Goal: Task Accomplishment & Management: Manage account settings

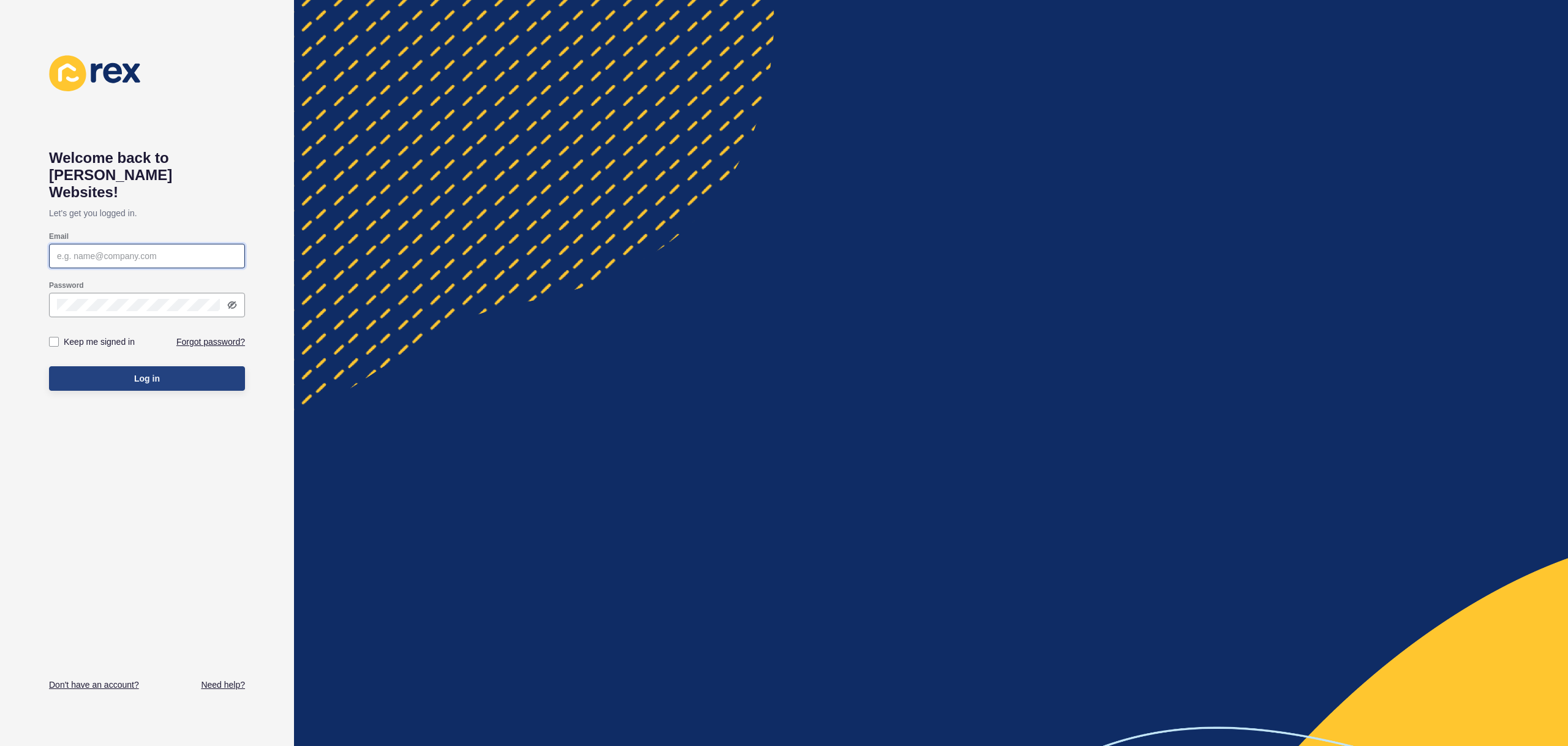
type input "justine.espinosa@rexsoftware.com.au"
click at [187, 366] on button "Log in" at bounding box center [147, 378] width 196 height 25
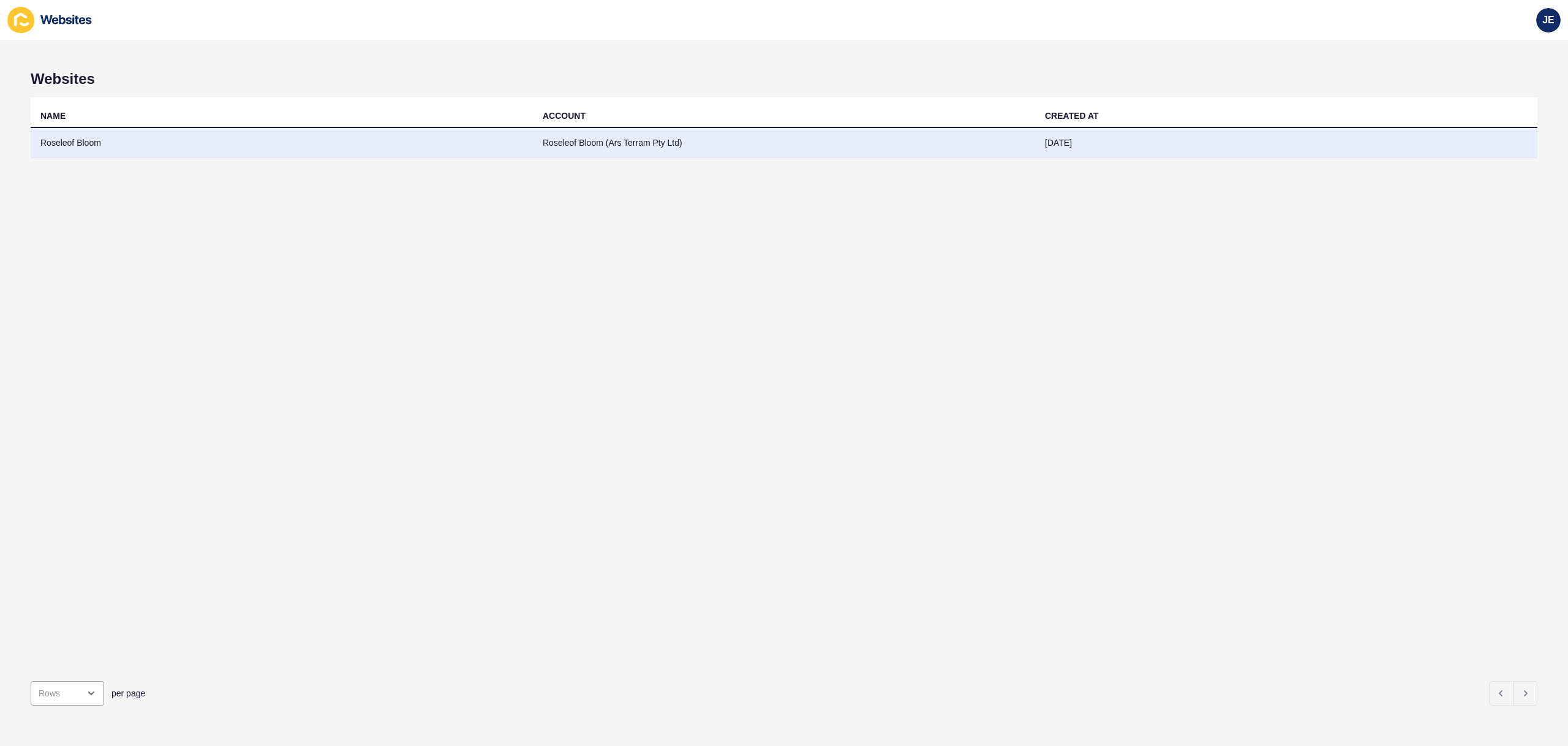
click at [137, 147] on td "Roseleof Bloom" at bounding box center [282, 142] width 502 height 30
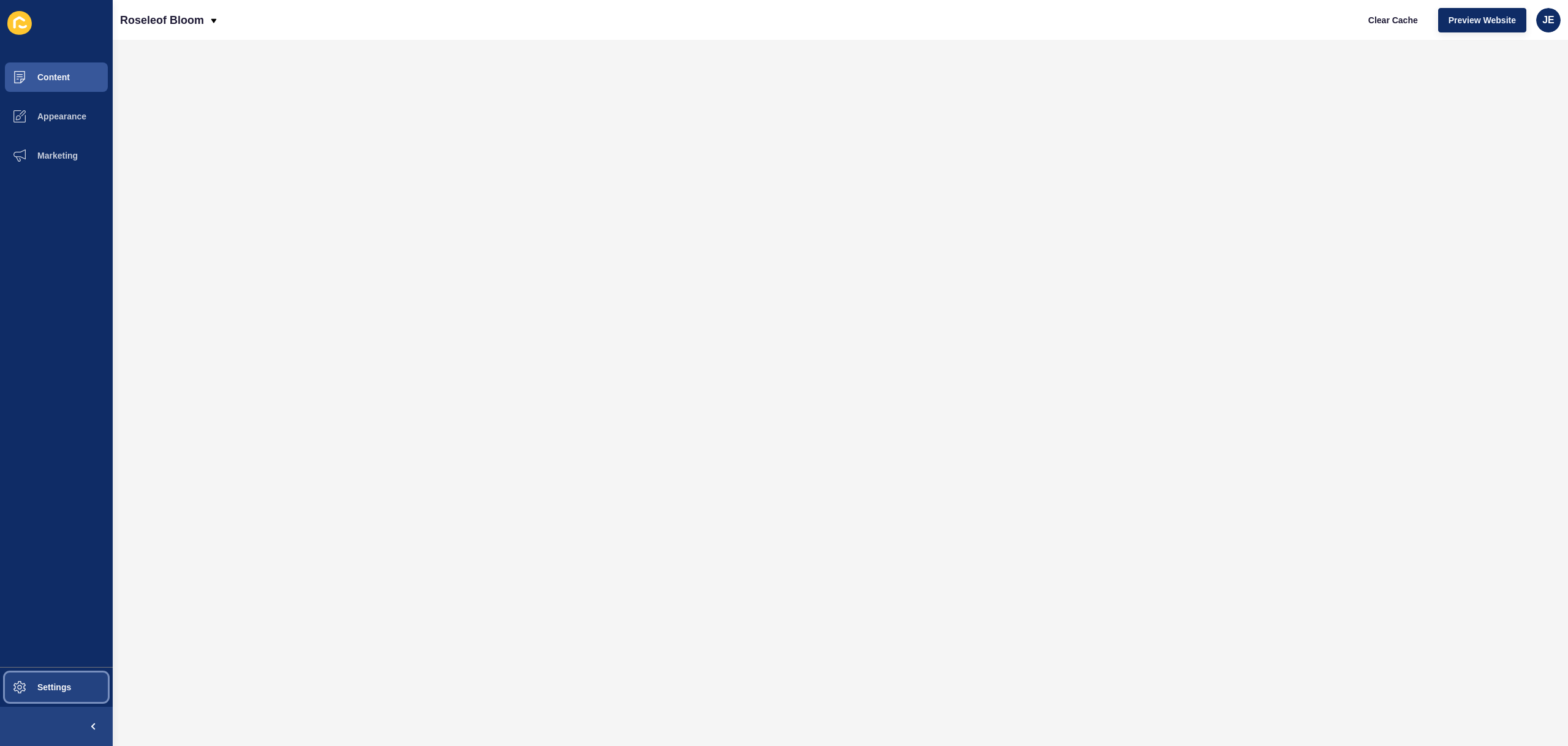
click at [53, 675] on button "Settings" at bounding box center [56, 687] width 113 height 39
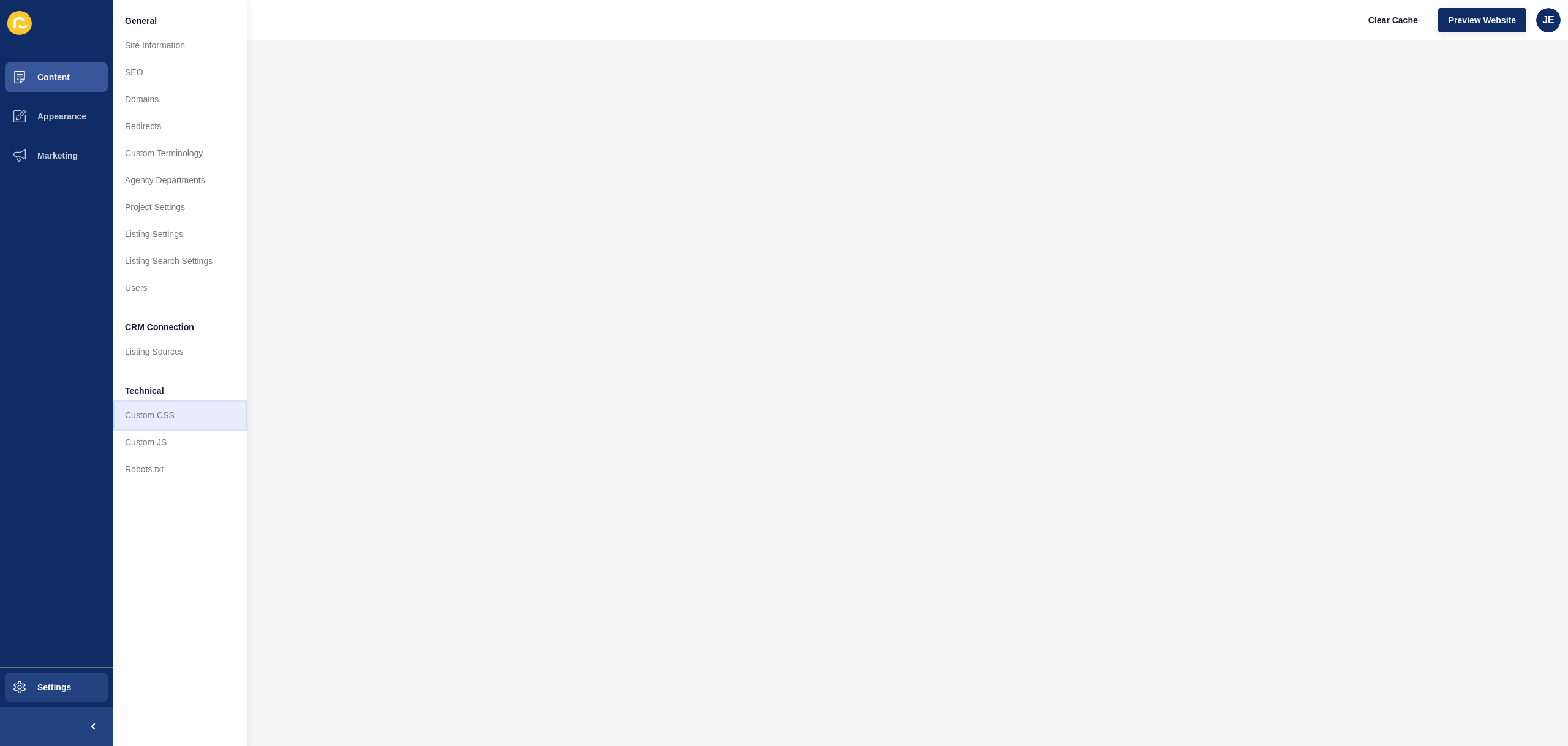
click at [162, 423] on link "Custom CSS" at bounding box center [180, 414] width 134 height 27
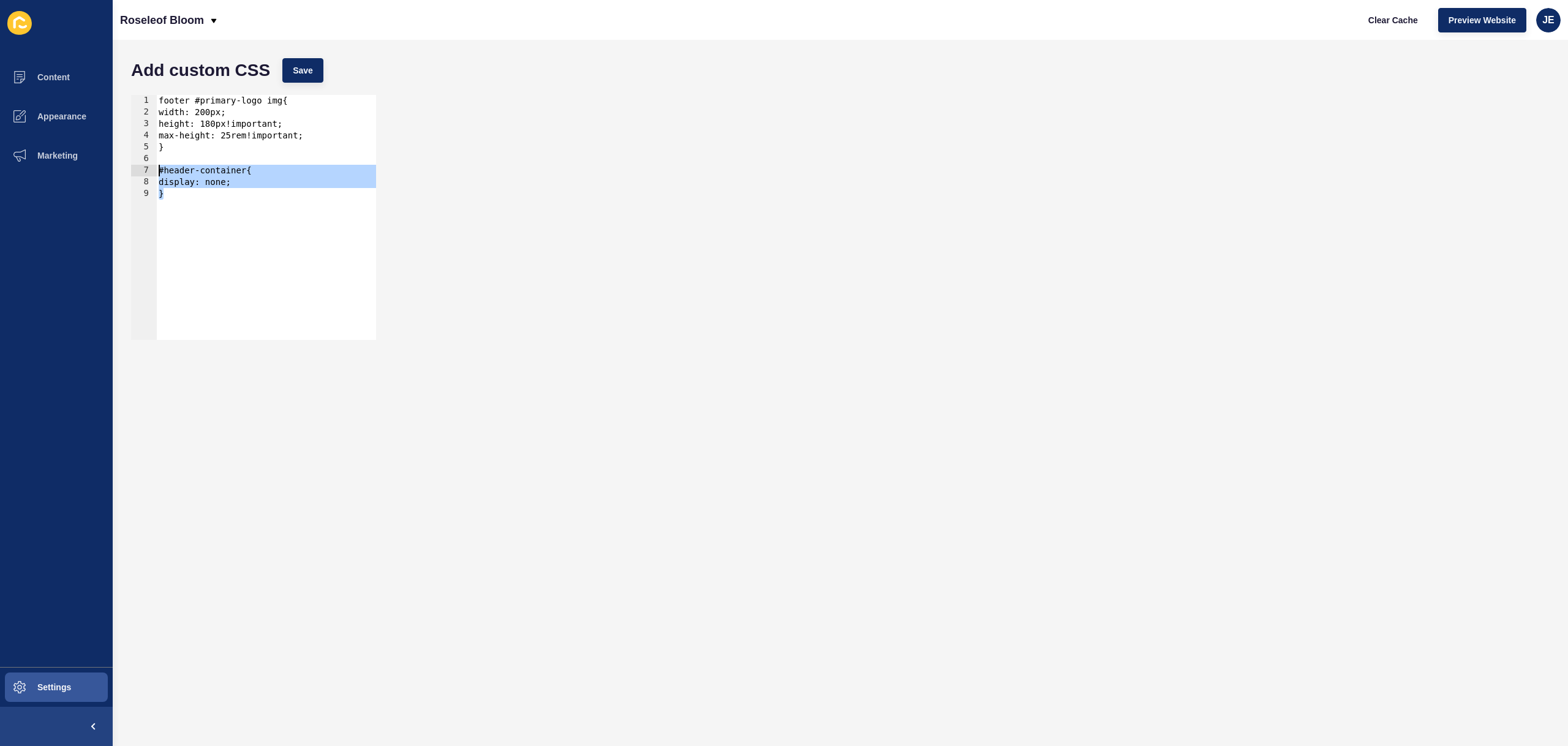
drag, startPoint x: 186, startPoint y: 192, endPoint x: 130, endPoint y: 164, distance: 62.6
click at [130, 164] on div "} 1 2 3 4 5 6 7 8 9 footer #primary-logo img{ width: 200px; height: 180px!impor…" at bounding box center [253, 218] width 247 height 247
type textarea "#header-container{"
click at [290, 77] on button "Save" at bounding box center [303, 70] width 41 height 25
click at [1378, 28] on button "Clear Cache" at bounding box center [1393, 20] width 71 height 25
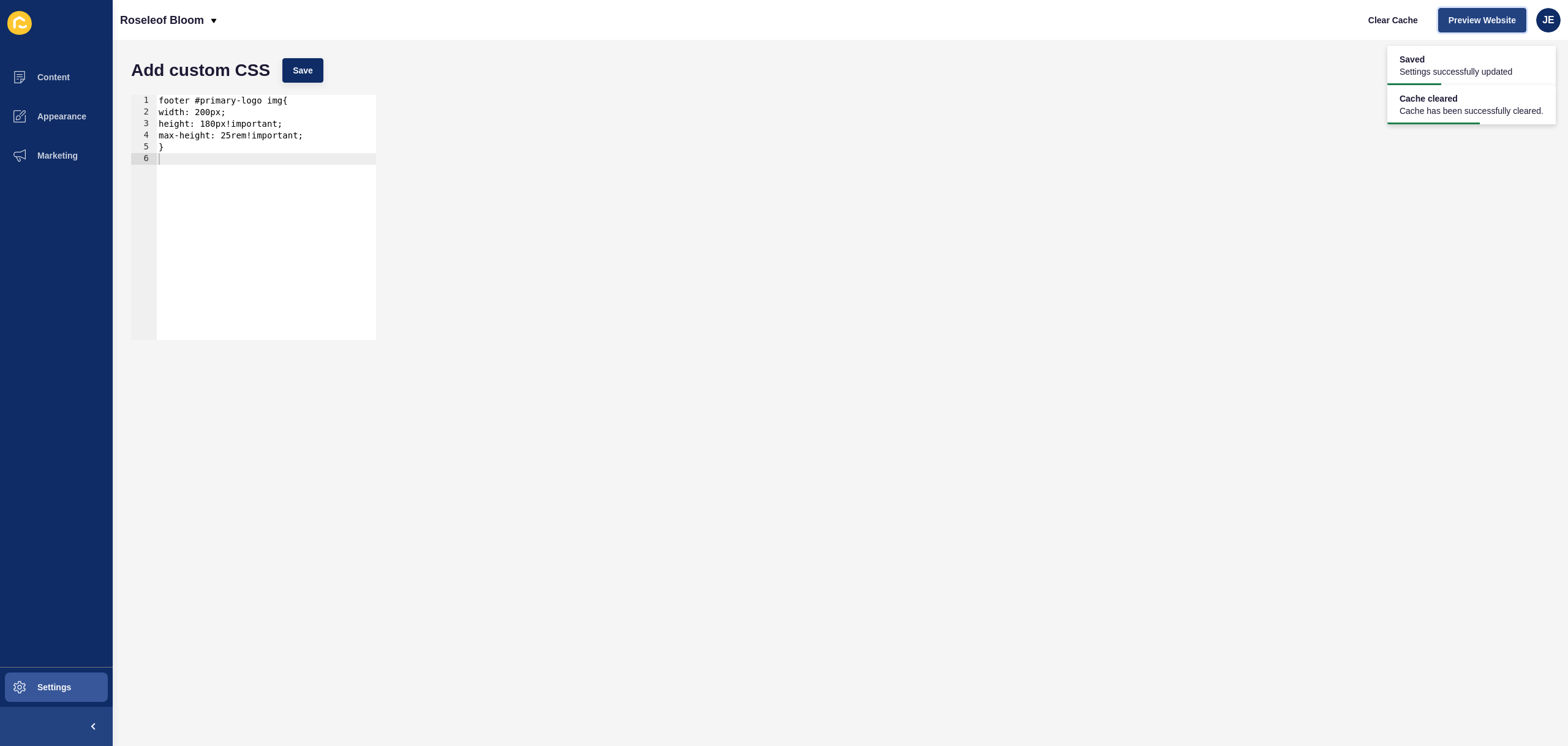
click at [1455, 26] on span "Preview Website" at bounding box center [1482, 20] width 68 height 12
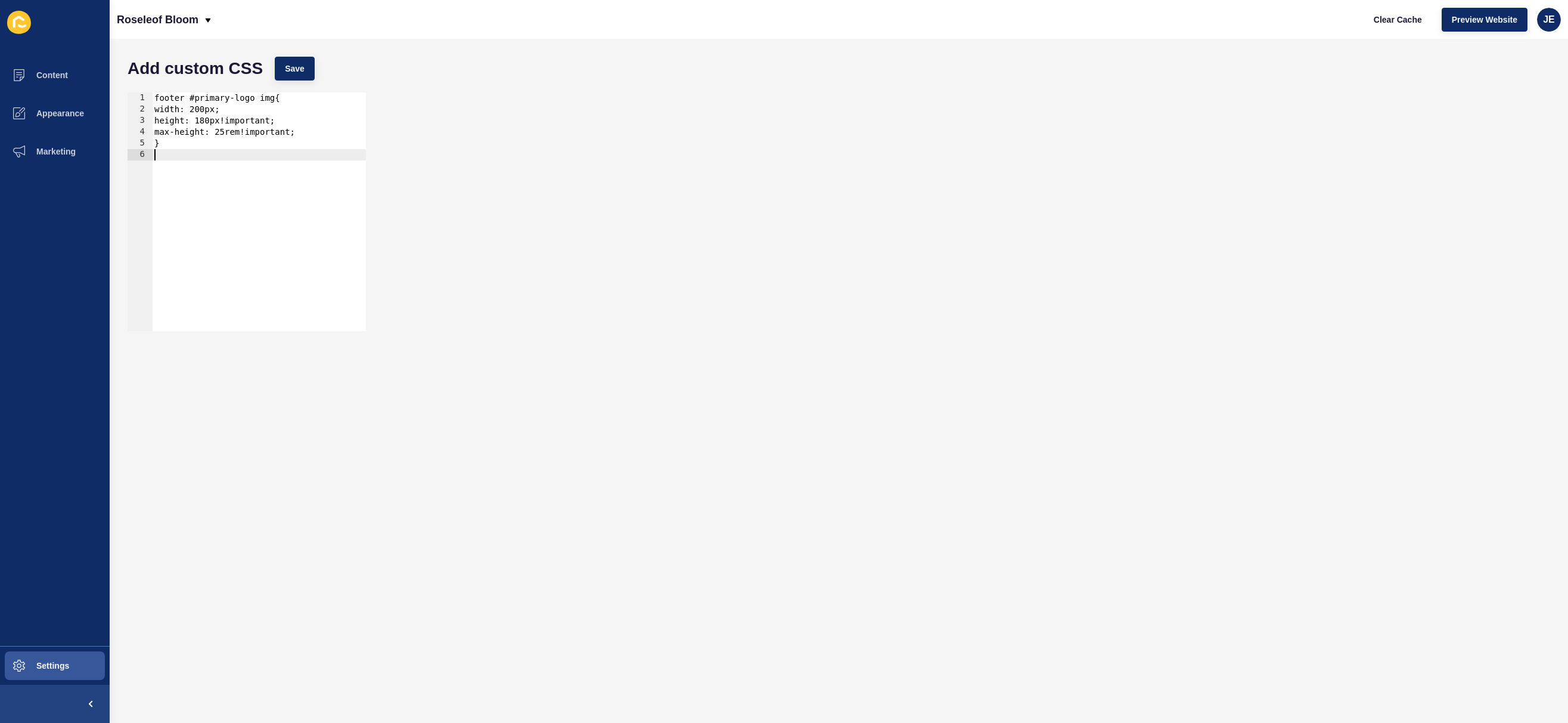
click at [248, 186] on div "footer #primary-logo img{ width: 200px; height: 180px!important; max-height: 25…" at bounding box center [259, 223] width 214 height 261
click at [219, 181] on div "footer #primary-logo img{ width: 200px; height: 180px!important; max-height: 25…" at bounding box center [259, 223] width 214 height 261
drag, startPoint x: 238, startPoint y: 177, endPoint x: 164, endPoint y: 179, distance: 74.0
click at [164, 179] on div "footer #primary-logo img{ width: 200px; height: 180px!important; max-height: 25…" at bounding box center [259, 223] width 214 height 261
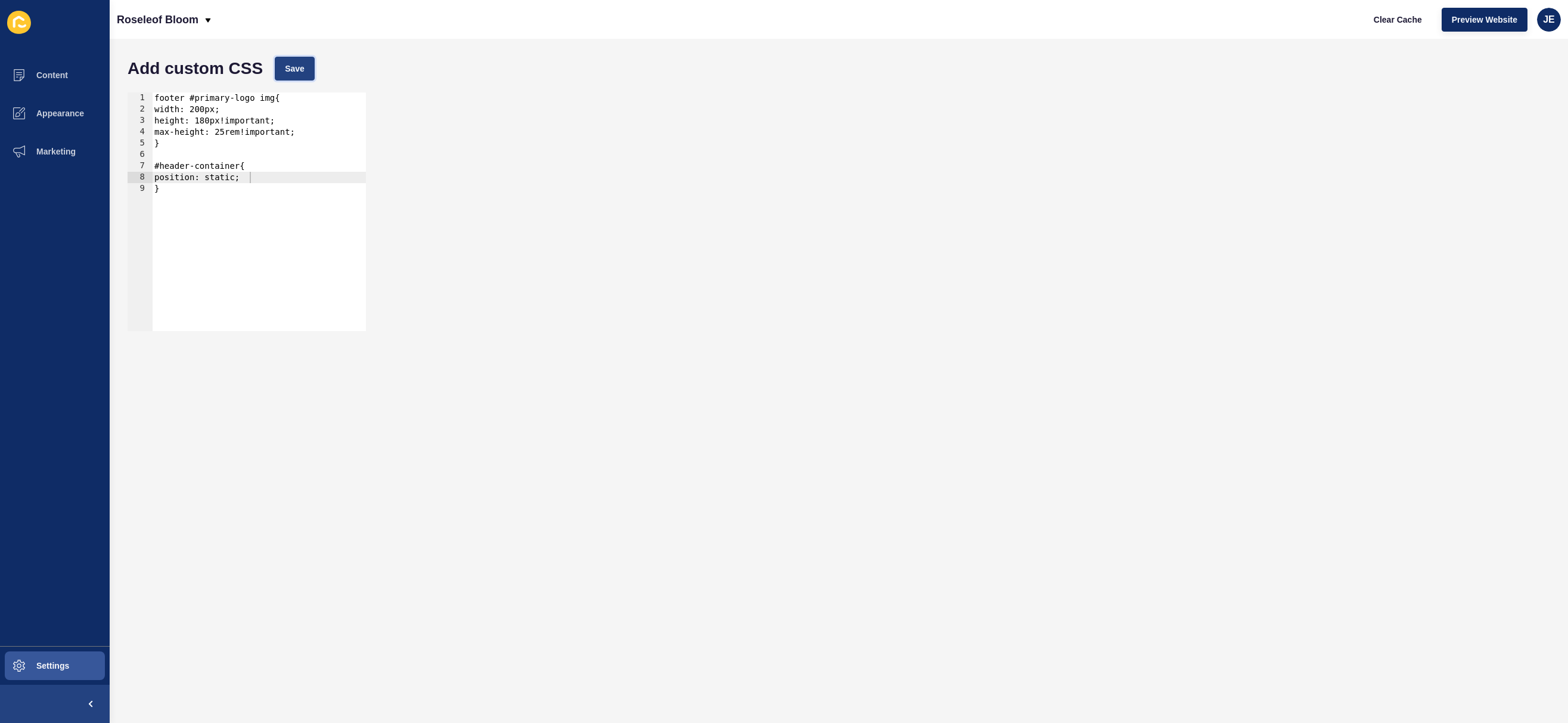
click at [301, 63] on span "Save" at bounding box center [294, 69] width 20 height 11
click at [1381, 20] on span "Clear Cache" at bounding box center [1398, 19] width 49 height 11
drag, startPoint x: 208, startPoint y: 184, endPoint x: 153, endPoint y: 161, distance: 59.6
click at [153, 161] on div "footer #primary-logo img{ width: 200px; height: 180px!important; max-height: 25…" at bounding box center [259, 223] width 214 height 261
type textarea "#header-container{ position: static;"
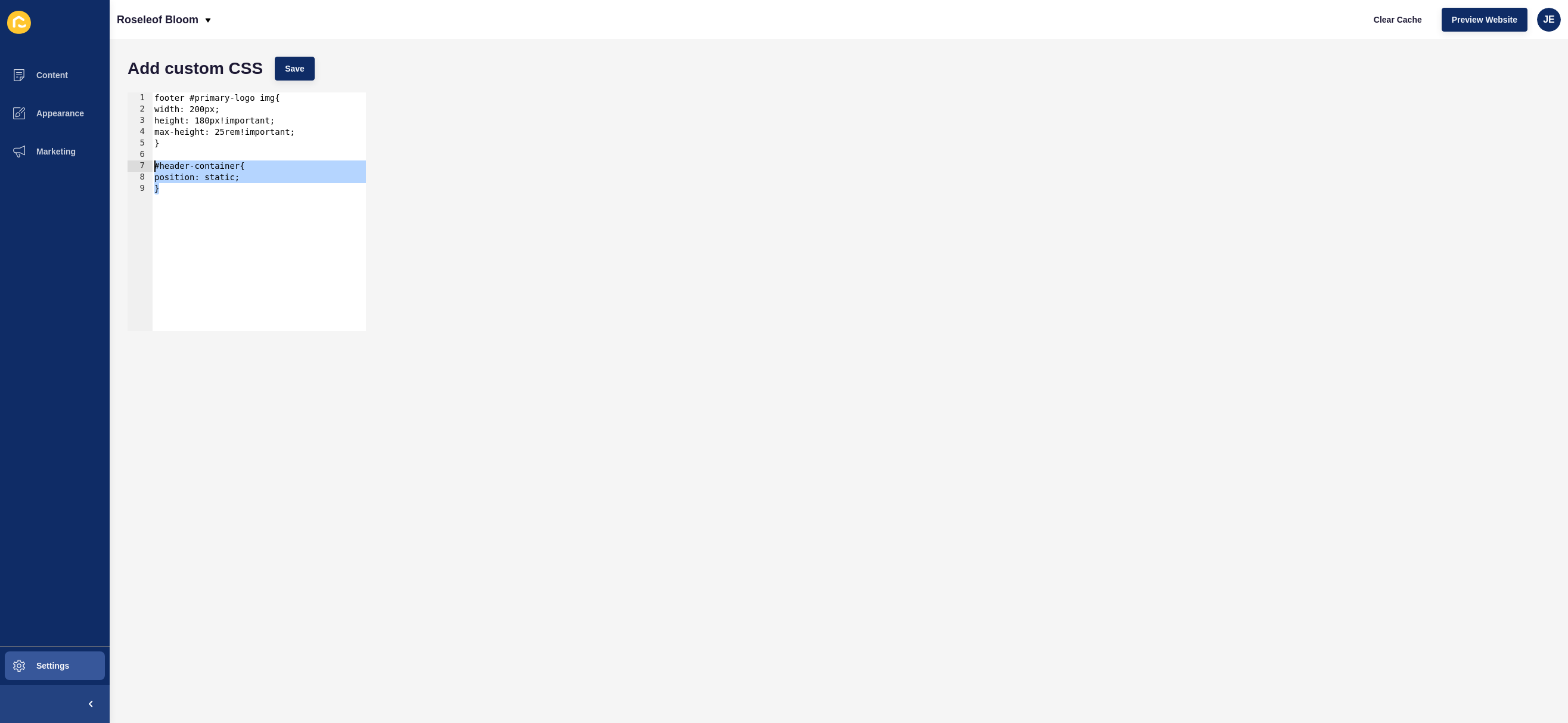
drag, startPoint x: 164, startPoint y: 196, endPoint x: 149, endPoint y: 163, distance: 36.2
click at [149, 163] on div "#header-container{ position: static; 1 2 3 4 5 6 7 8 9 footer #primary-logo img…" at bounding box center [247, 212] width 239 height 239
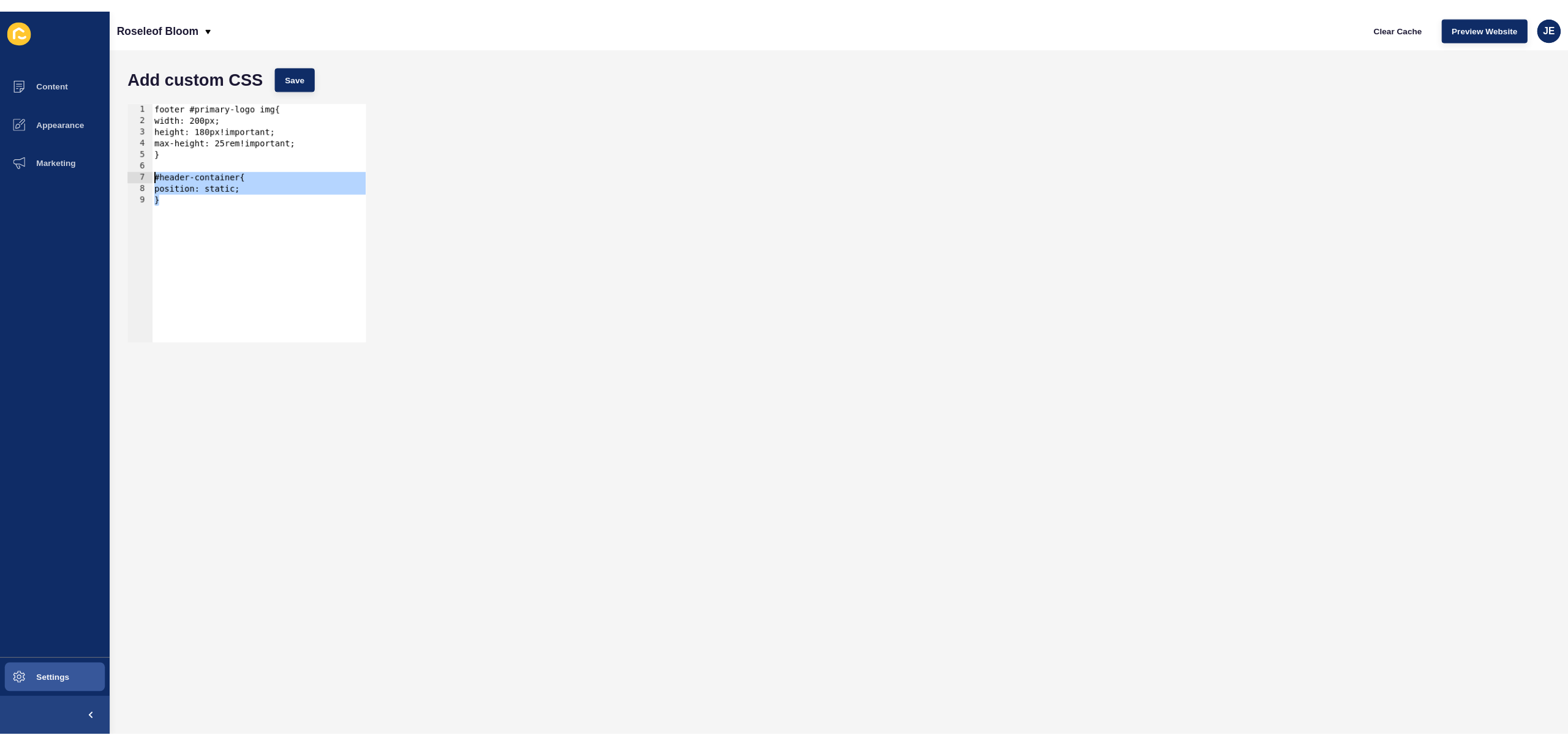
scroll to position [0, 0]
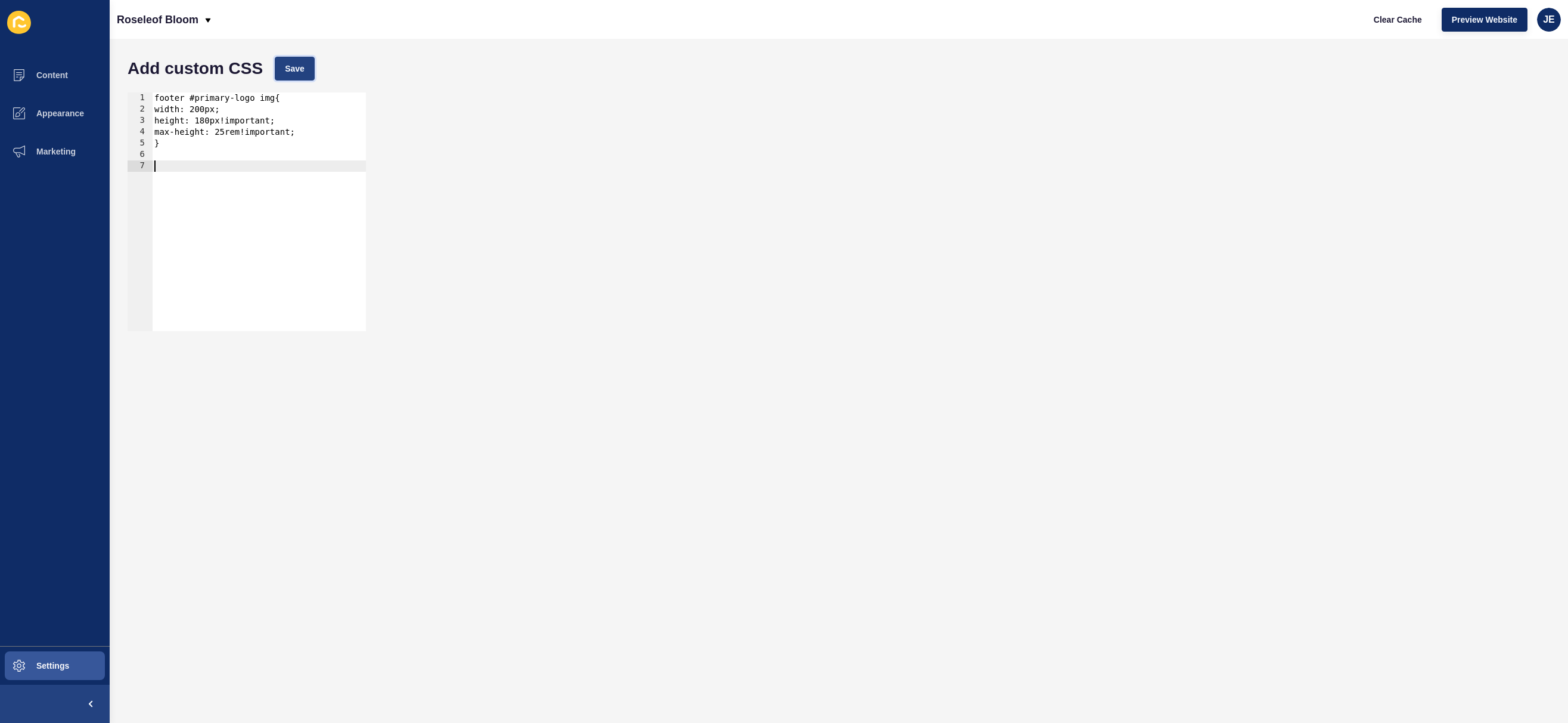
click at [287, 65] on span "Save" at bounding box center [294, 69] width 20 height 11
click at [1384, 20] on span "Clear Cache" at bounding box center [1398, 19] width 49 height 11
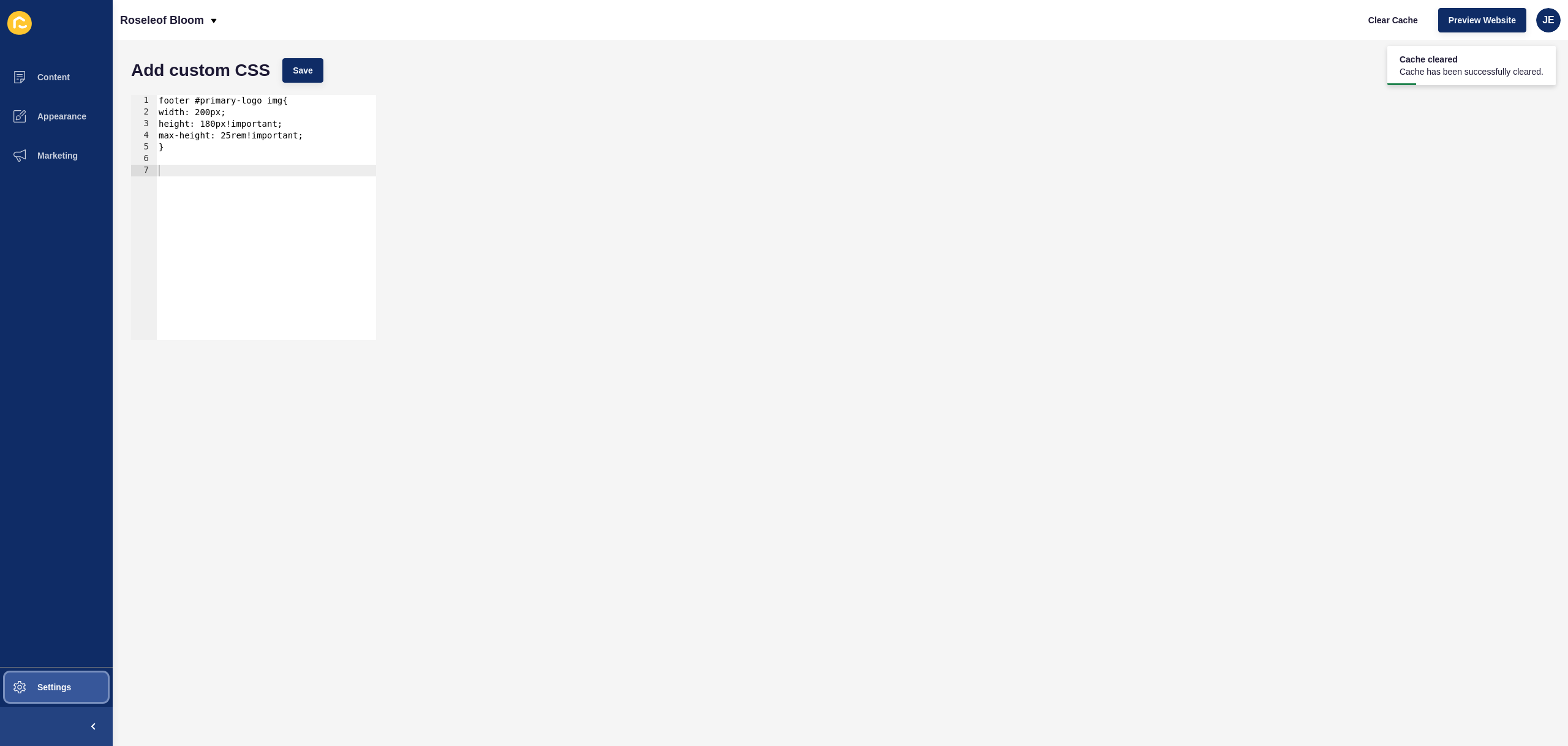
click at [73, 676] on button "Settings" at bounding box center [56, 687] width 113 height 39
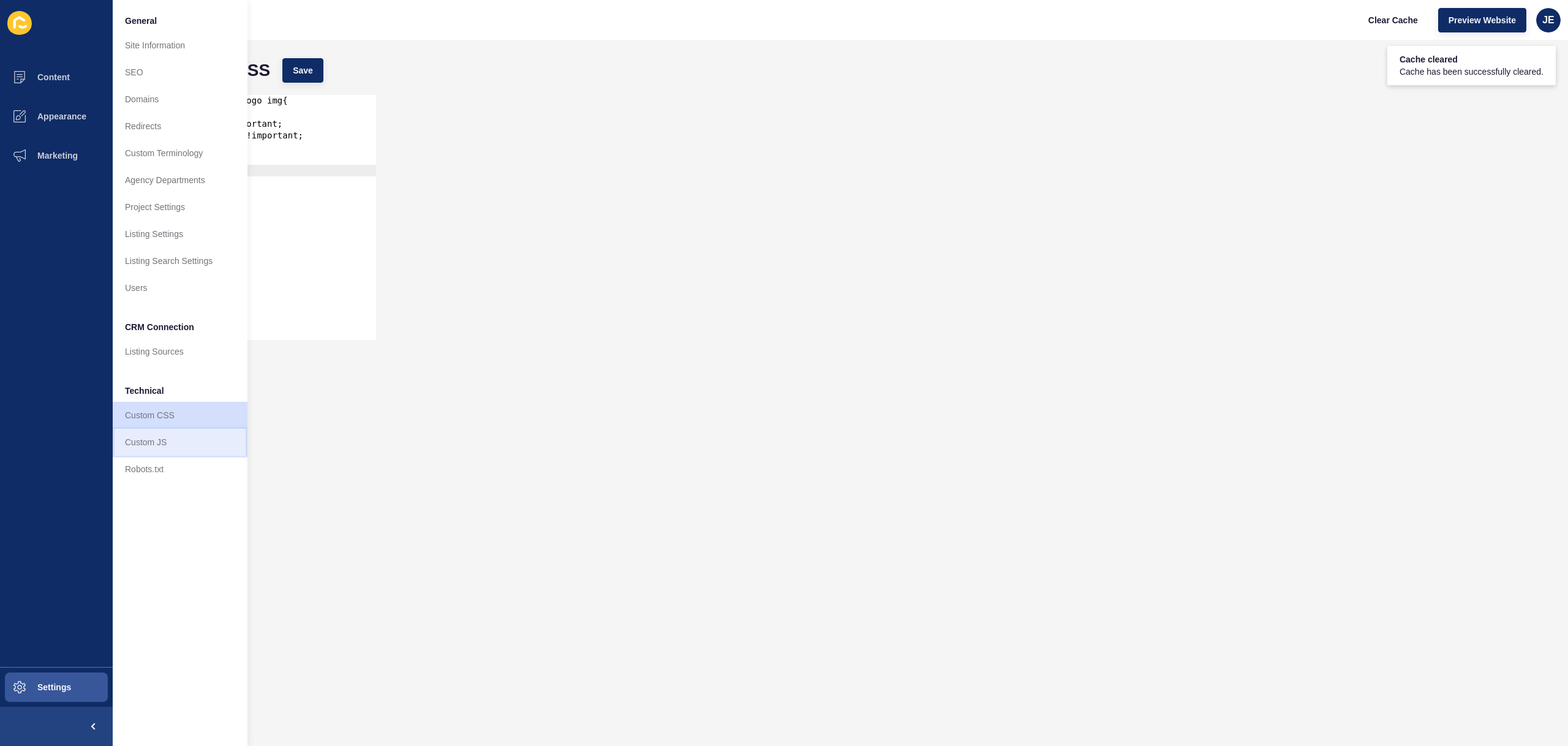
click at [178, 444] on link "Custom JS" at bounding box center [180, 442] width 134 height 27
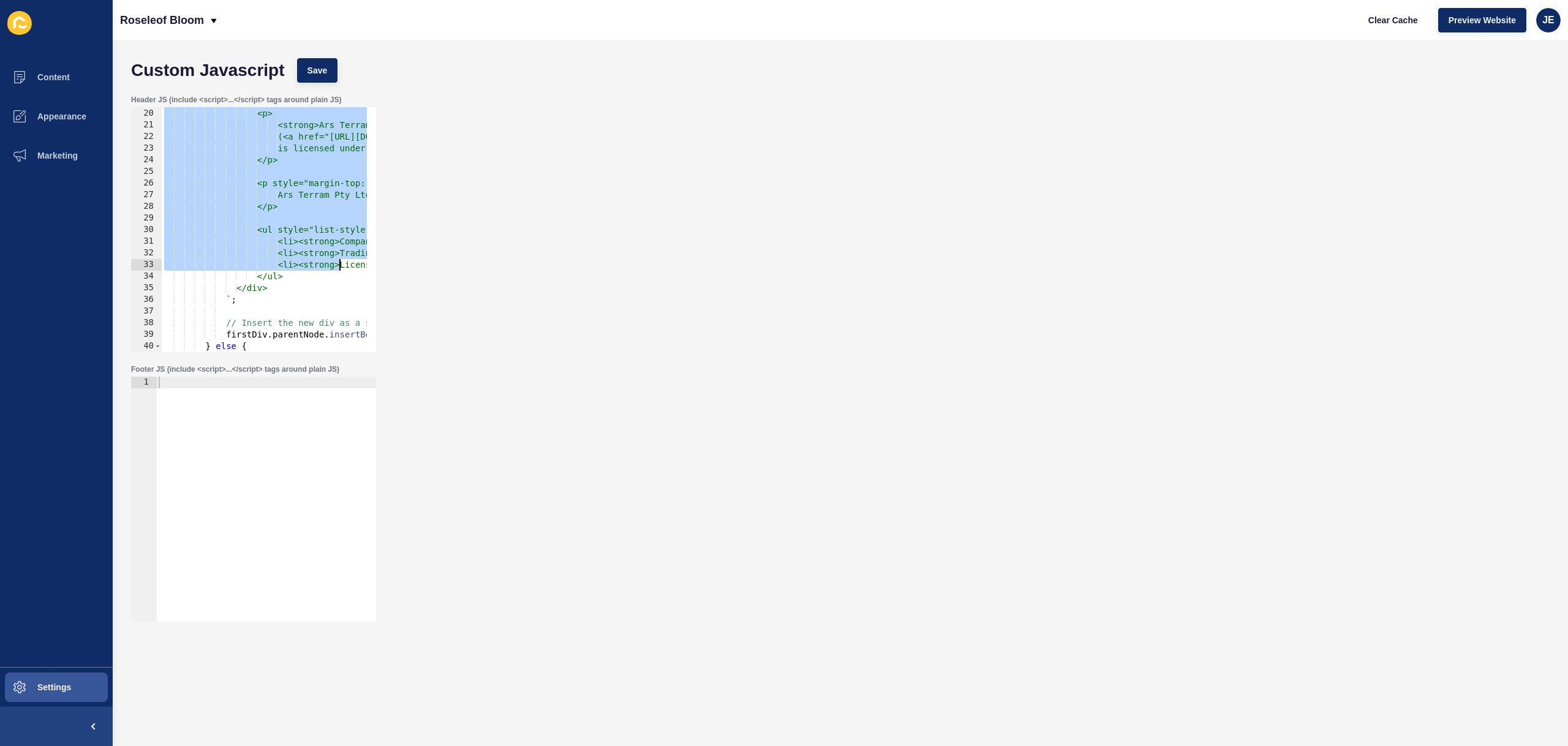
scroll to position [257, 0]
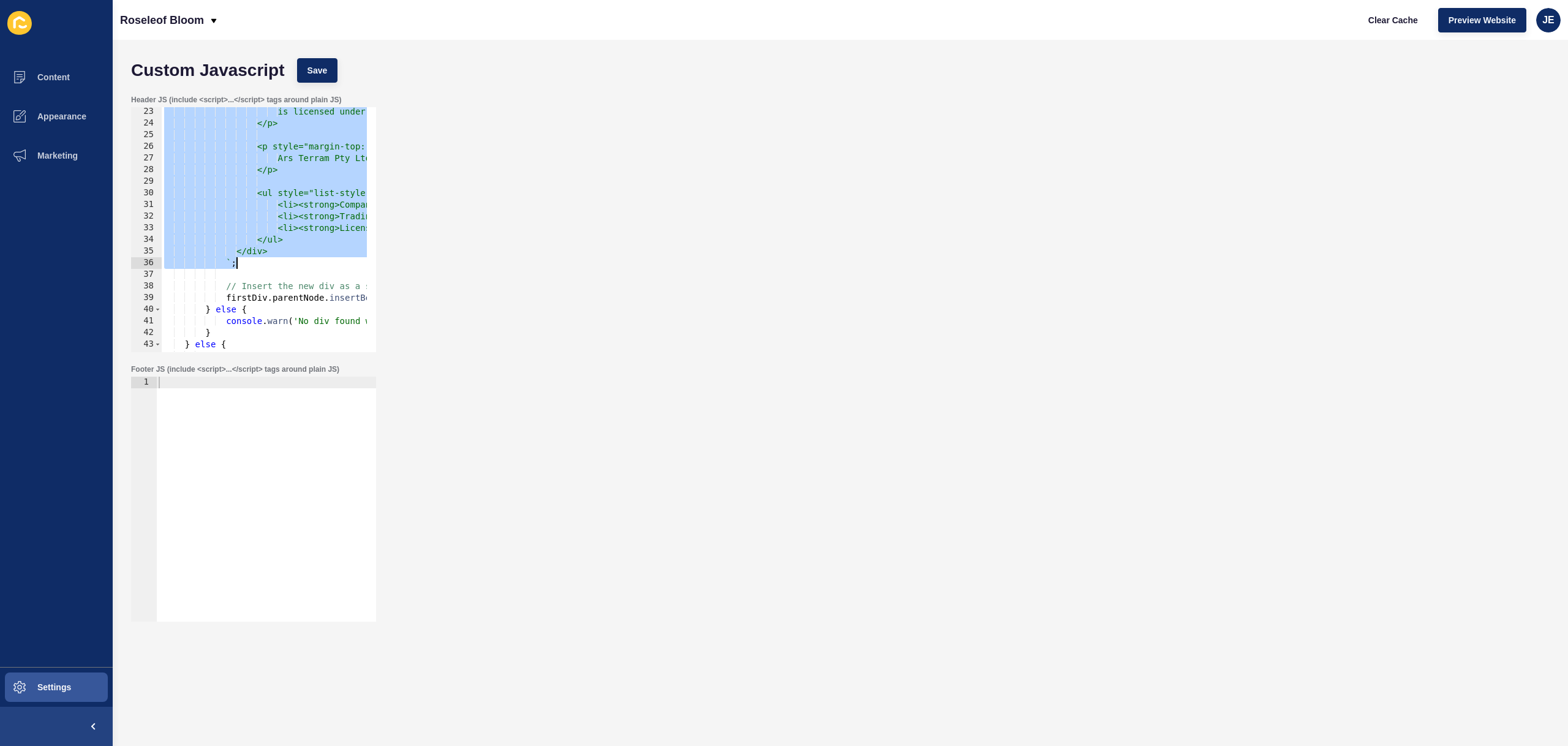
drag, startPoint x: 224, startPoint y: 165, endPoint x: 309, endPoint y: 259, distance: 126.7
click at [309, 259] on div "is licensed under the Property and Stock Agents Act 2002 (NSW) (Licence No: 100…" at bounding box center [1363, 236] width 2403 height 259
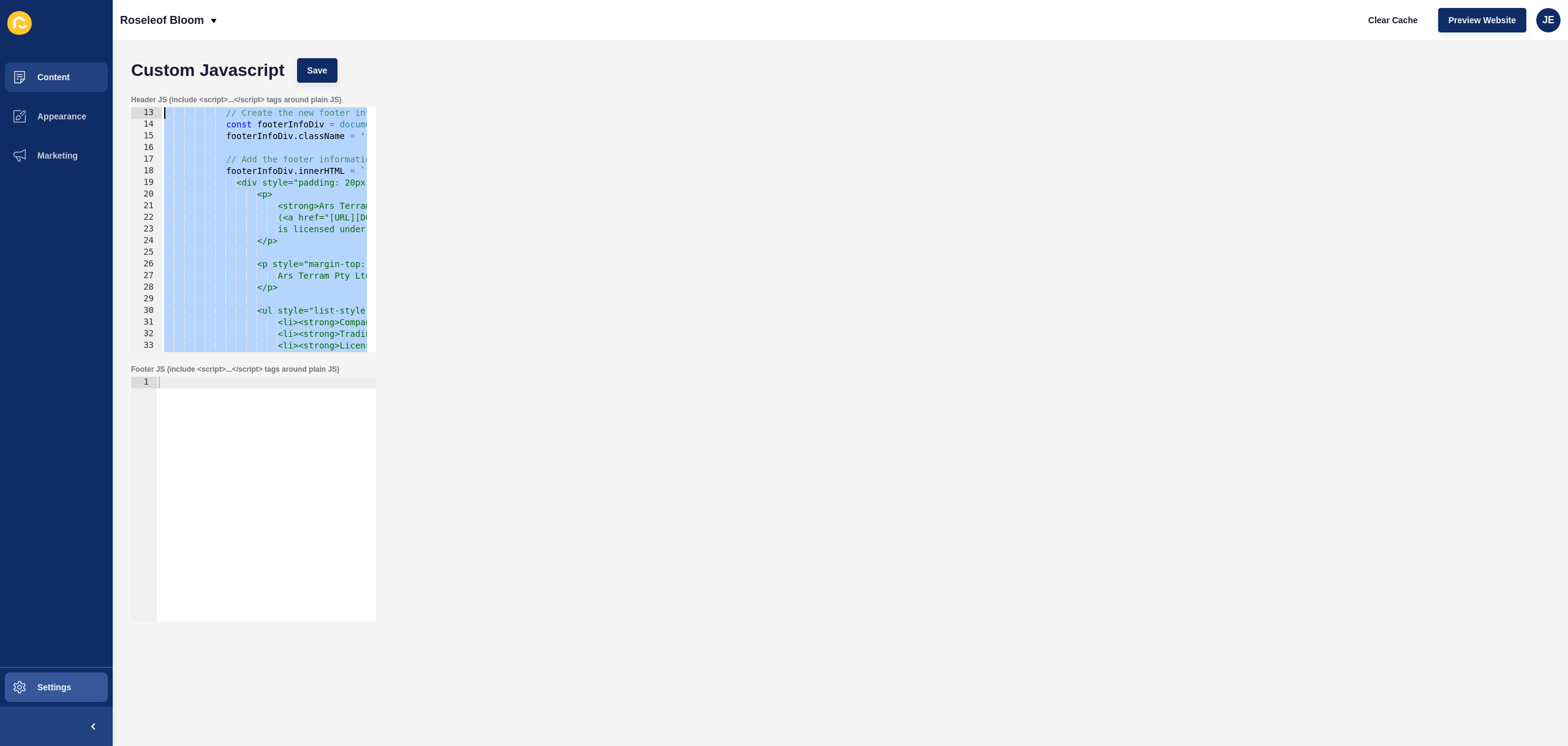
scroll to position [0, 0]
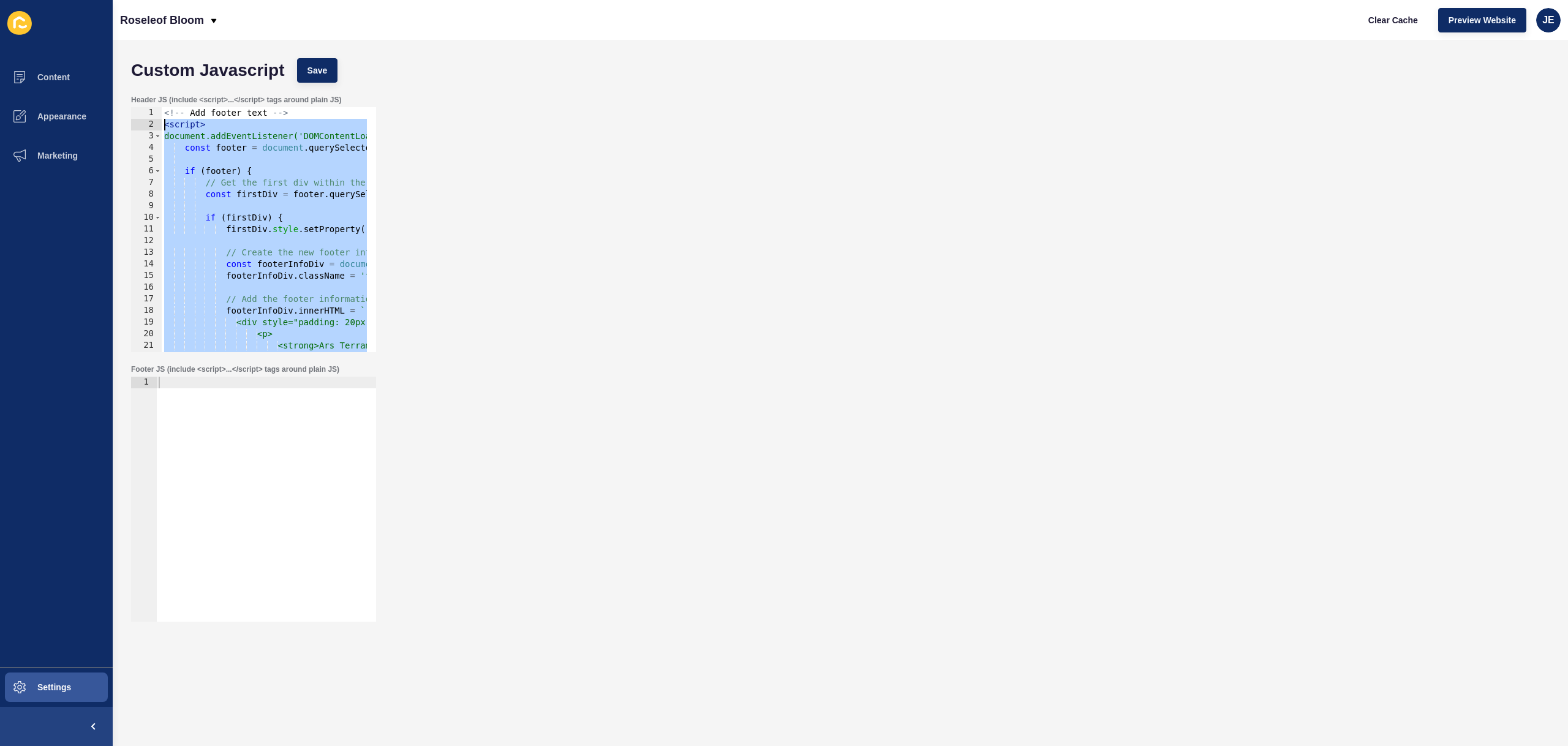
drag, startPoint x: 226, startPoint y: 327, endPoint x: 114, endPoint y: 125, distance: 231.0
click at [114, 125] on div "Custom Javascript Save Header JS (include <script>...</script> tags around plai…" at bounding box center [840, 394] width 1455 height 707
paste textarea "/script>"
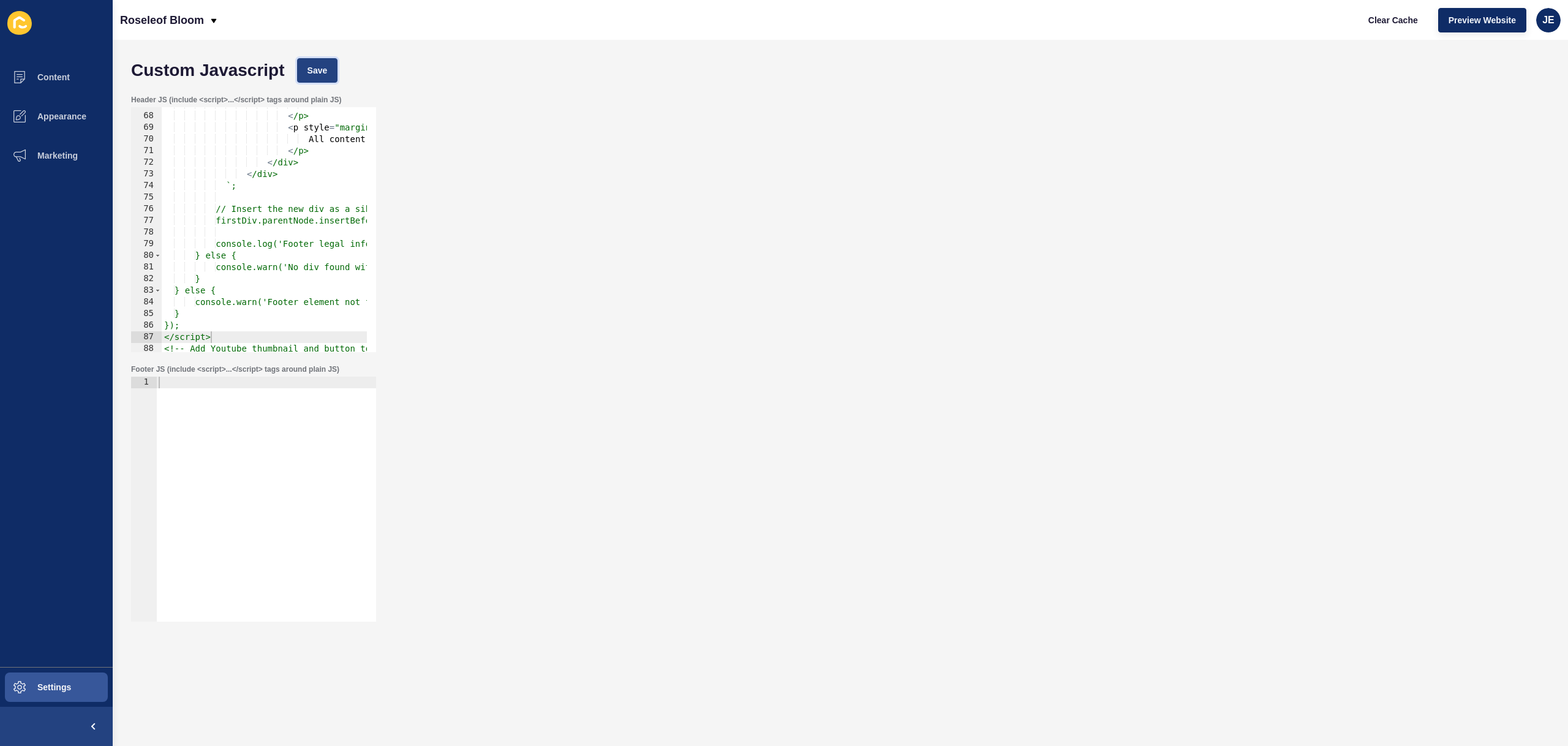
click at [320, 68] on span "Save" at bounding box center [317, 71] width 21 height 12
click at [1410, 20] on span "Clear Cache" at bounding box center [1392, 20] width 50 height 12
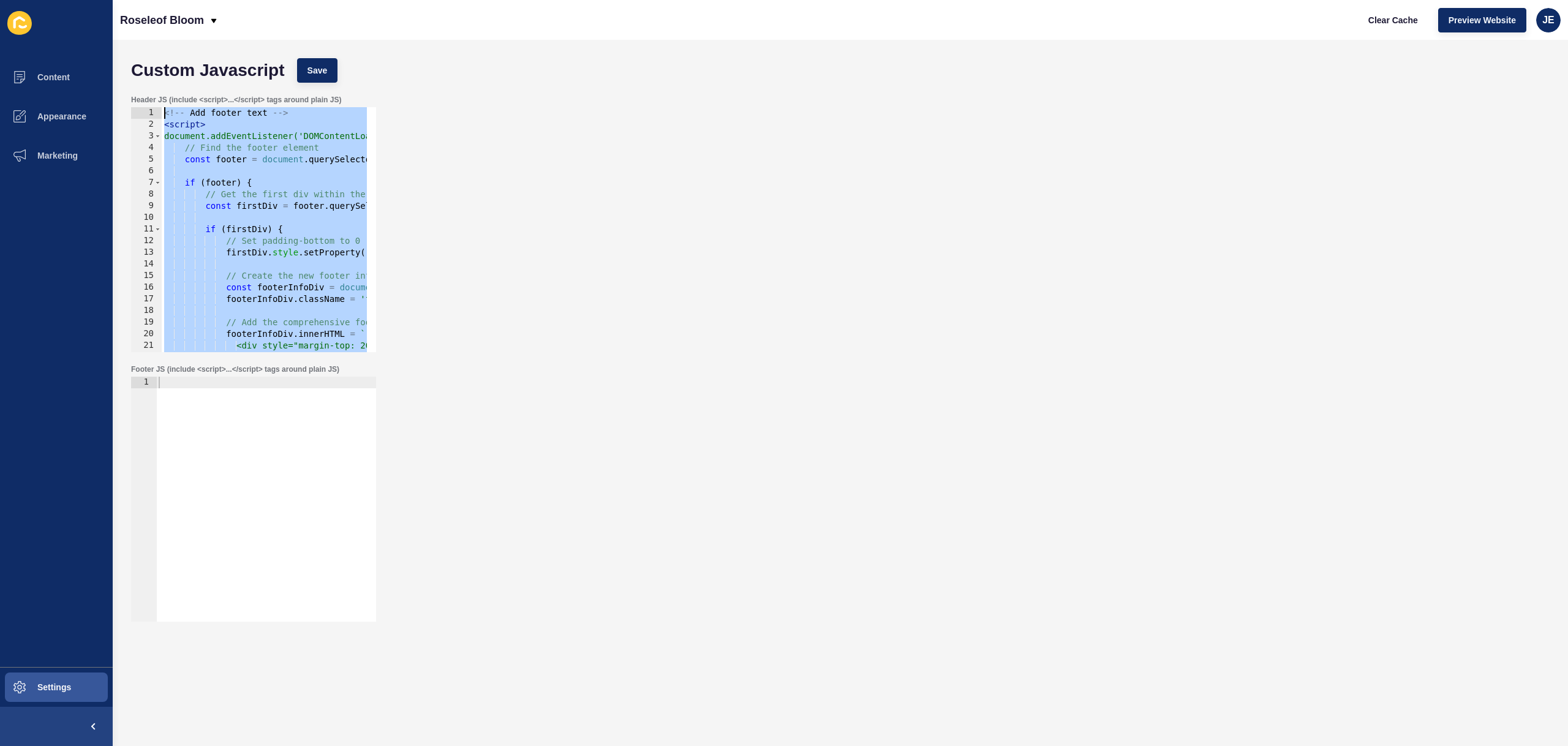
scroll to position [0, 0]
drag, startPoint x: 229, startPoint y: 337, endPoint x: 90, endPoint y: 120, distance: 257.7
click at [90, 120] on div "Content Appearance Marketing Settings Roseleof Bloom Clear Cache Preview Websit…" at bounding box center [784, 373] width 1568 height 746
paste textarea "© 2025 Ars Terram Pty Ltd, T/A"
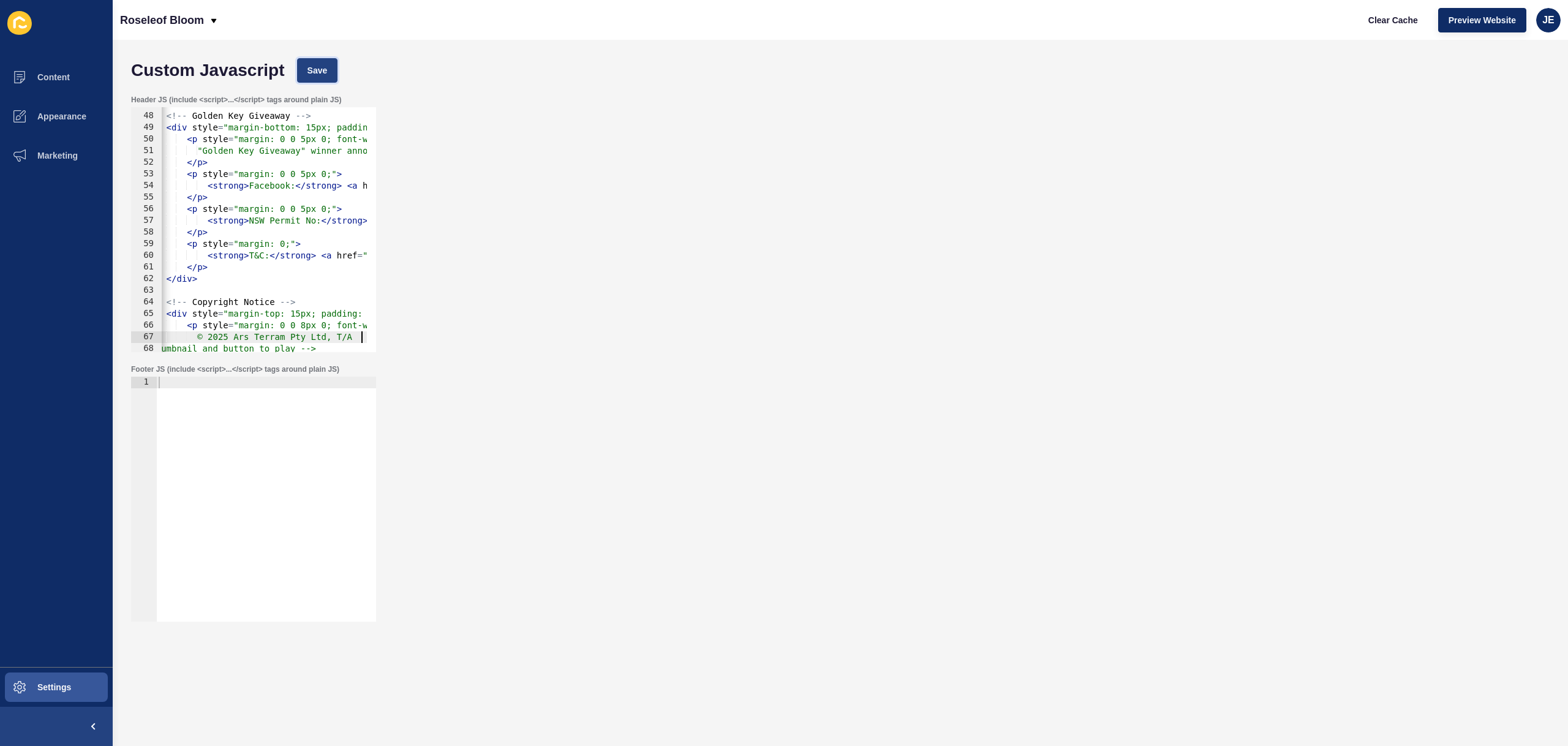
click at [337, 65] on button "Save" at bounding box center [318, 70] width 41 height 25
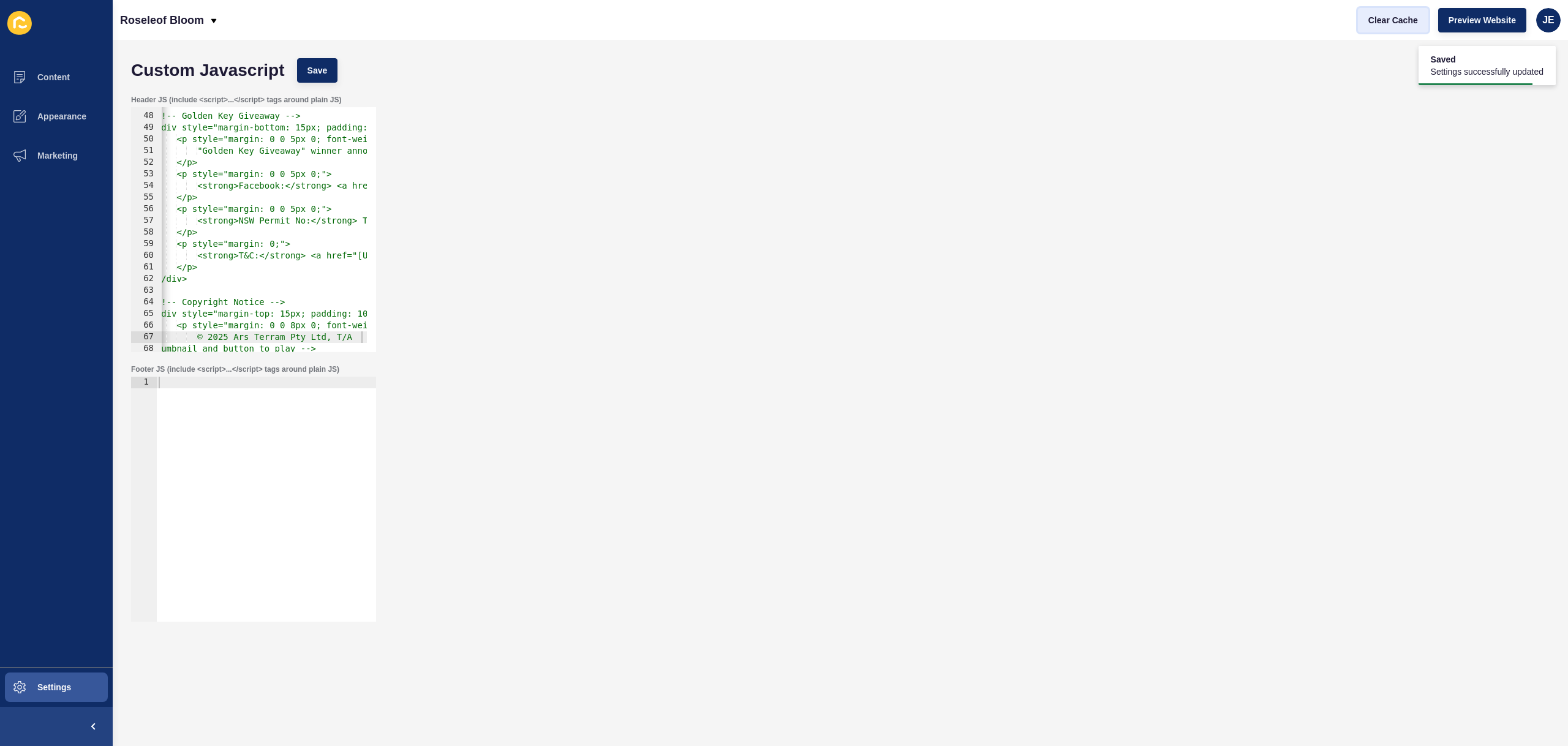
click at [1392, 21] on span "Clear Cache" at bounding box center [1392, 20] width 50 height 12
click at [222, 211] on div "<!-- Golden Key Giveaway --> <div style="margin-bottom: 15px; padding: 10px; bo…" at bounding box center [1262, 228] width 2403 height 259
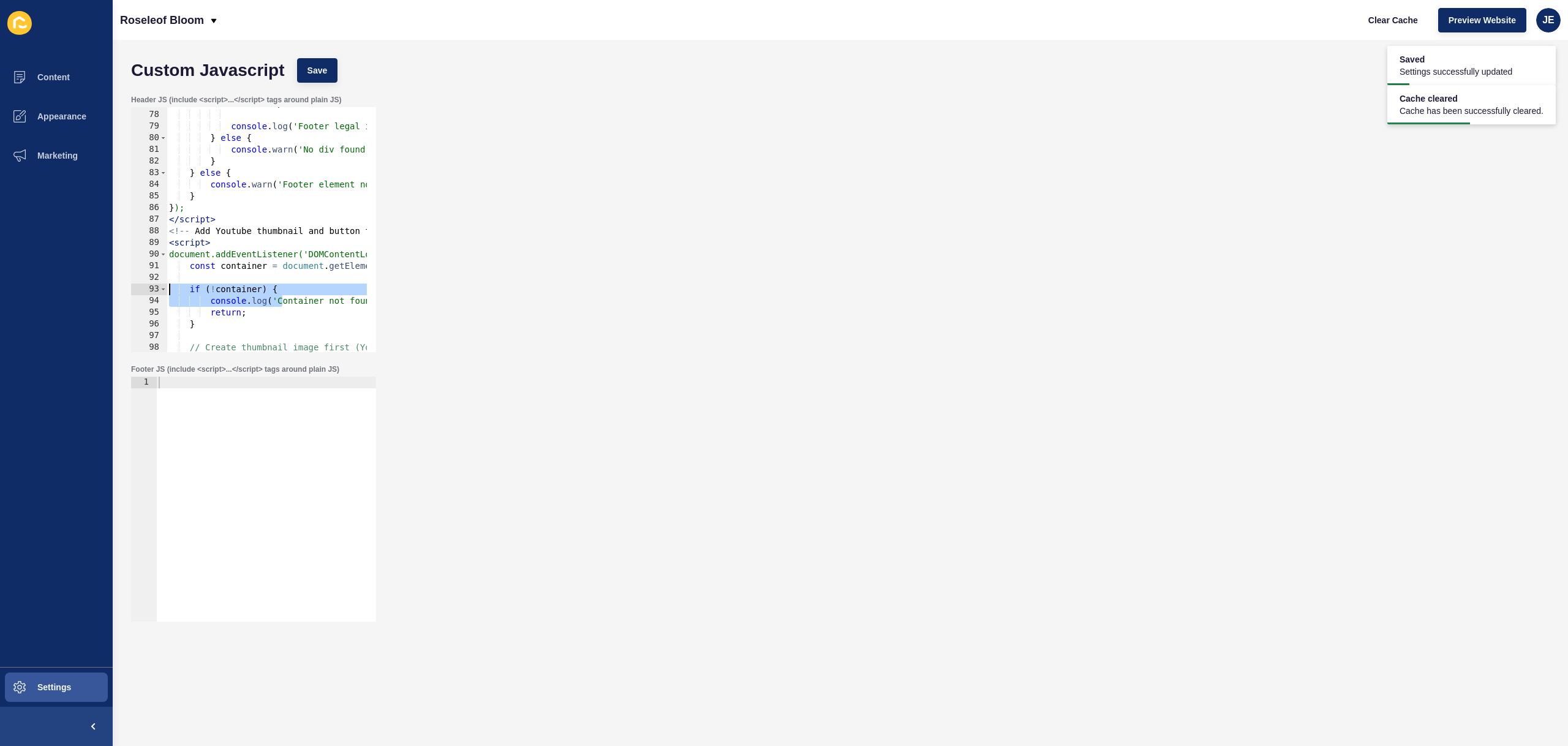
scroll to position [0, 0]
drag, startPoint x: 235, startPoint y: 295, endPoint x: 292, endPoint y: 280, distance: 58.9
click at [130, 296] on div "Header JS (include <script>...</script> tags around plain JS) }); </script> 77 …" at bounding box center [253, 224] width 247 height 260
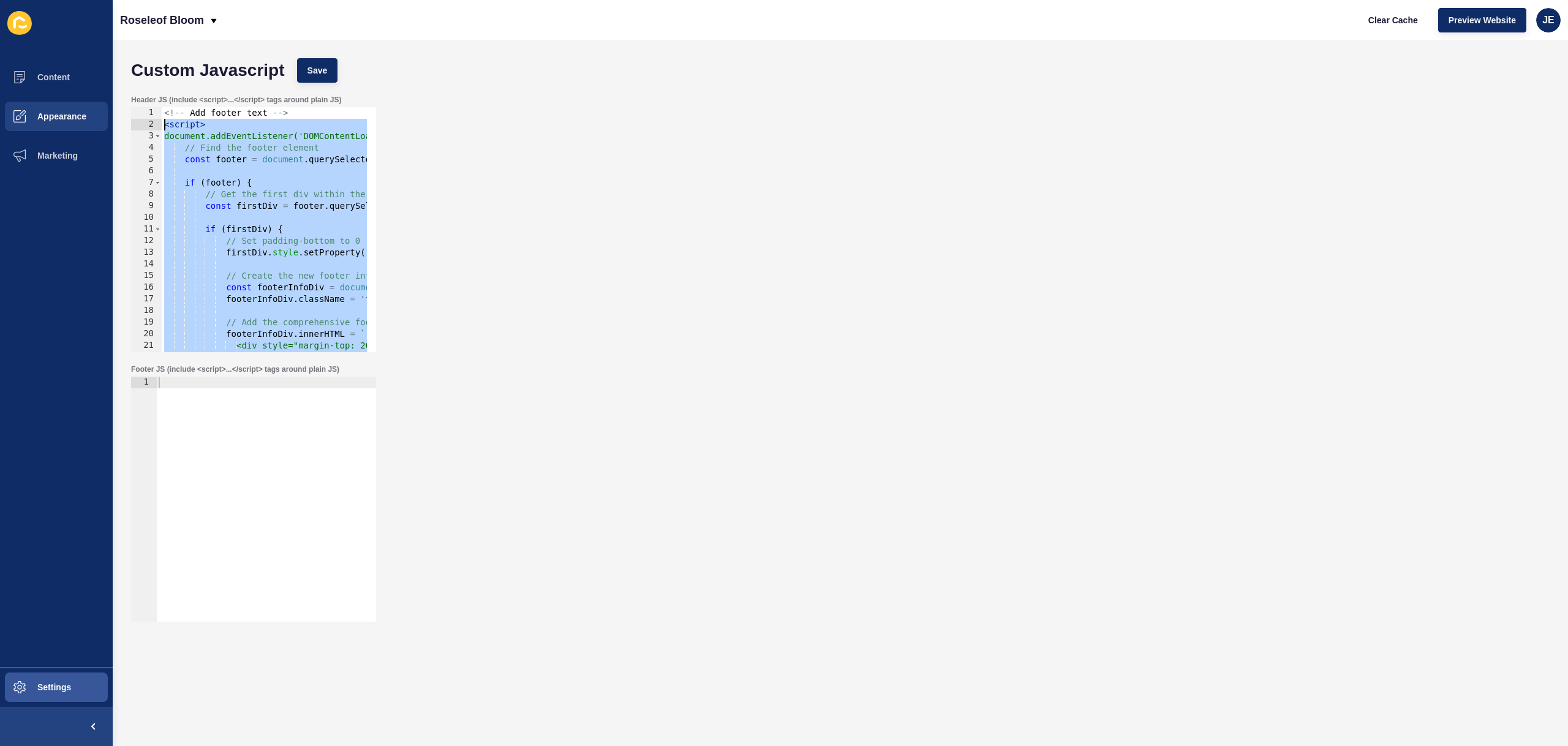
drag, startPoint x: 224, startPoint y: 219, endPoint x: 100, endPoint y: 122, distance: 157.4
click at [100, 122] on div "Content Appearance Marketing Settings Roseleof Bloom Clear Cache Preview Websit…" at bounding box center [784, 373] width 1568 height 746
paste textarea "/script>"
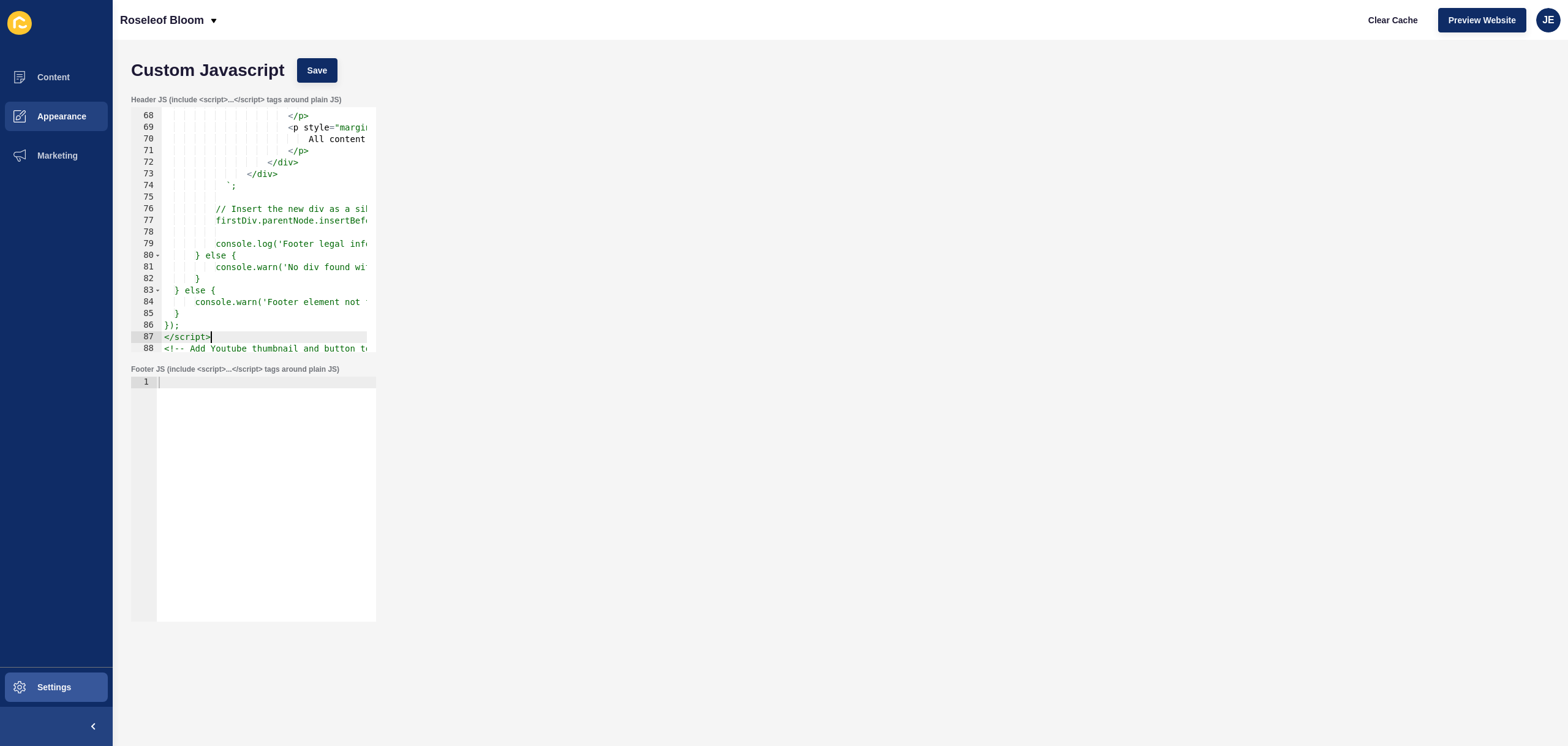
scroll to position [776, 0]
click at [329, 66] on button "Save" at bounding box center [318, 70] width 41 height 25
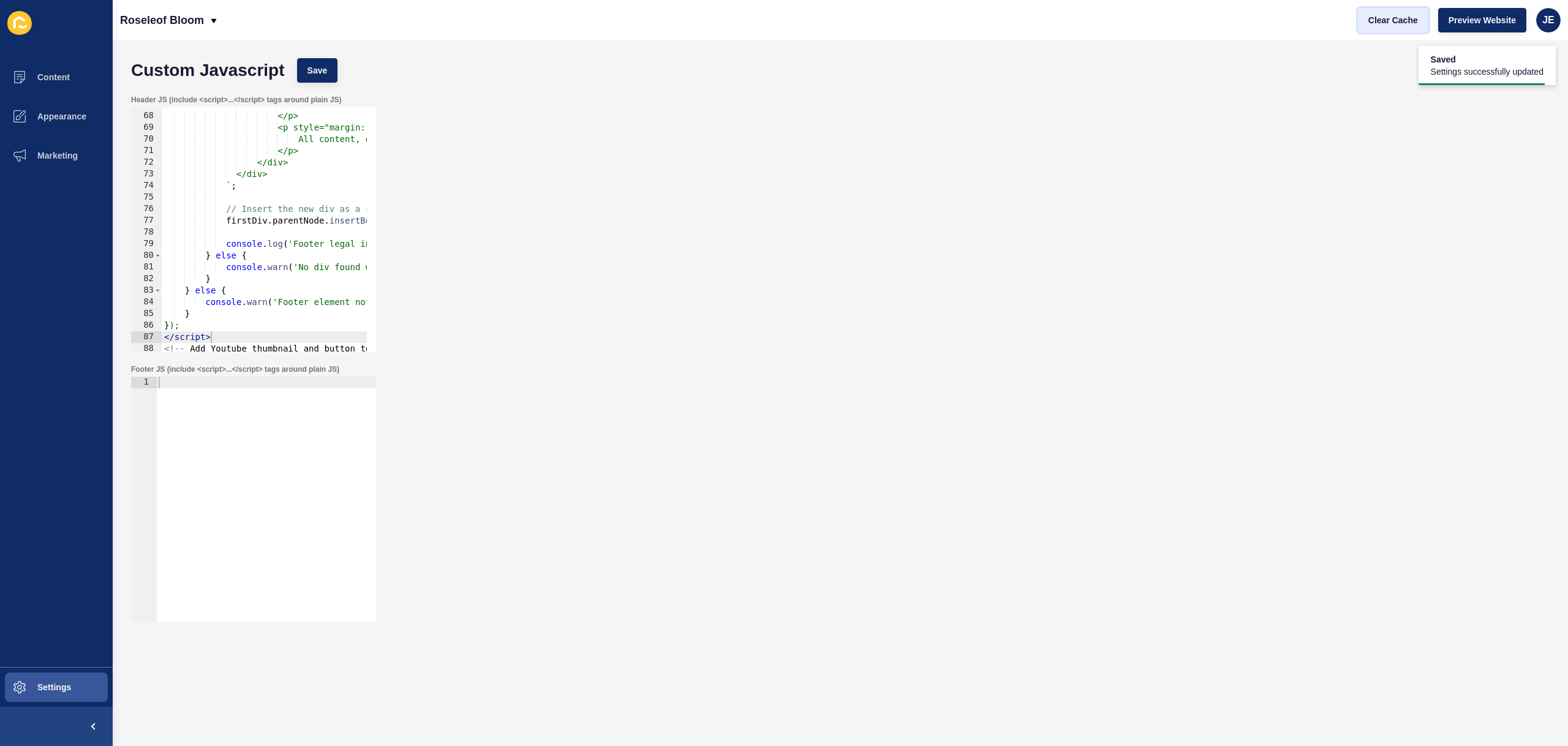
click at [1395, 17] on span "Clear Cache" at bounding box center [1392, 20] width 50 height 12
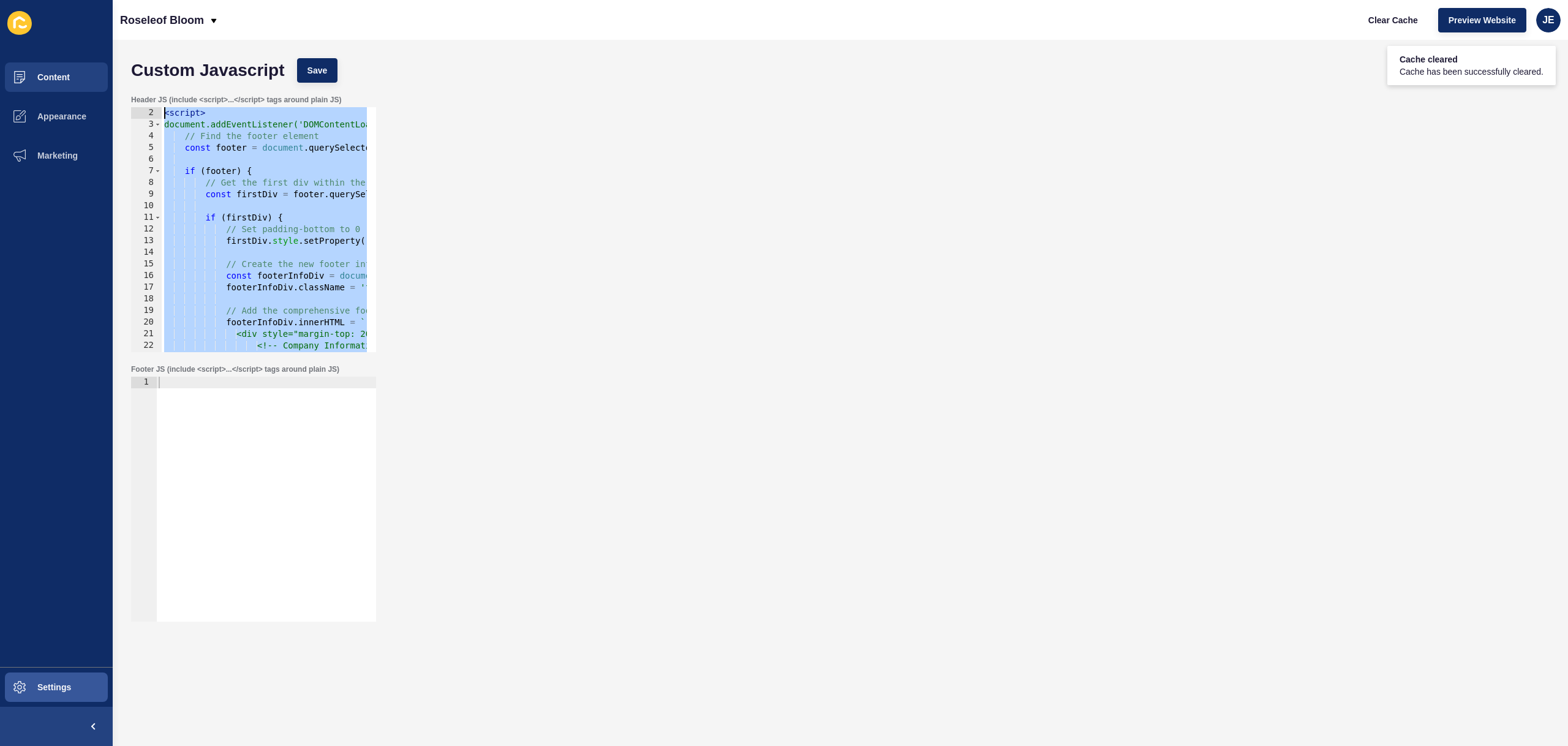
scroll to position [0, 0]
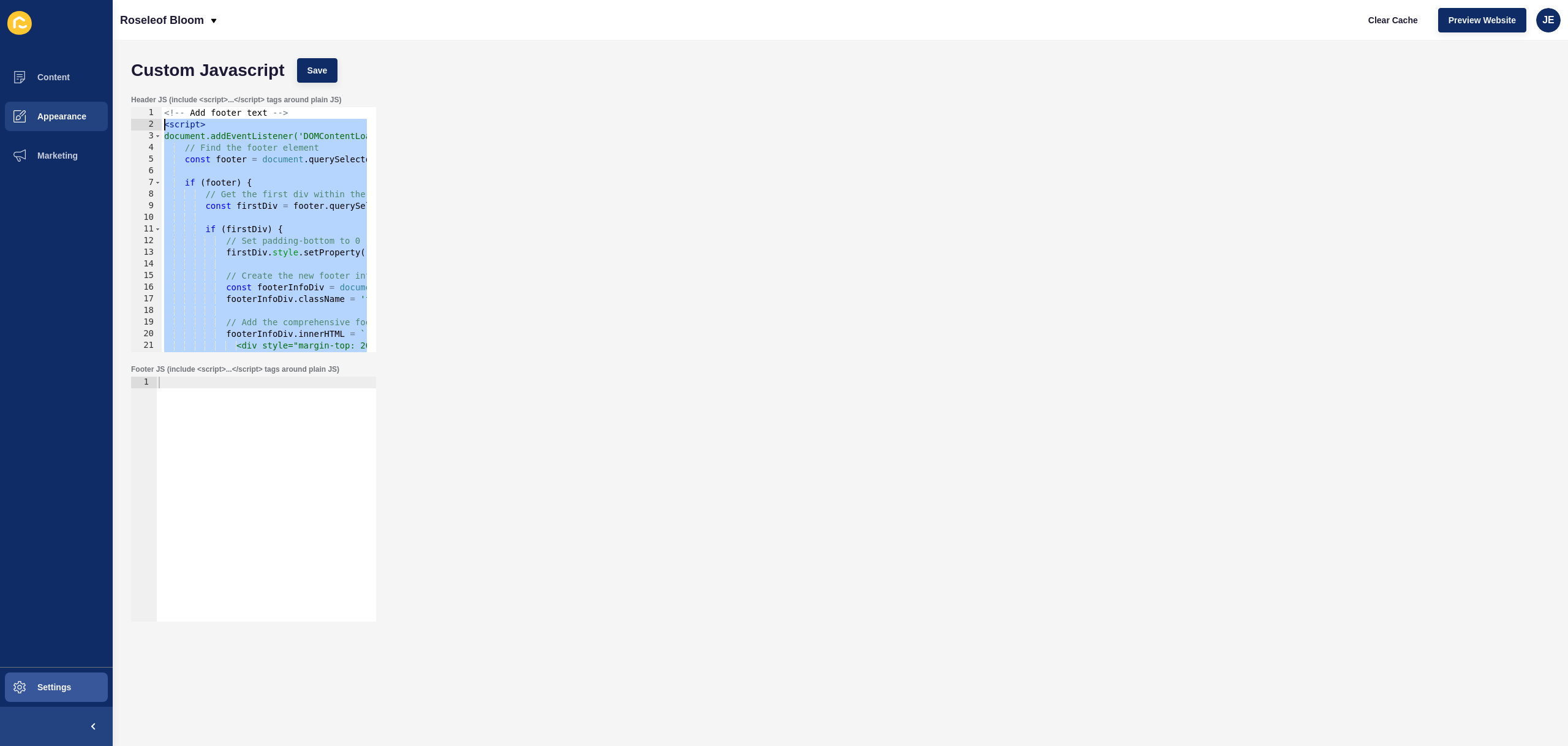
drag, startPoint x: 219, startPoint y: 336, endPoint x: 78, endPoint y: 123, distance: 255.4
click at [78, 123] on div "Content Appearance Marketing Settings Roseleof Bloom Clear Cache Preview Websit…" at bounding box center [784, 373] width 1568 height 746
paste textarea "/script>"
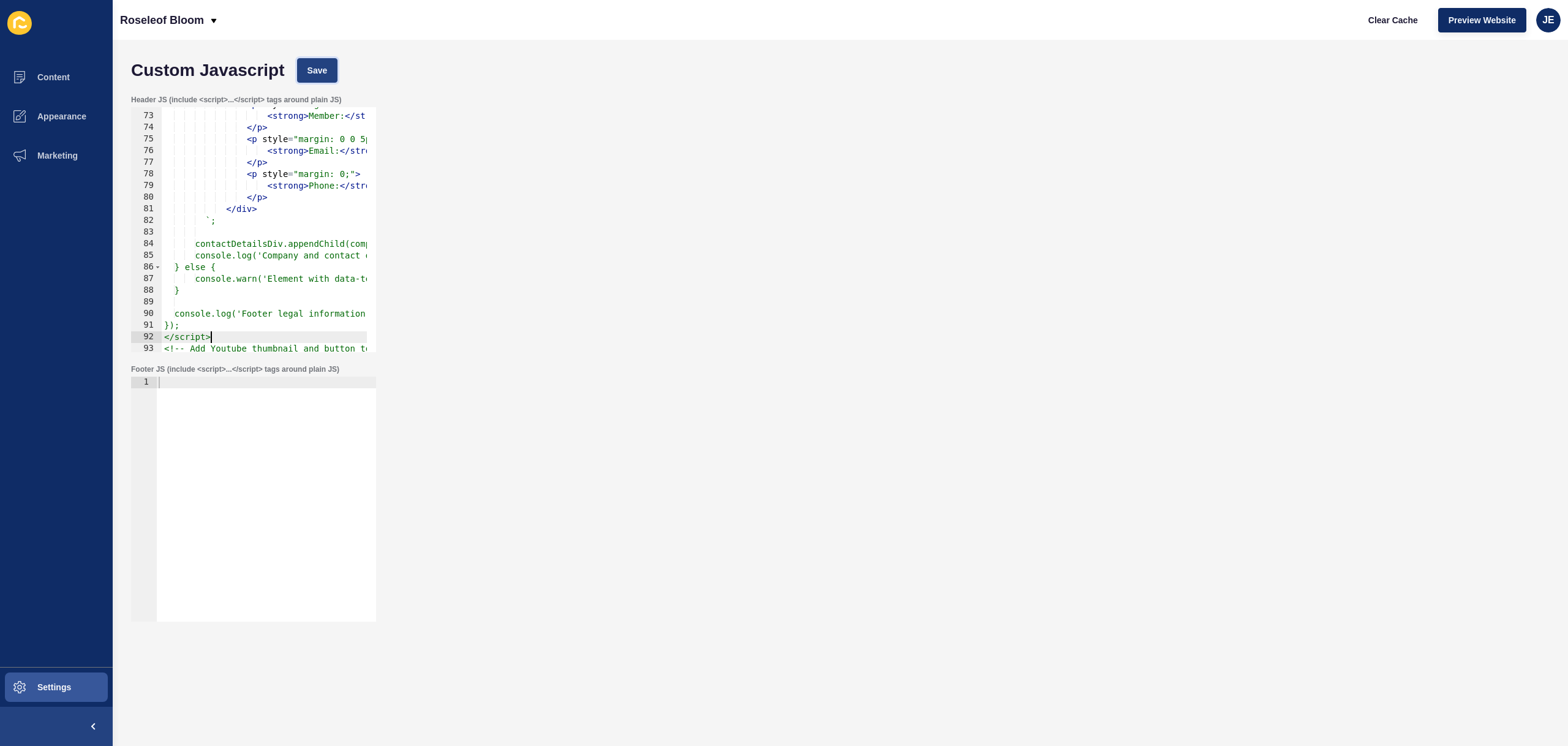
click at [320, 72] on span "Save" at bounding box center [317, 71] width 21 height 12
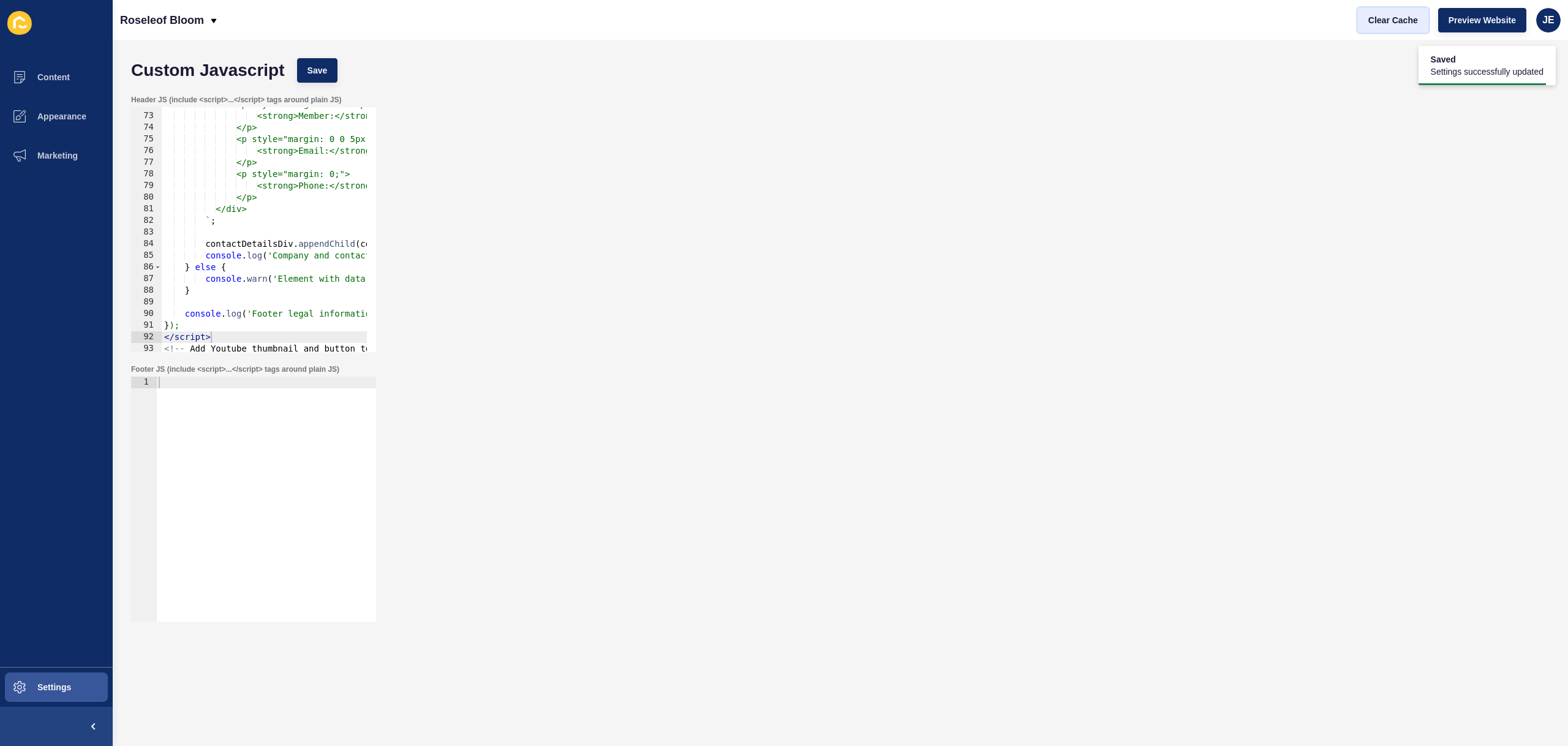
click at [1392, 23] on span "Clear Cache" at bounding box center [1392, 20] width 50 height 12
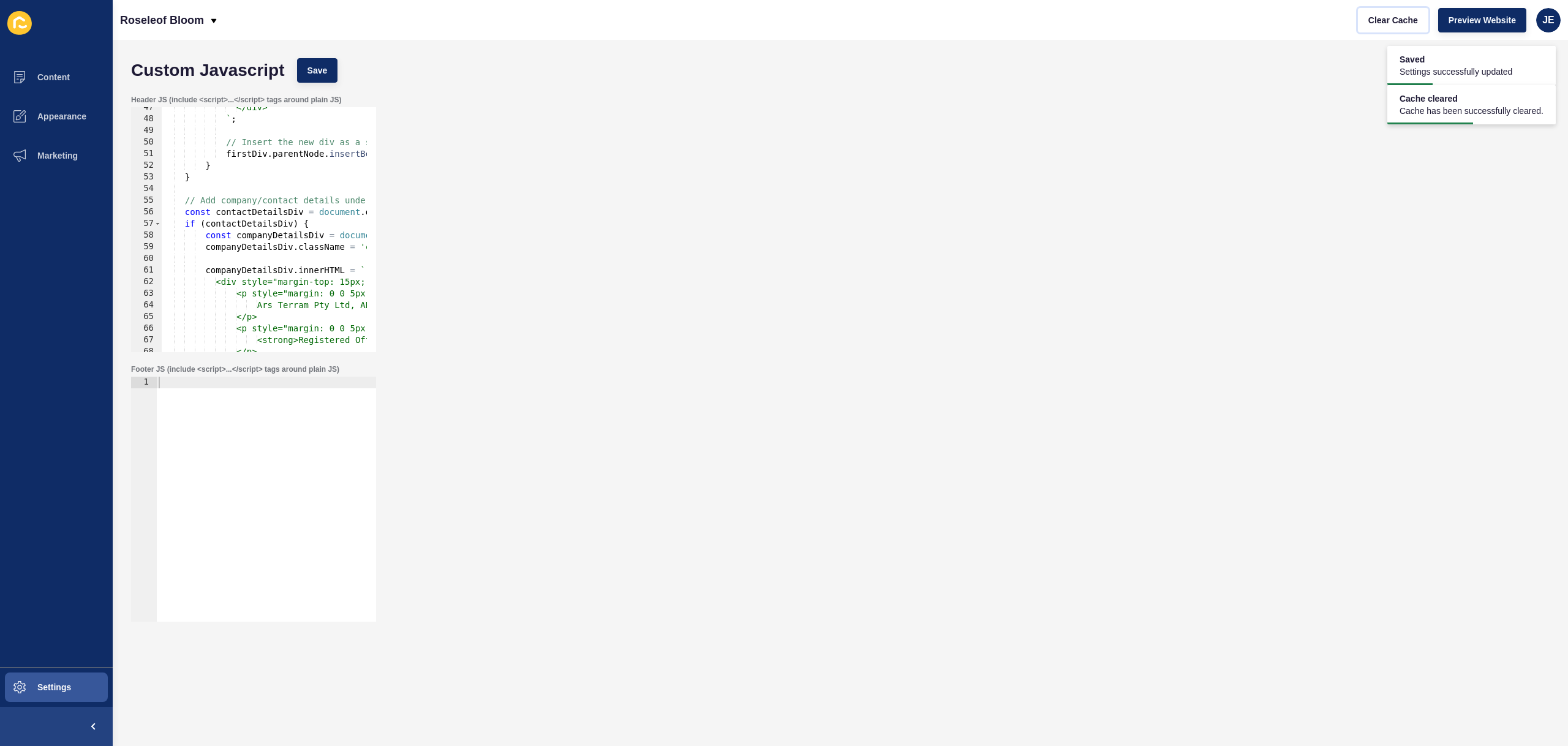
scroll to position [541, 0]
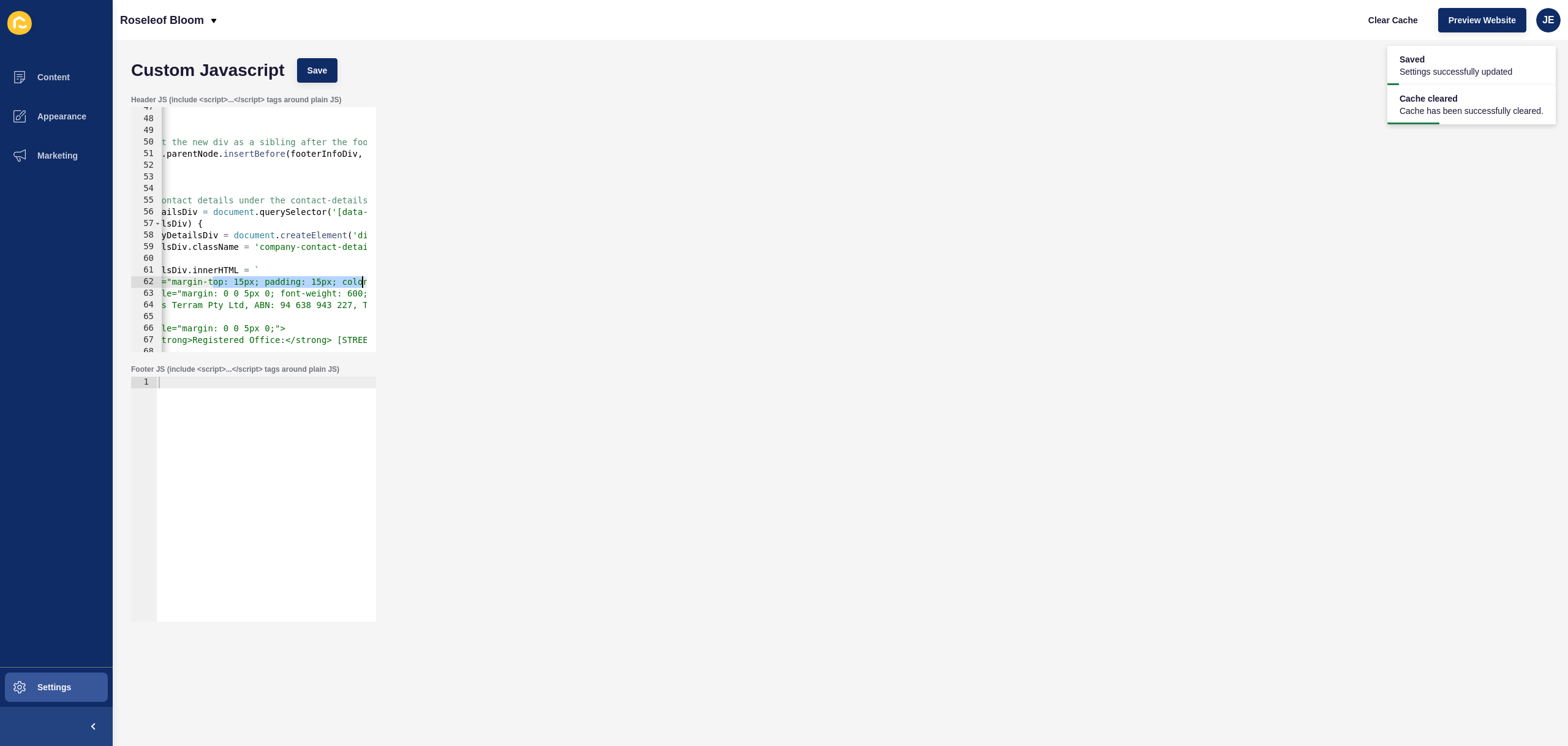
drag, startPoint x: 352, startPoint y: 280, endPoint x: 373, endPoint y: 278, distance: 21.1
click at [387, 281] on div "Header JS (include <script>...</script> tags around plain JS) <div style="margi…" at bounding box center [840, 224] width 1431 height 270
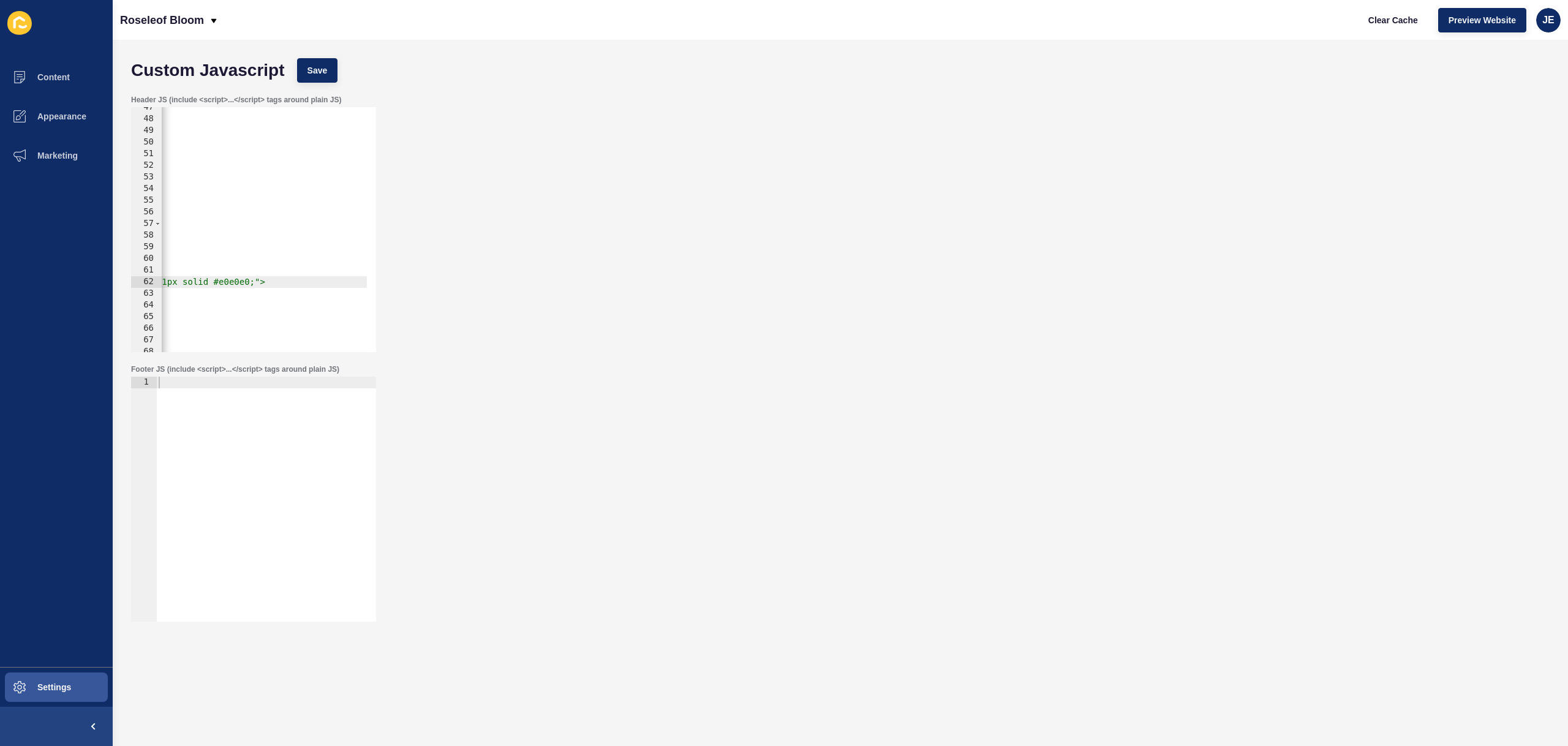
scroll to position [0, 560]
drag, startPoint x: 297, startPoint y: 283, endPoint x: 257, endPoint y: 282, distance: 40.0
click at [257, 282] on div "</div> ` ; // Insert the new div as a sibling after the footer's first div firs…" at bounding box center [803, 232] width 2403 height 259
click at [307, 58] on button "Save" at bounding box center [318, 70] width 41 height 25
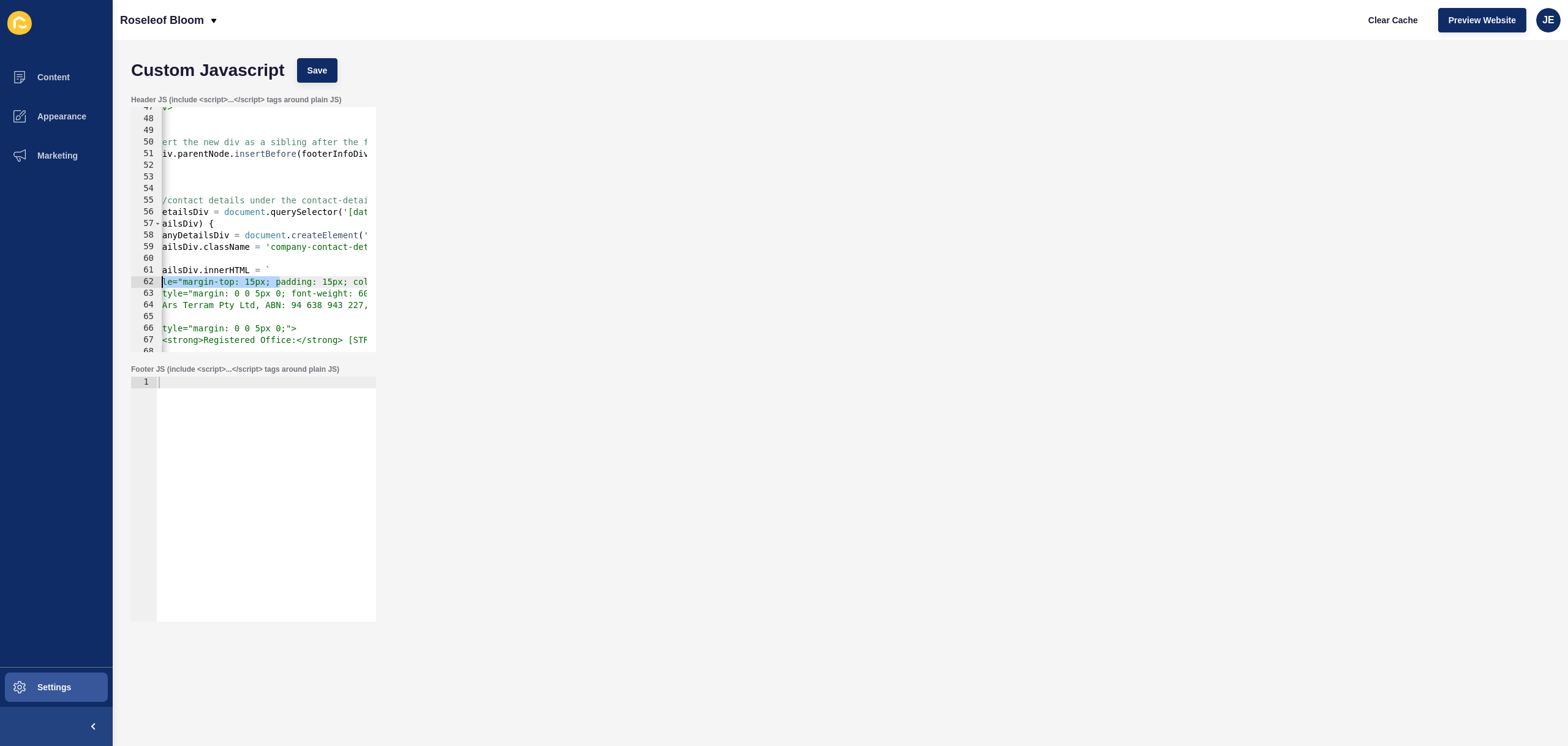
scroll to position [0, 75]
drag, startPoint x: 246, startPoint y: 280, endPoint x: 213, endPoint y: 285, distance: 33.4
click at [213, 285] on div "</div> ` ; // Insert the new div as a sibling after the footer's first div firs…" at bounding box center [1288, 232] width 2403 height 259
type textarea "<div style=" padding: 15px; color: #666; font-size: 13px; line-height: 1.5;">"
click at [320, 80] on button "Save" at bounding box center [318, 70] width 41 height 25
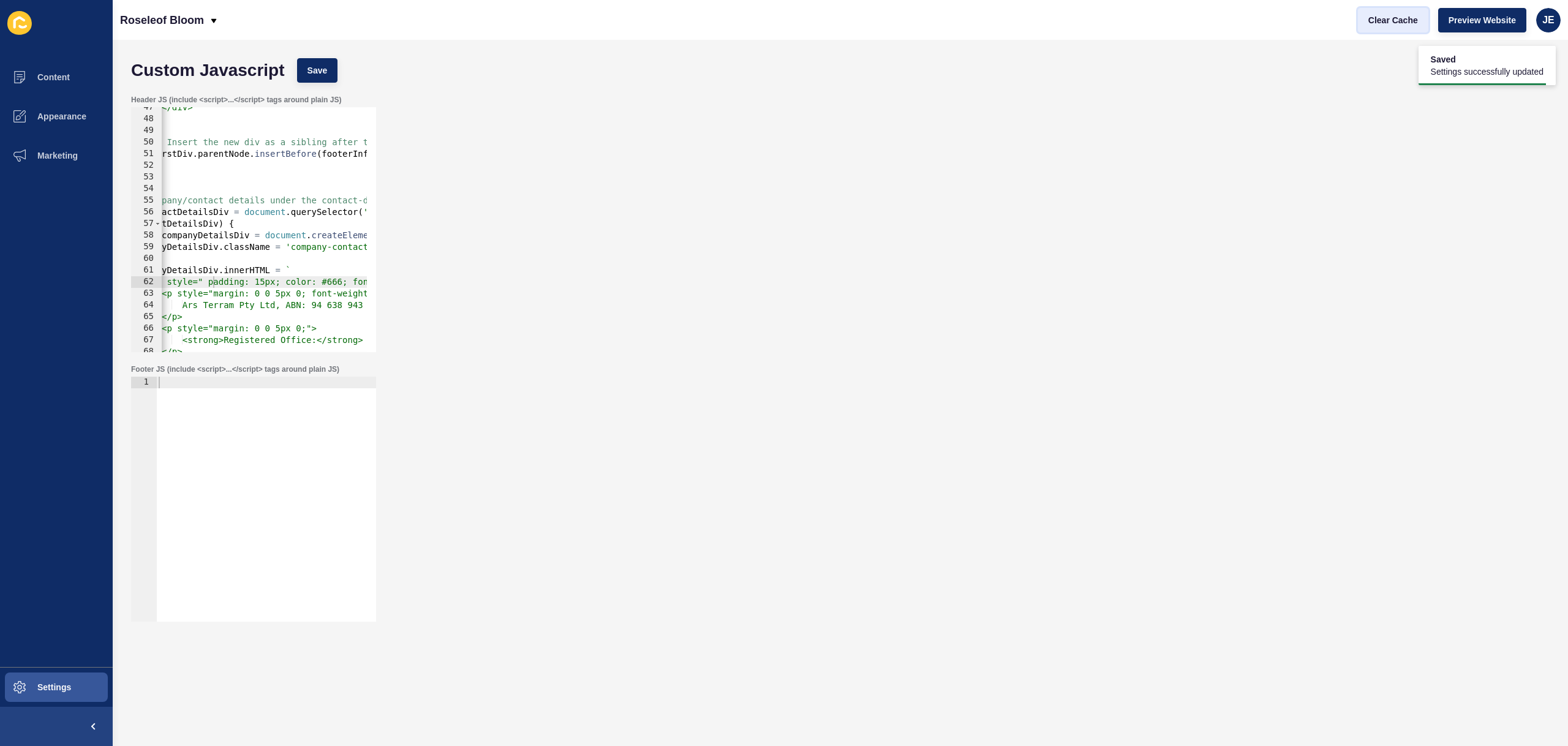
click at [1391, 17] on span "Clear Cache" at bounding box center [1392, 20] width 50 height 12
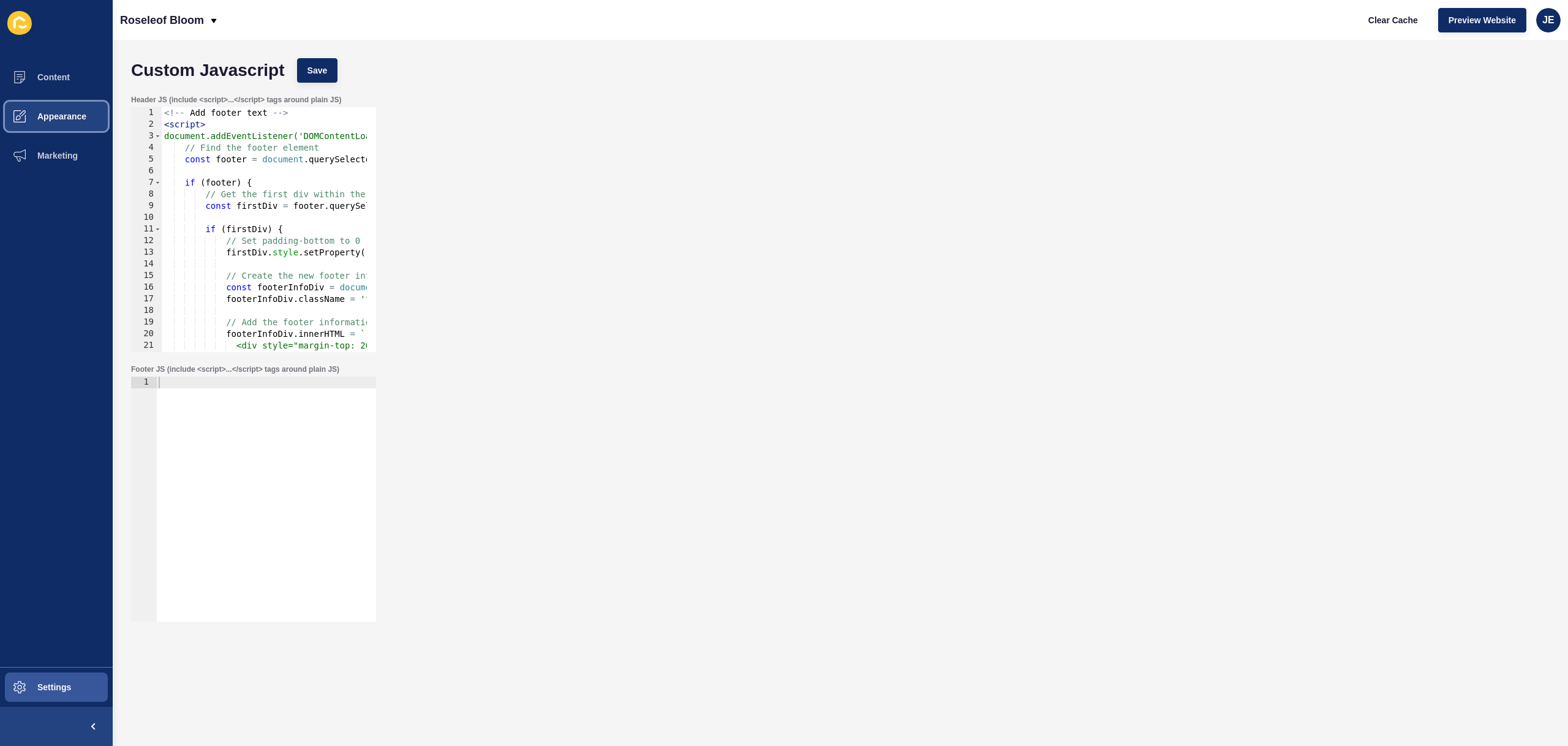
click at [56, 106] on button "Appearance" at bounding box center [56, 117] width 113 height 39
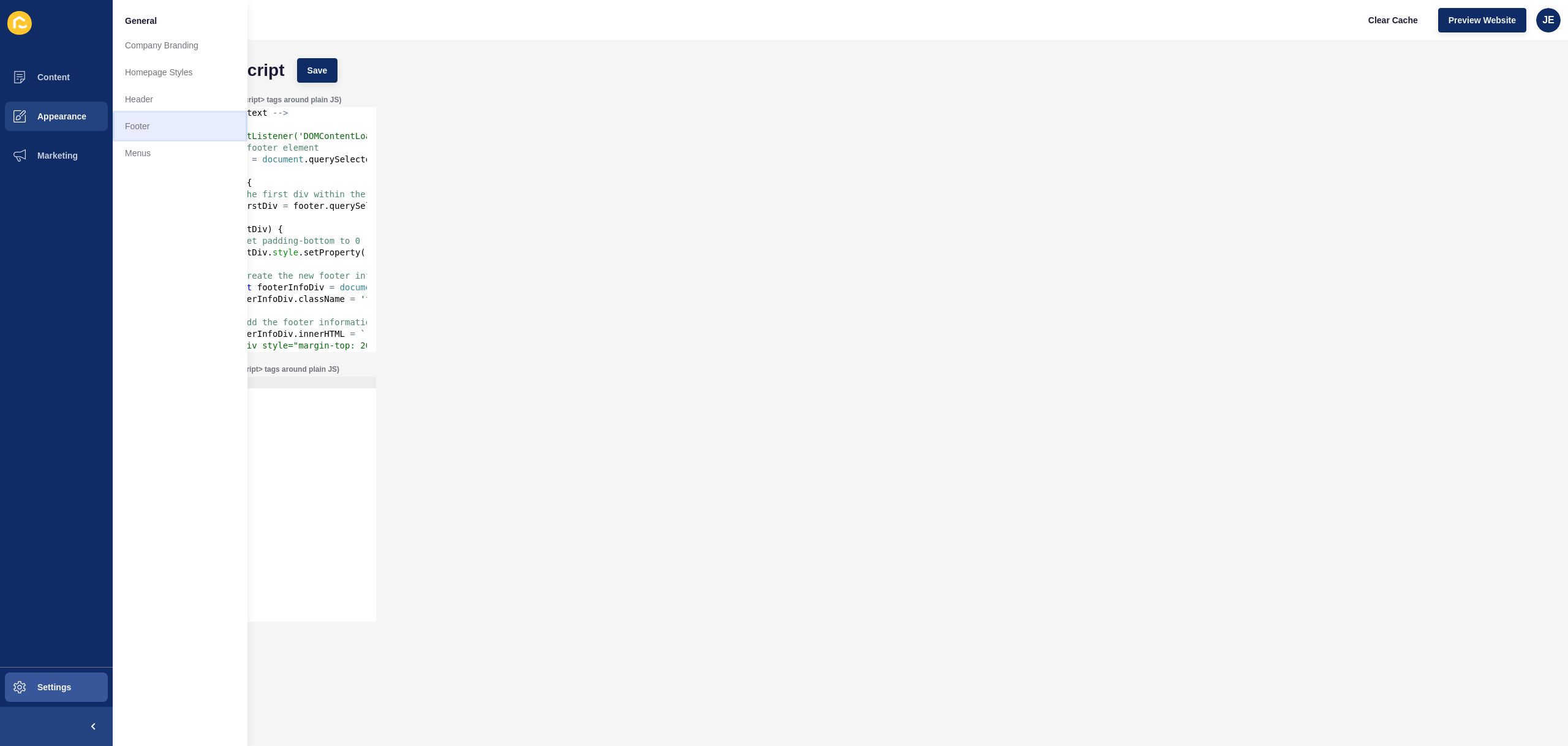
click at [135, 118] on link "Footer" at bounding box center [180, 126] width 134 height 27
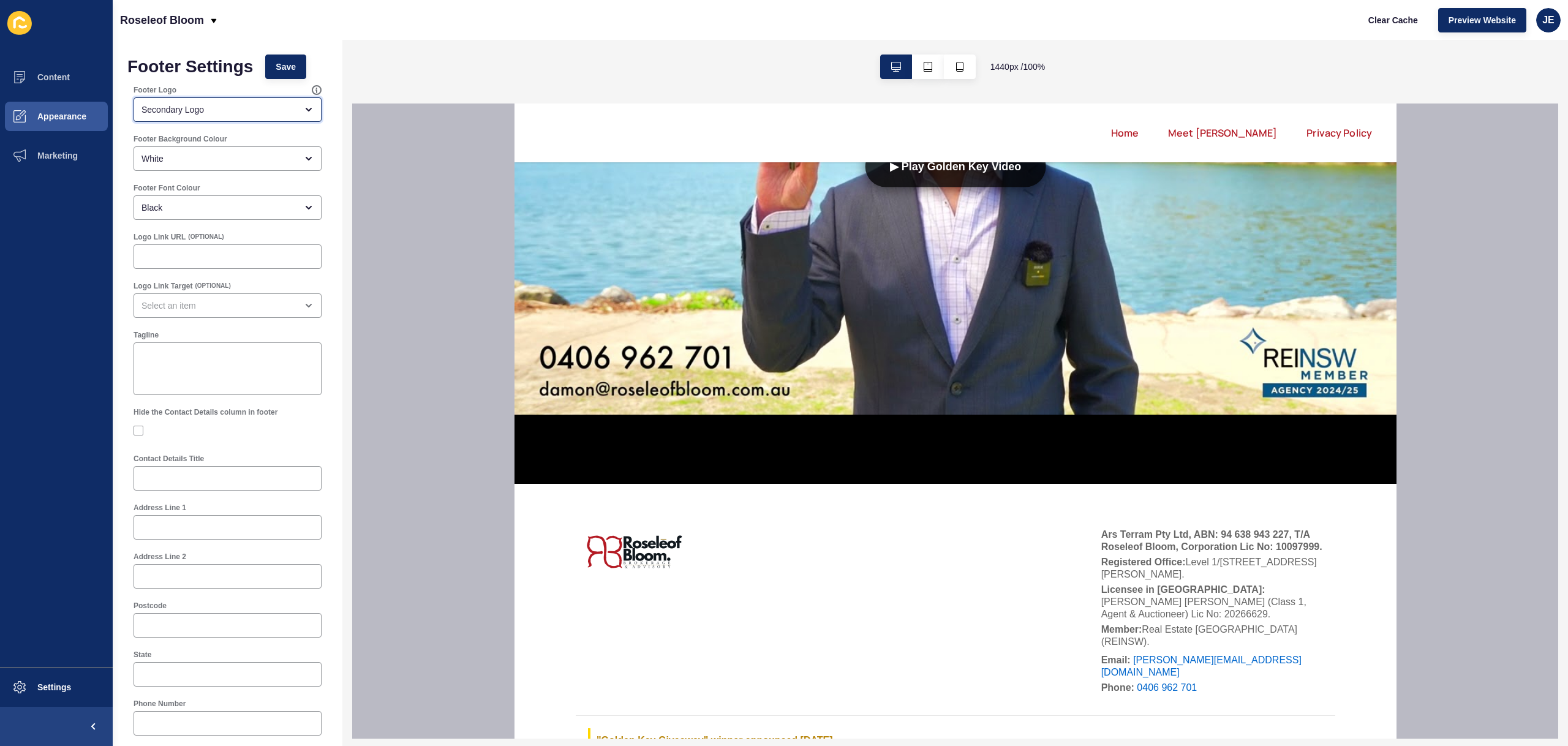
click at [223, 116] on div "Secondary Logo" at bounding box center [228, 109] width 188 height 25
click at [226, 113] on div "Secondary Logo" at bounding box center [219, 109] width 155 height 12
click at [66, 77] on span "Content" at bounding box center [33, 78] width 72 height 10
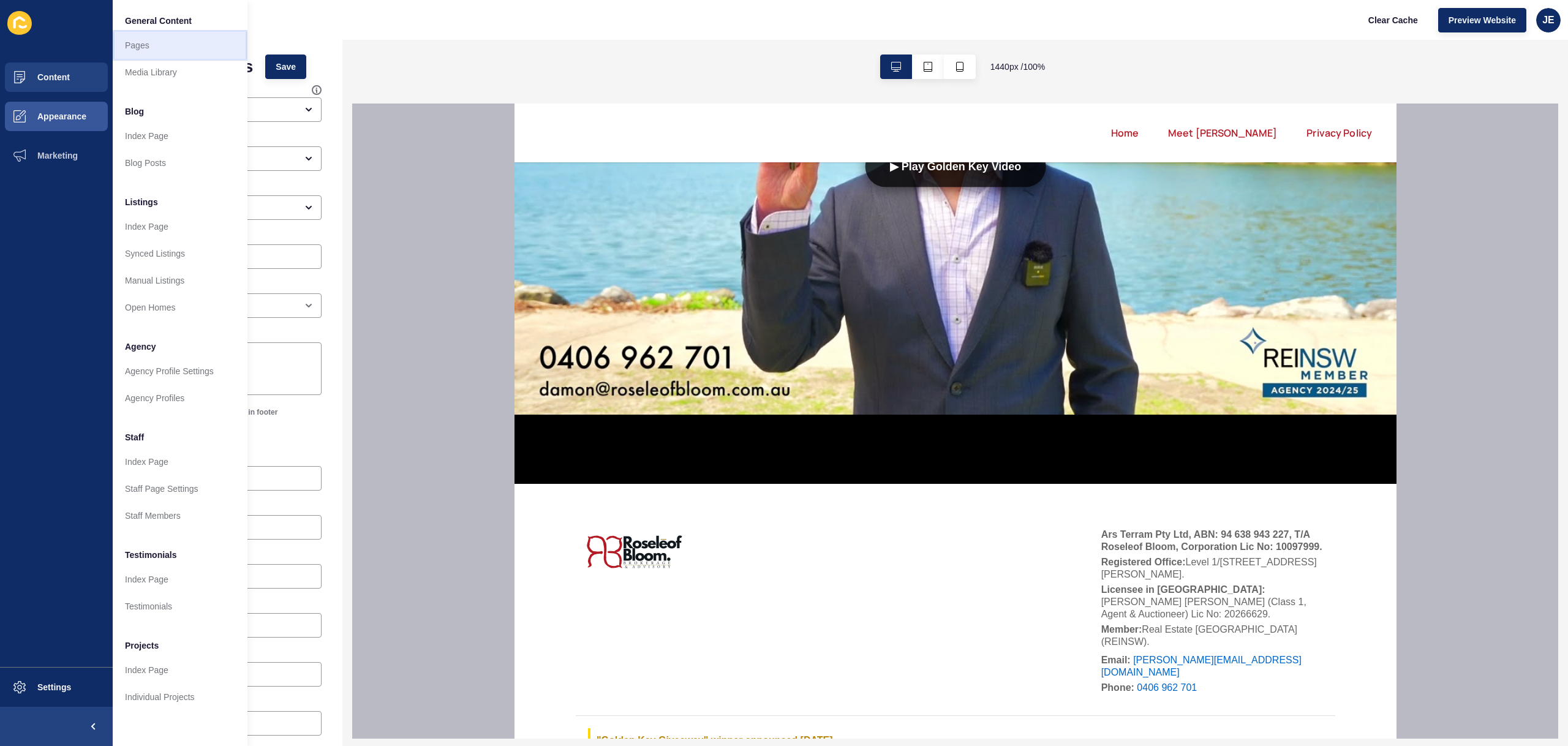
click at [159, 49] on link "Pages" at bounding box center [180, 44] width 134 height 27
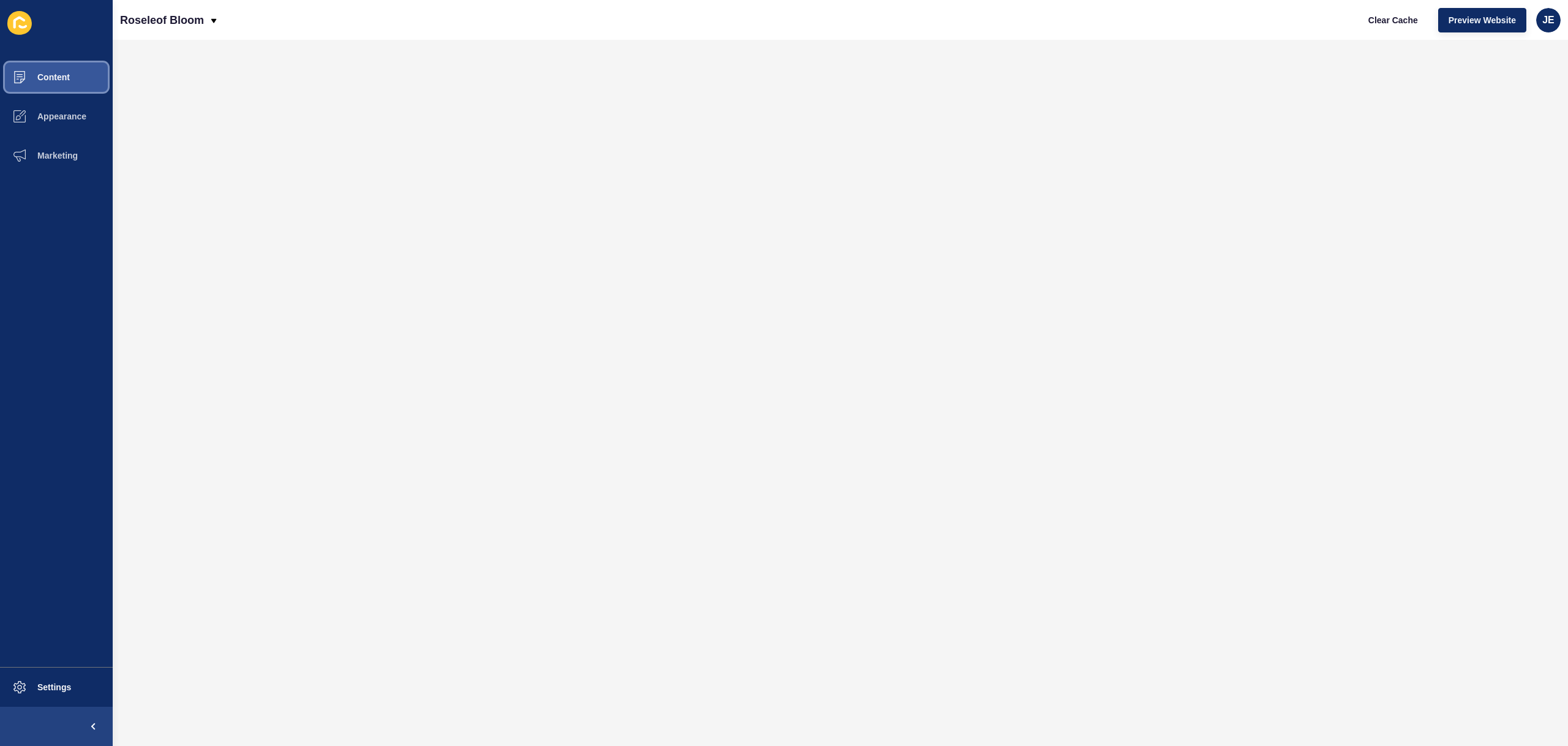
click at [70, 80] on button "Content" at bounding box center [56, 78] width 113 height 39
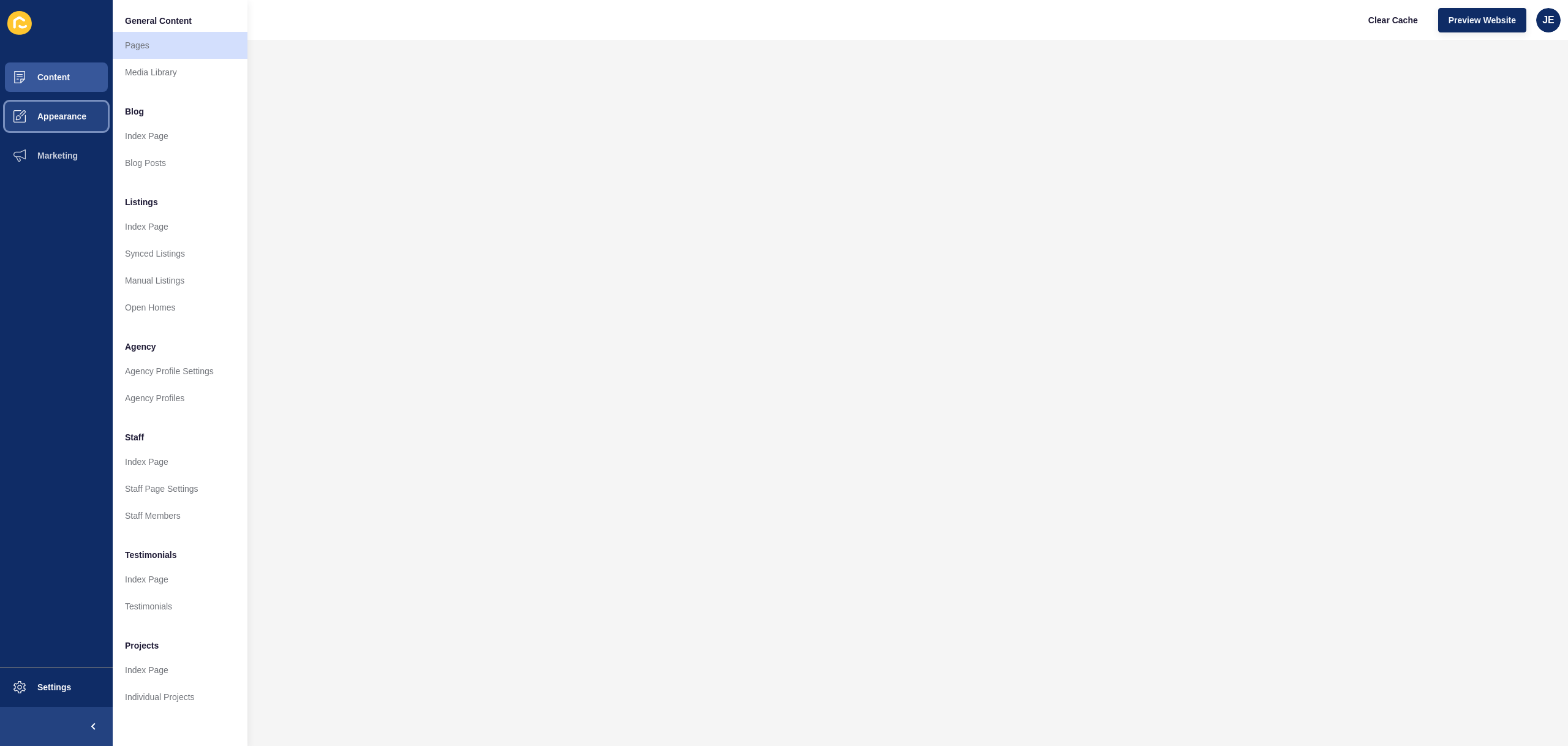
click at [72, 105] on button "Appearance" at bounding box center [56, 117] width 113 height 39
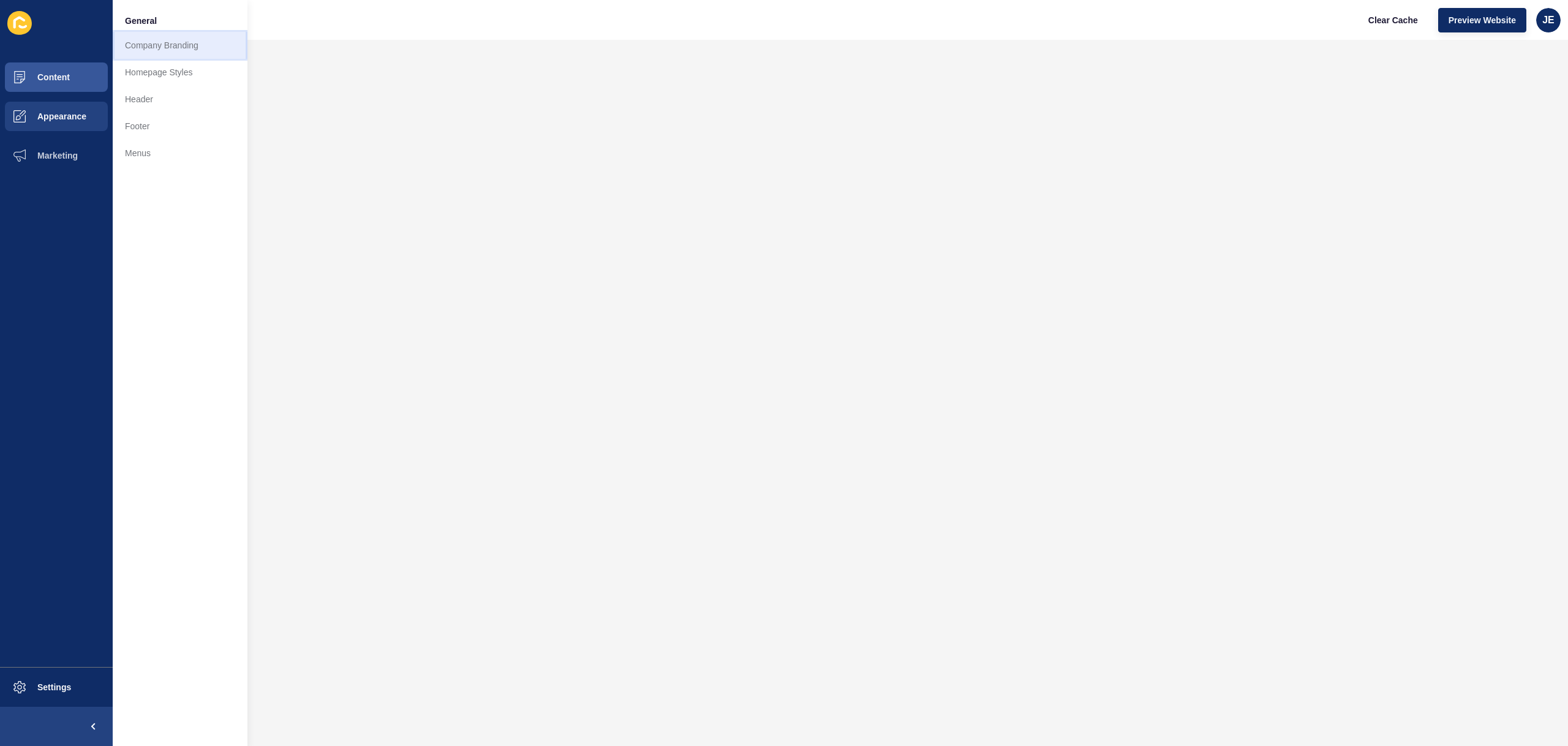
click at [161, 51] on link "Company Branding" at bounding box center [180, 44] width 134 height 27
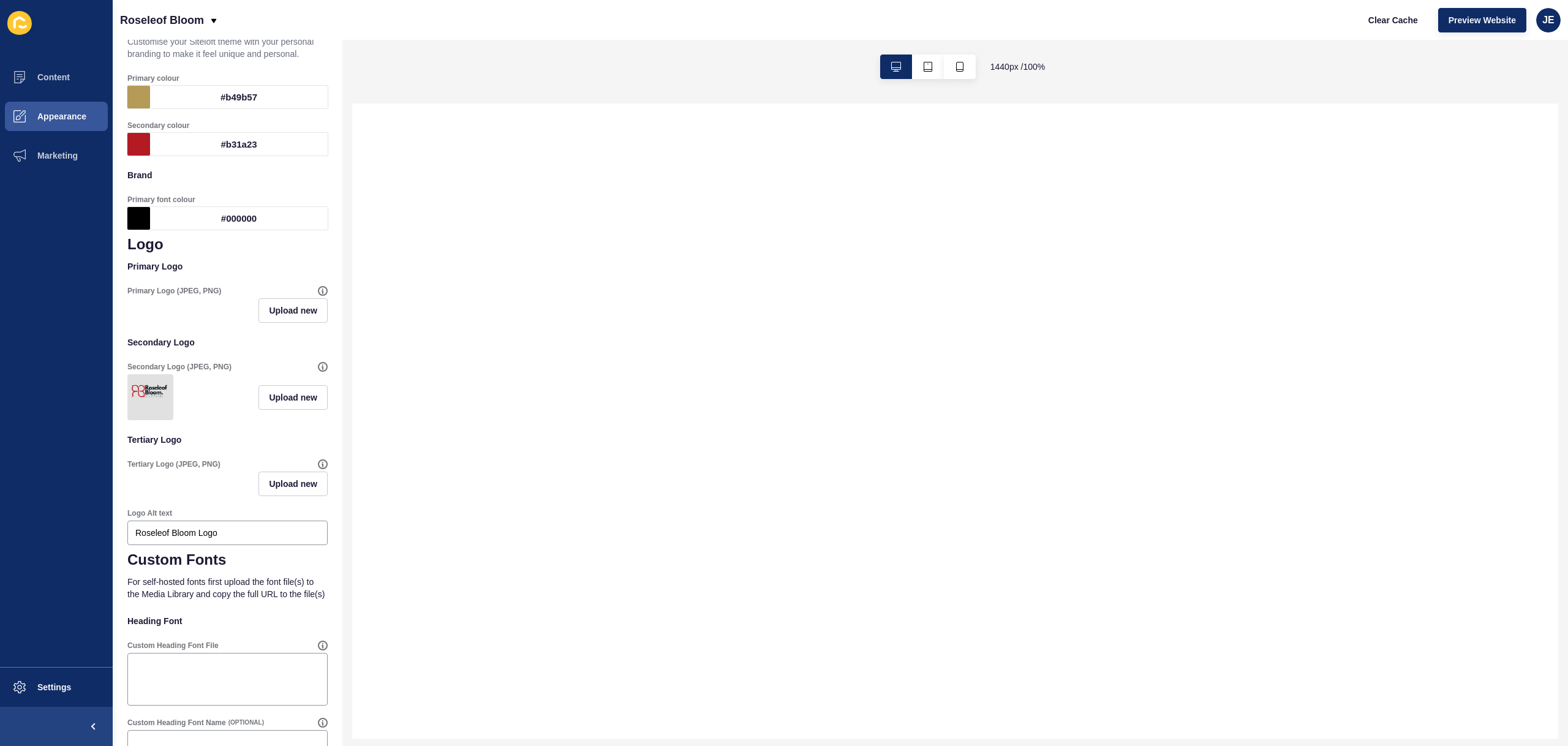
scroll to position [96, 0]
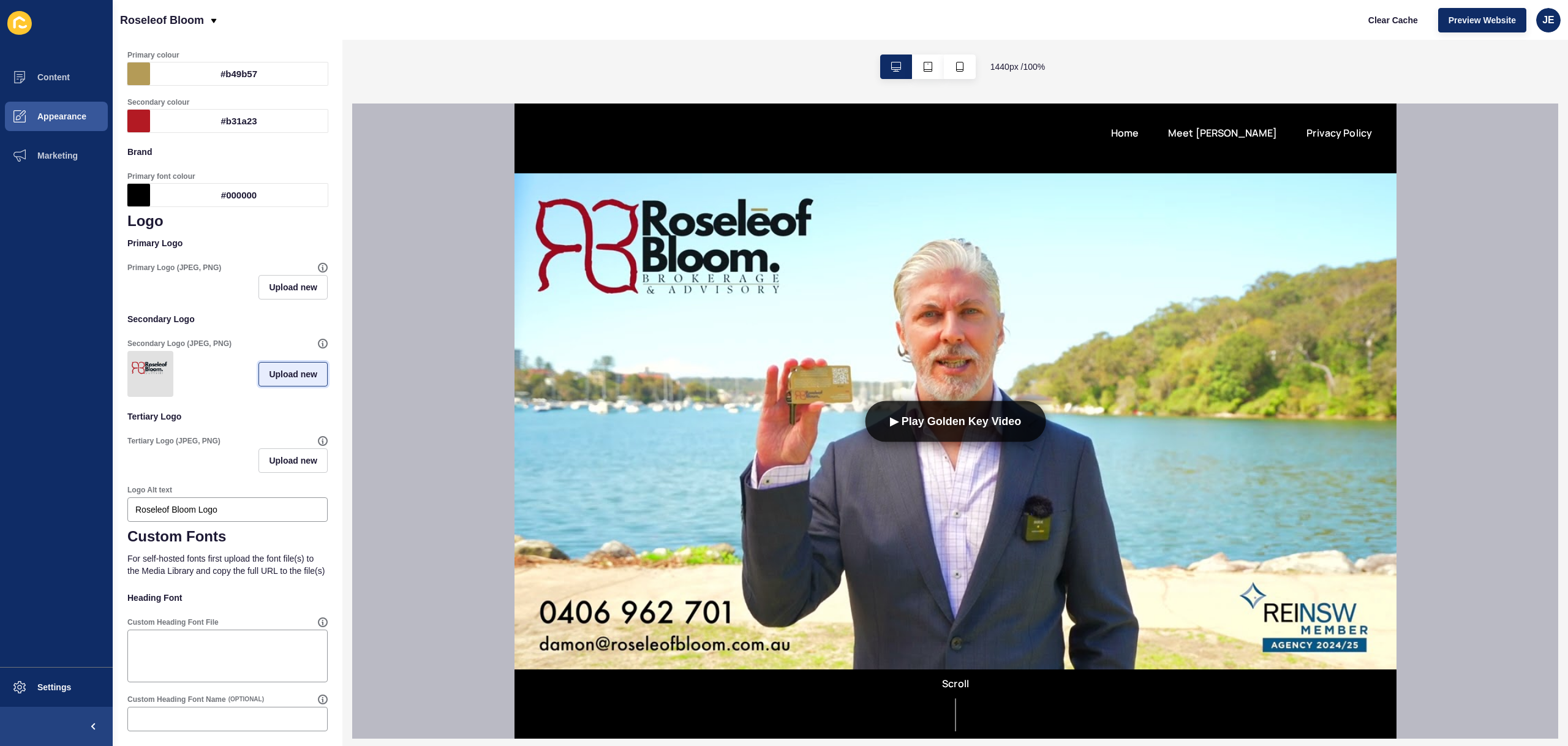
click at [278, 381] on span "Upload new" at bounding box center [292, 374] width 48 height 12
click at [216, 372] on span at bounding box center [228, 376] width 198 height 48
click at [129, 352] on input "Drag or click to upload" at bounding box center [129, 352] width 0 height 0
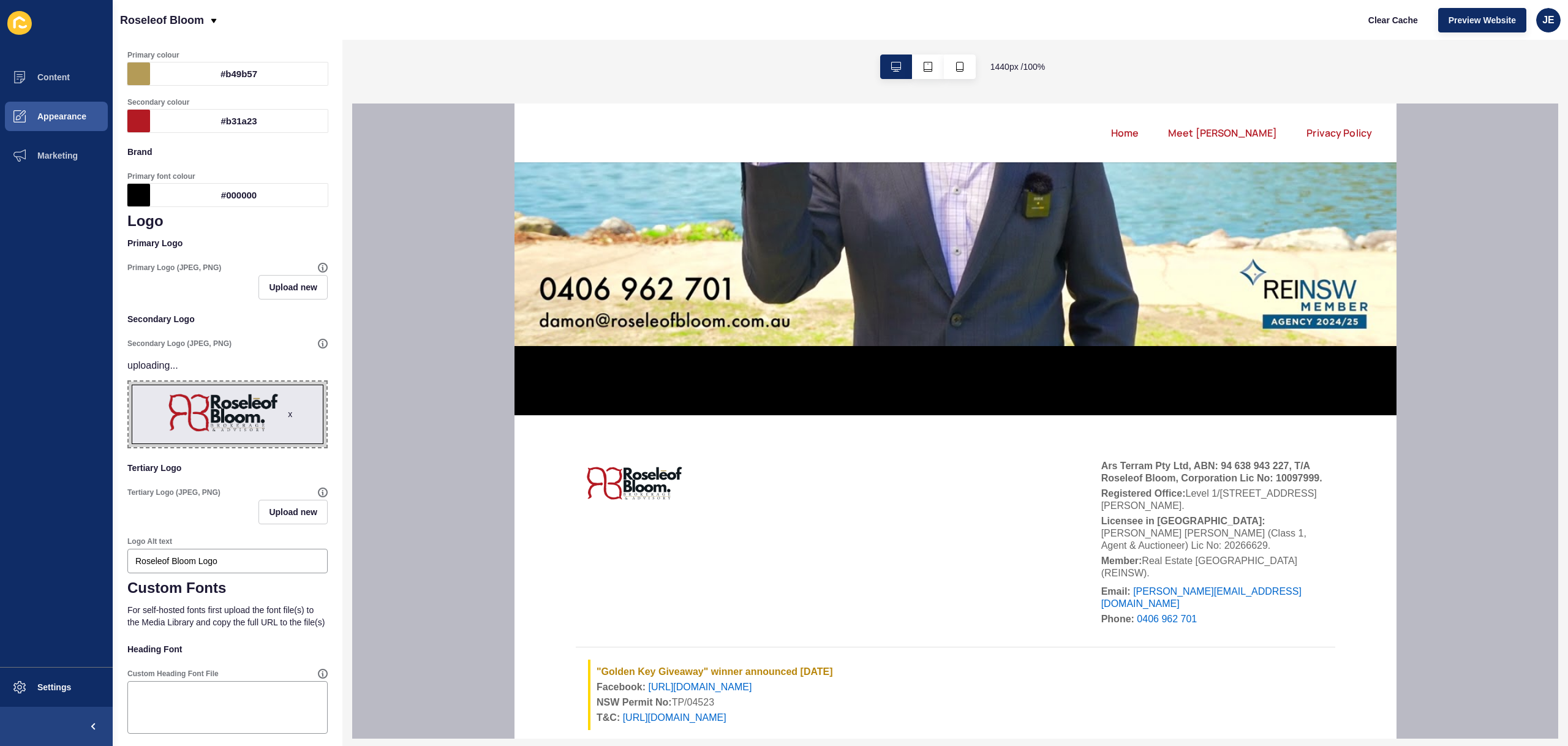
scroll to position [396, 0]
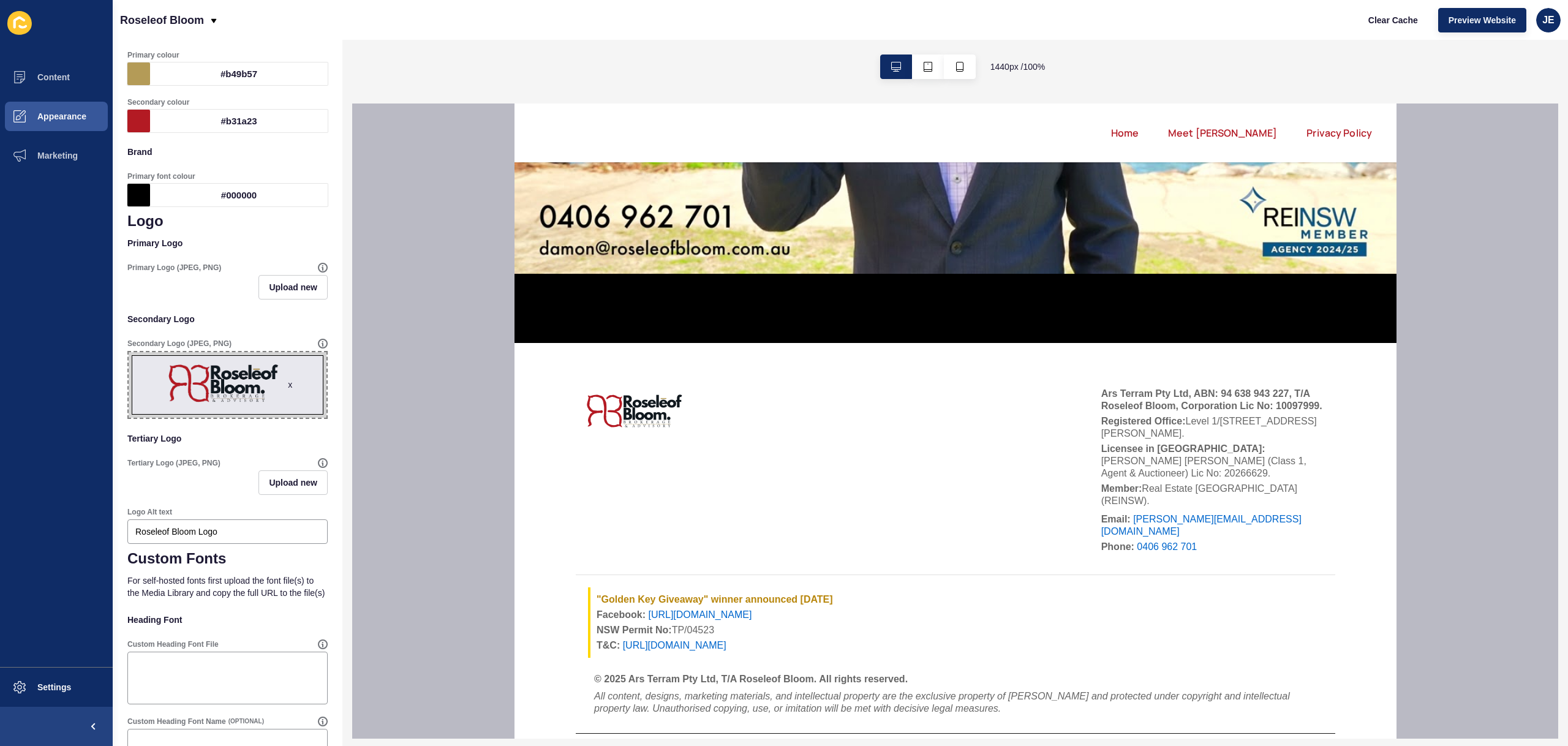
click at [273, 388] on span "x" at bounding box center [228, 385] width 198 height 66
click at [129, 352] on input "x Drag or click to upload" at bounding box center [129, 352] width 0 height 0
click at [287, 385] on div "x" at bounding box center [289, 385] width 4 height 12
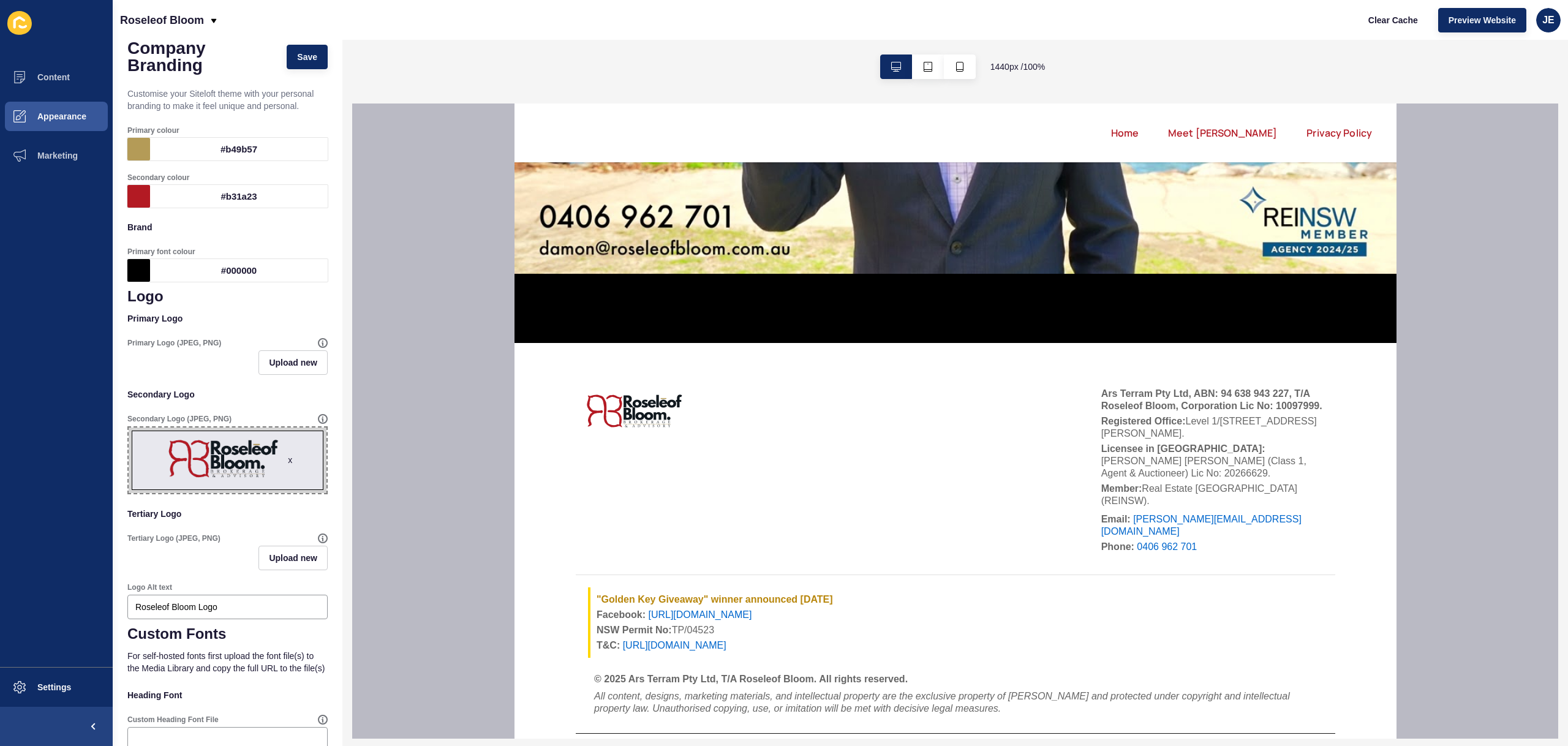
scroll to position [0, 0]
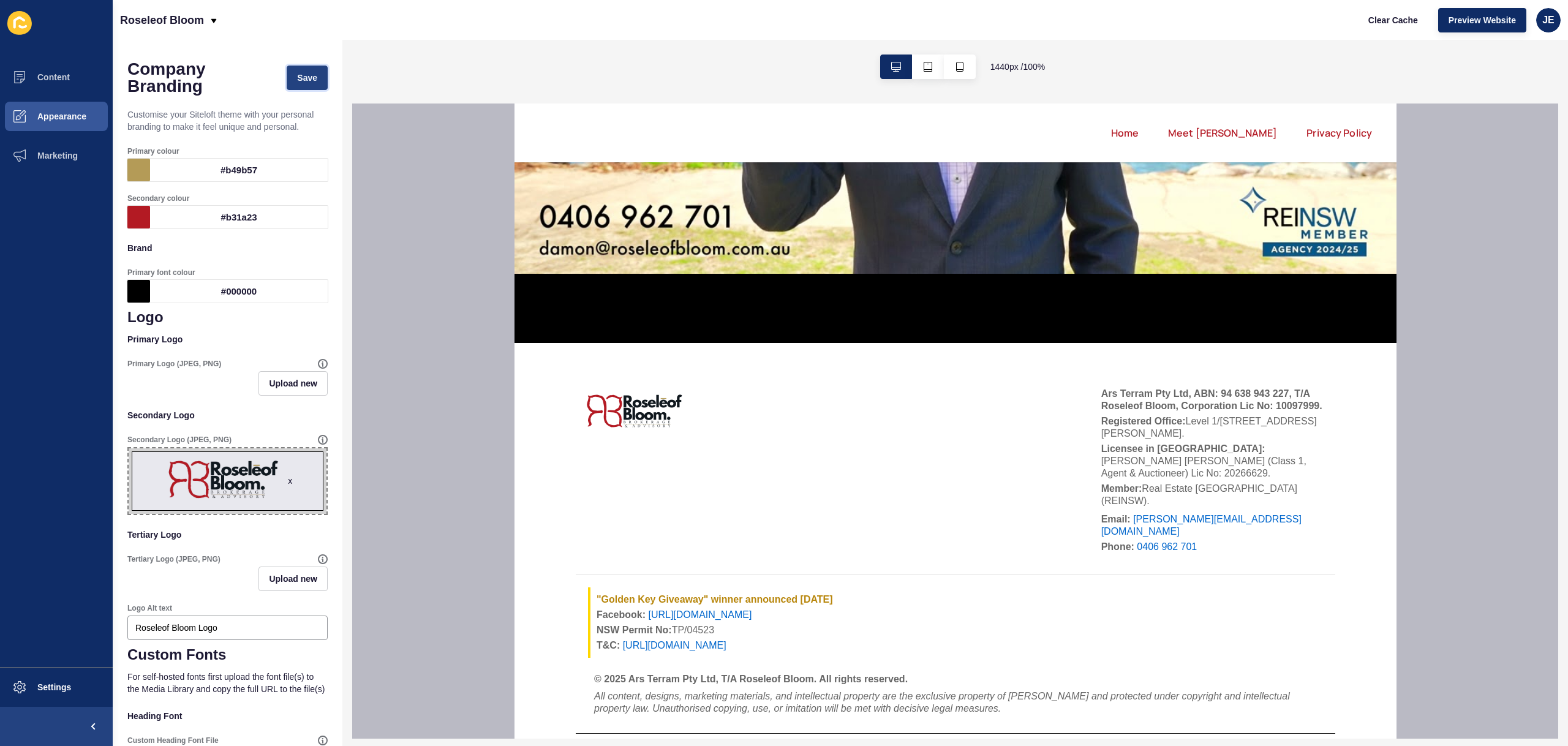
click at [300, 76] on span "Save" at bounding box center [307, 78] width 21 height 12
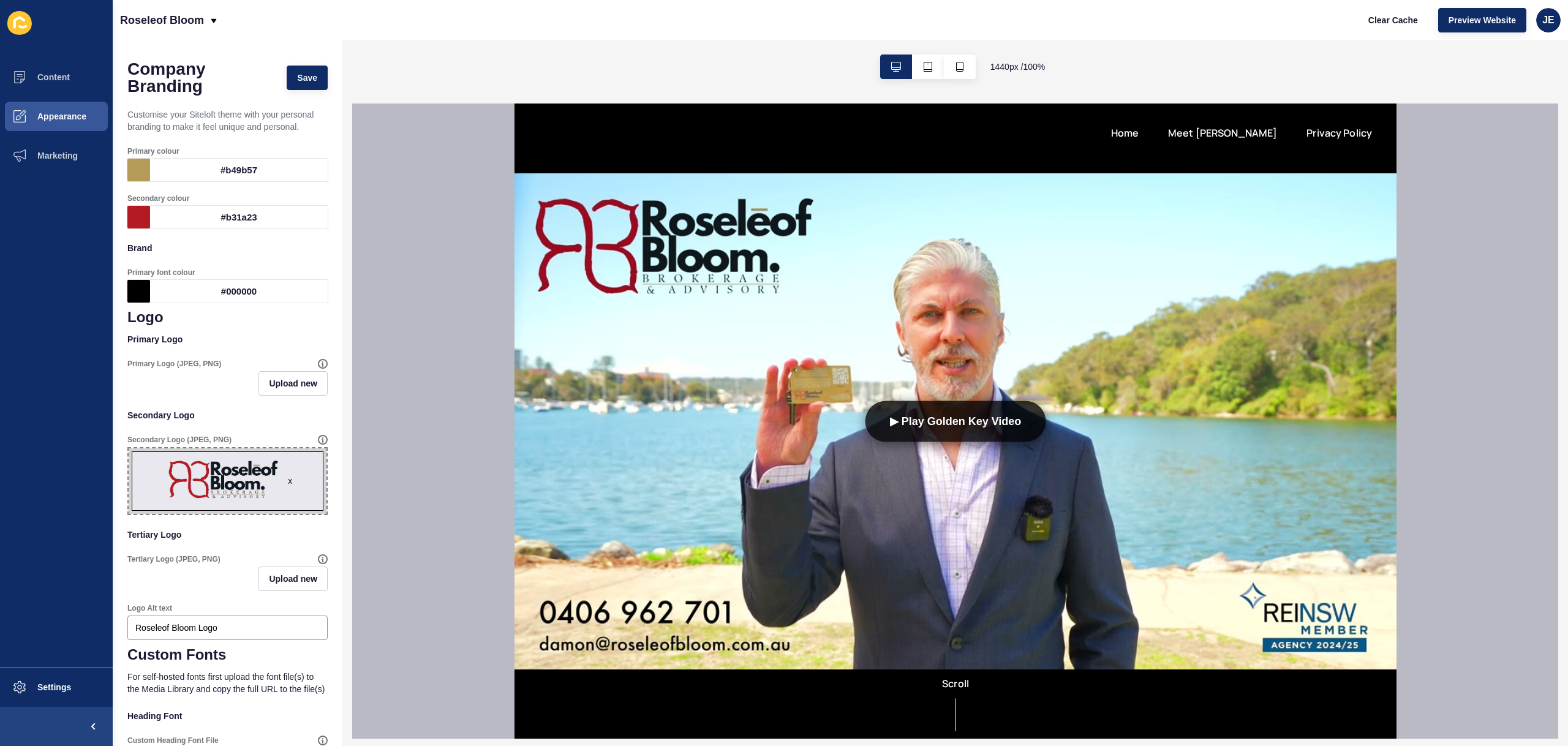
scroll to position [396, 0]
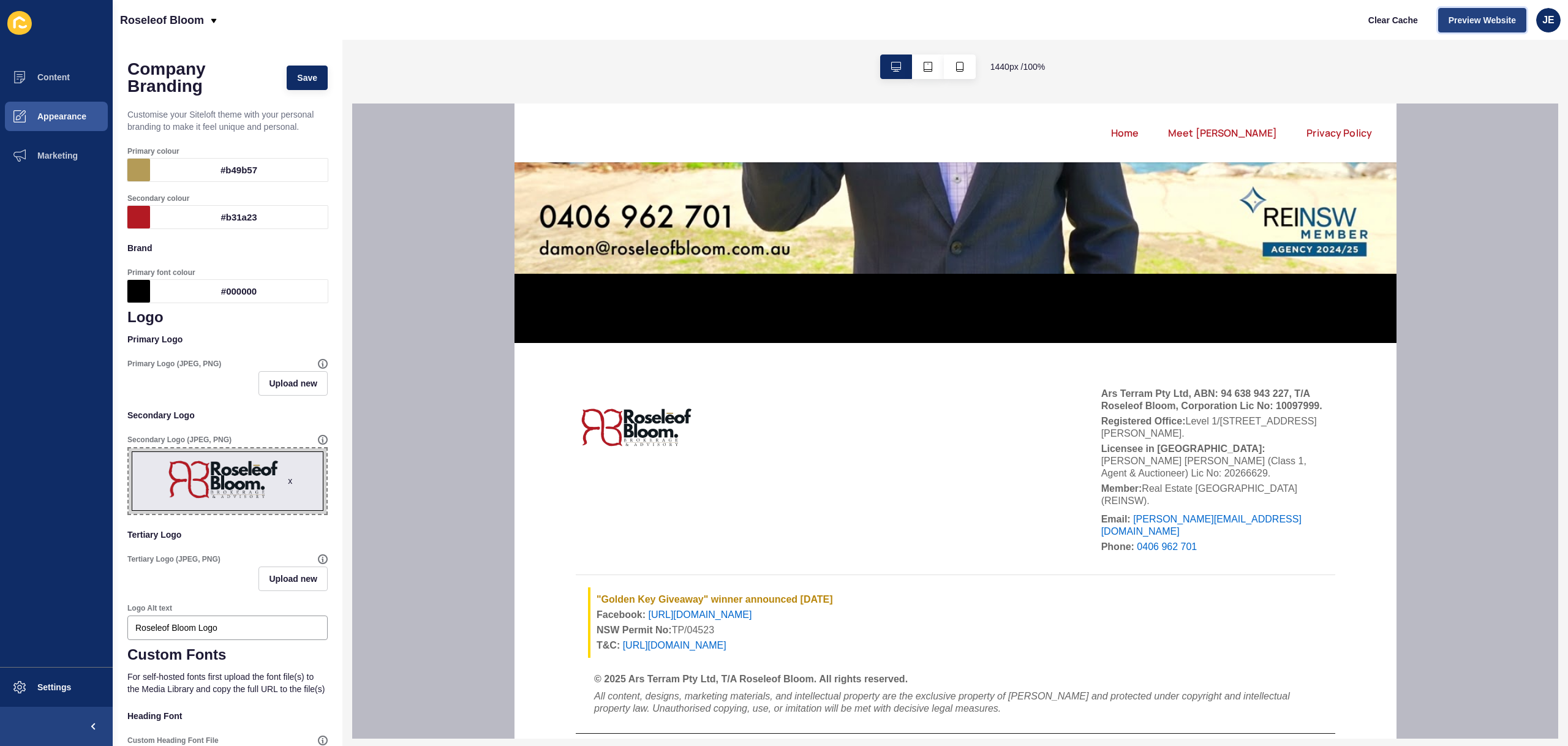
click at [1448, 22] on span "Preview Website" at bounding box center [1482, 20] width 68 height 12
click at [61, 679] on button "Settings" at bounding box center [56, 687] width 113 height 39
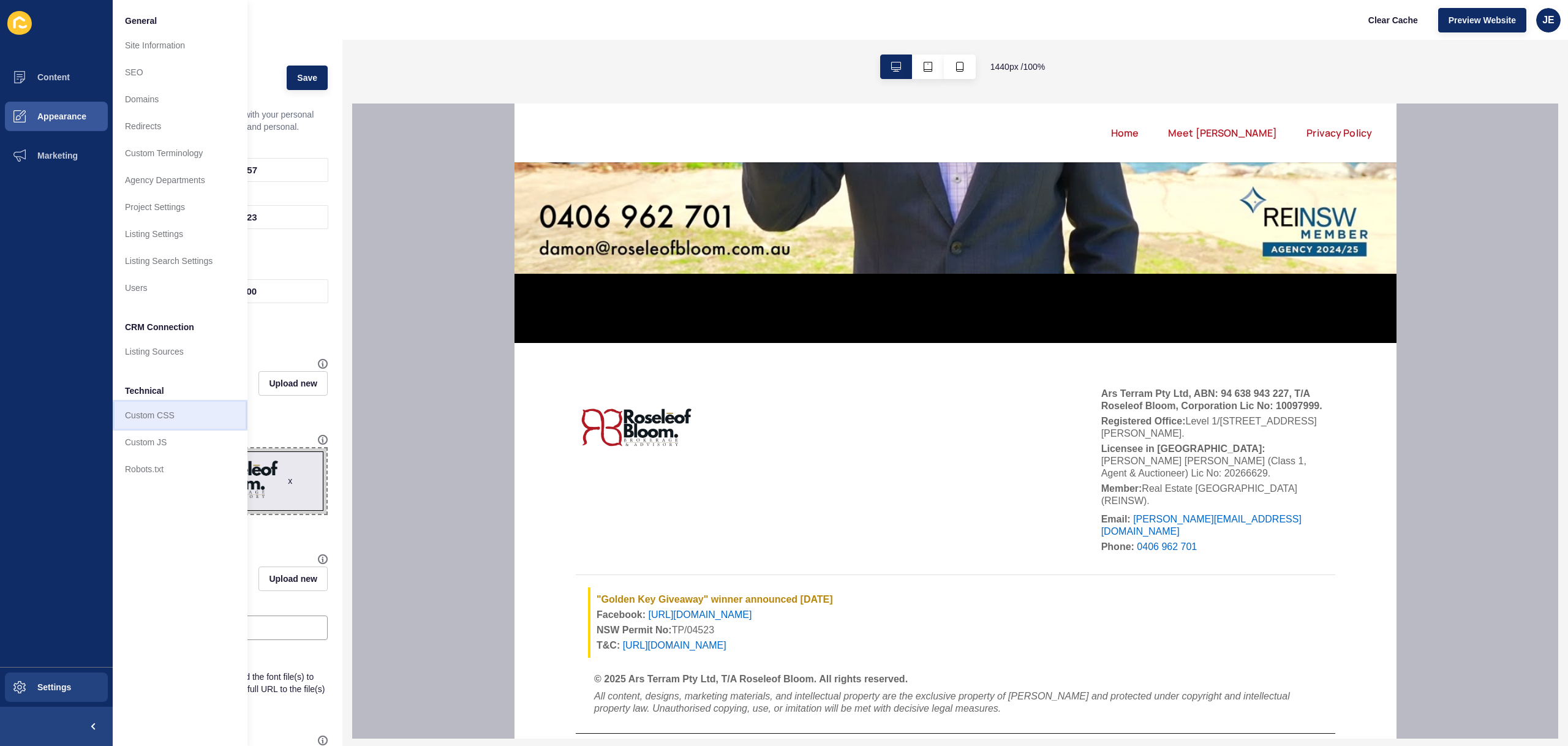
click at [145, 405] on link "Custom CSS" at bounding box center [180, 414] width 134 height 27
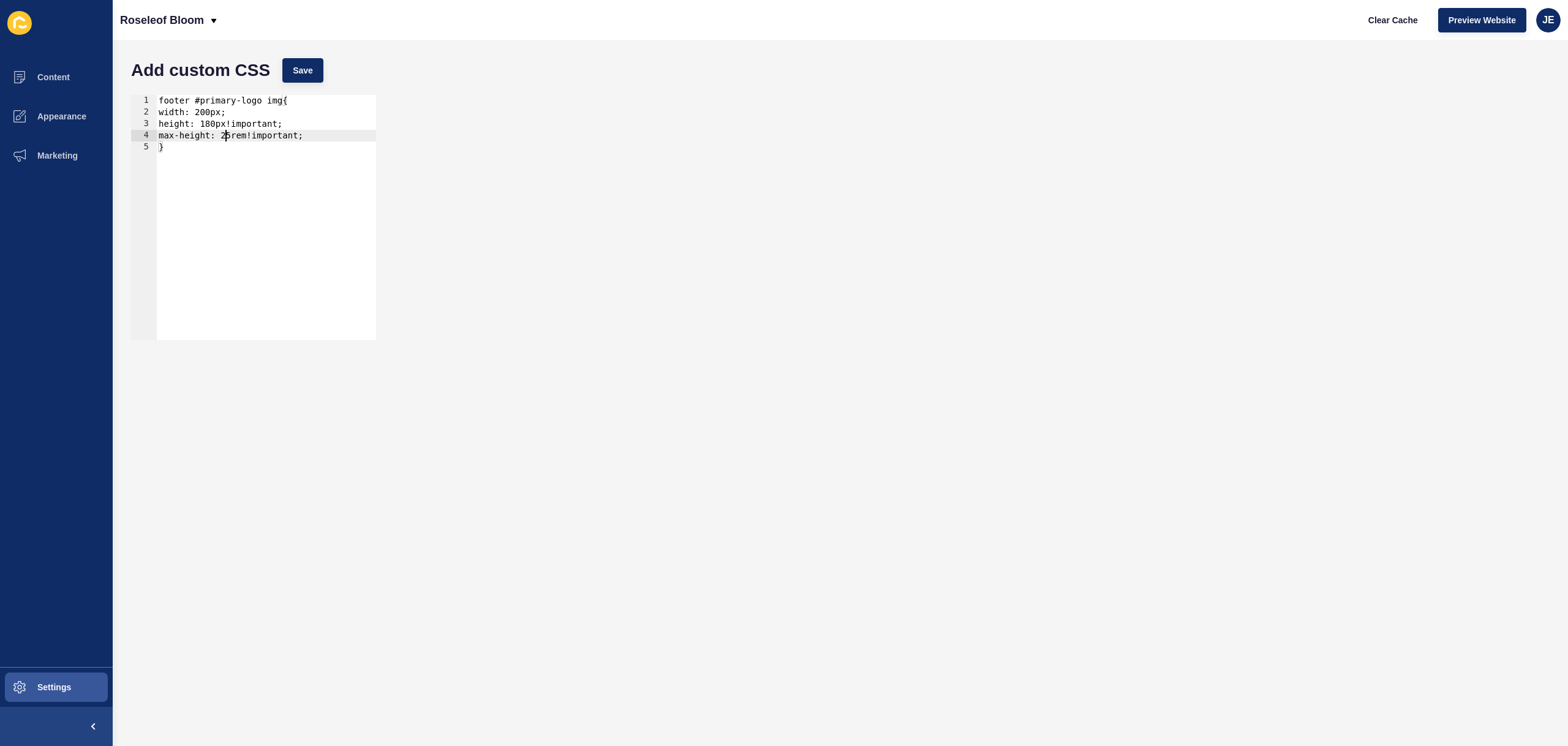
click at [226, 130] on div "footer #primary-logo img{ width: 200px; height: 180px!important; max-height: 25…" at bounding box center [266, 229] width 220 height 268
click at [213, 115] on div "footer #primary-logo img{ width: 200px; height: 180px!important; max-height: 25…" at bounding box center [266, 229] width 220 height 268
click at [172, 117] on div "footer #primary-logo img{ width: 200px; height: 180px!important; max-height: 25…" at bounding box center [266, 229] width 220 height 268
click at [308, 66] on span "Save" at bounding box center [302, 71] width 21 height 12
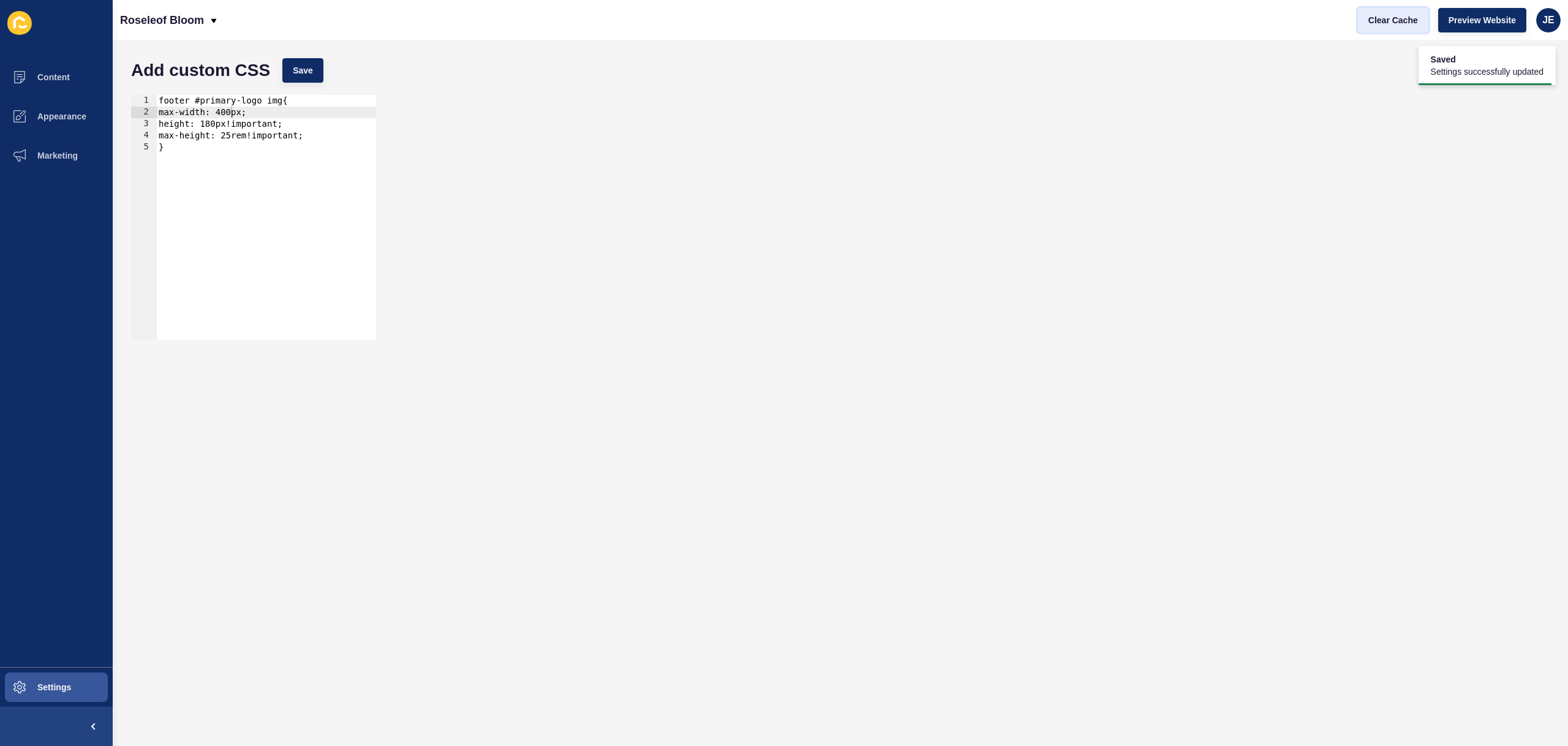
click at [1373, 23] on span "Clear Cache" at bounding box center [1392, 20] width 50 height 12
click at [226, 112] on div "footer #primary-logo img{ max-width: 400px; height: 180px!important; max-height…" at bounding box center [266, 229] width 220 height 268
type textarea "max-width: 300px;"
click at [289, 78] on button "Save" at bounding box center [303, 70] width 41 height 25
click at [70, 678] on button "Settings" at bounding box center [56, 687] width 113 height 39
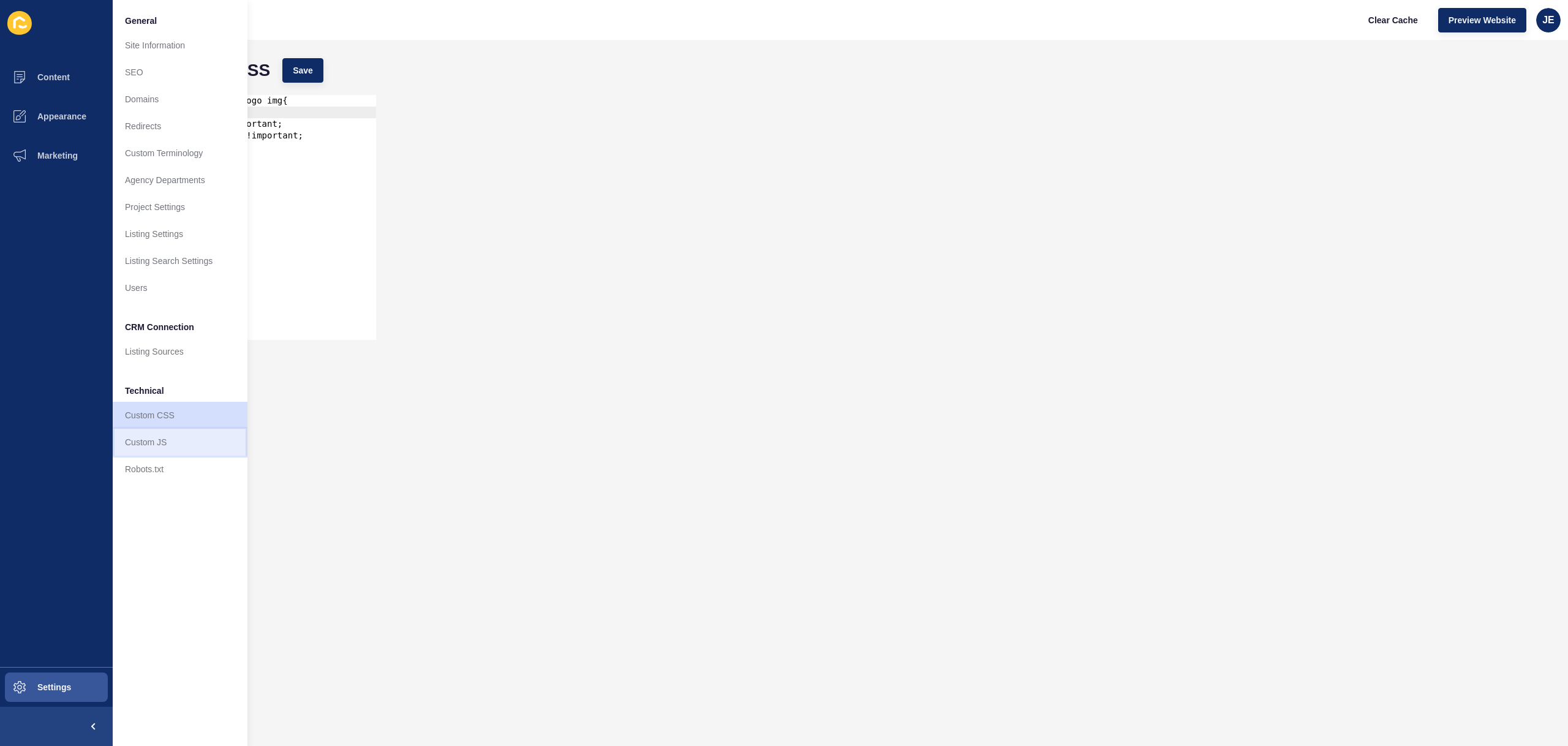
click at [158, 436] on link "Custom JS" at bounding box center [180, 442] width 134 height 27
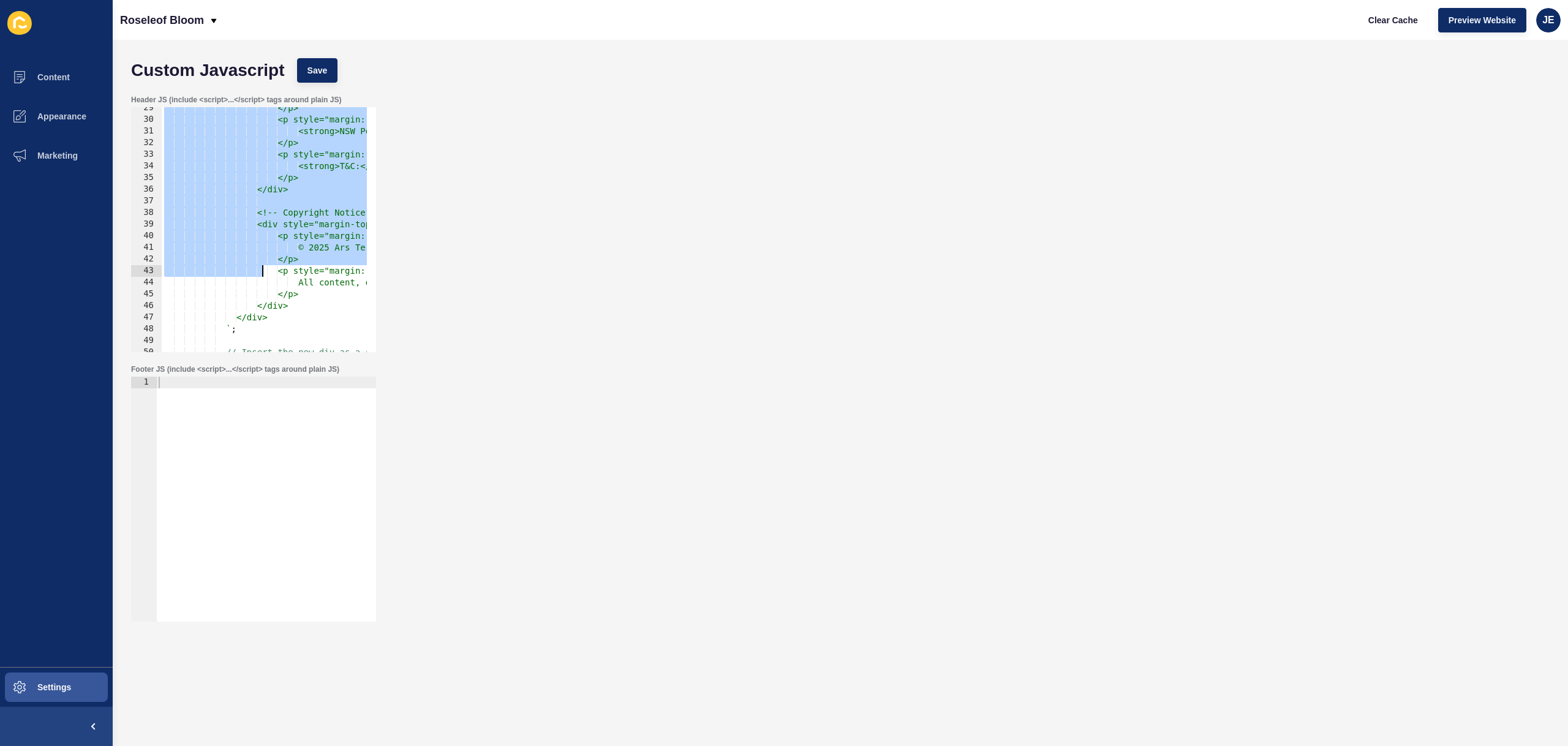
scroll to position [404, 0]
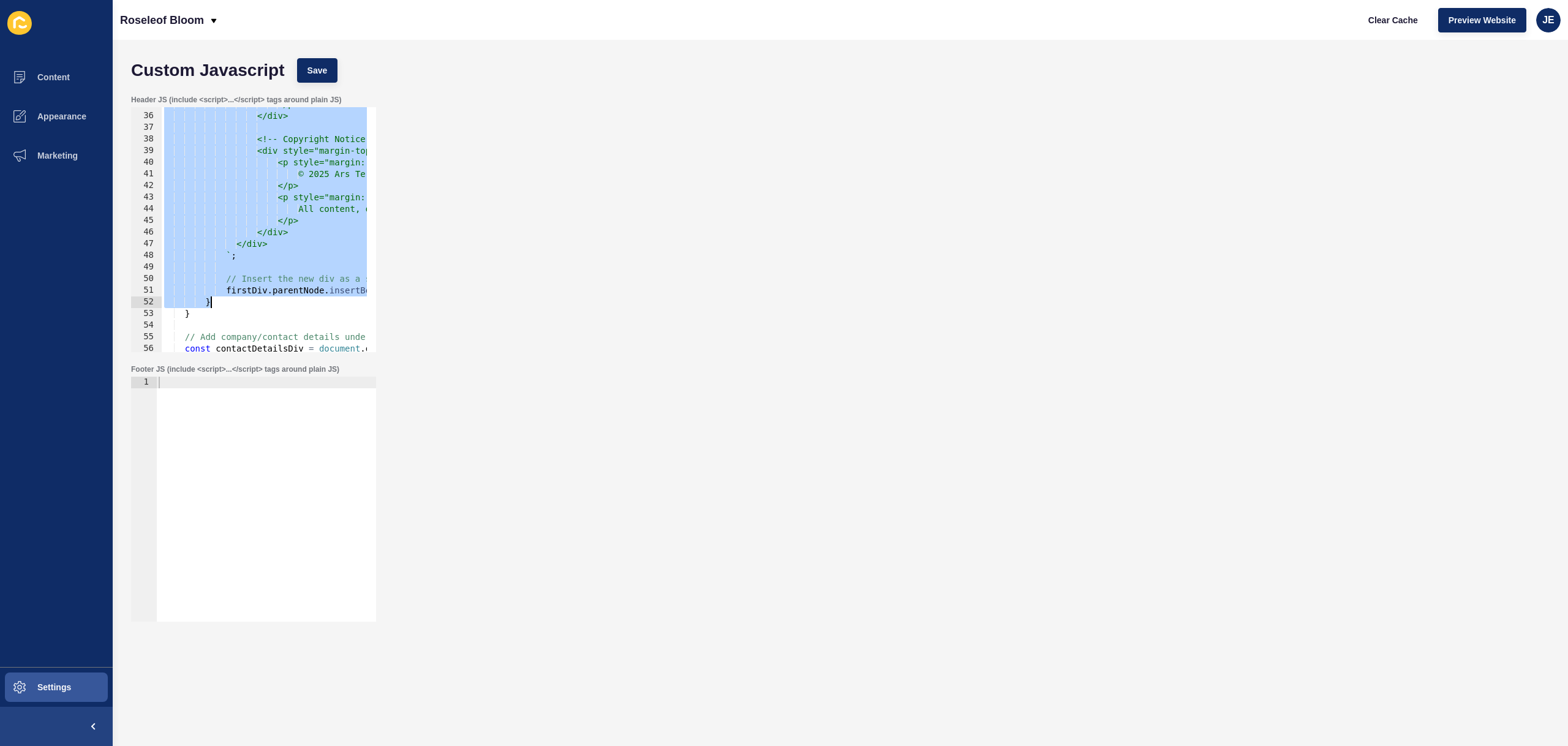
drag, startPoint x: 203, startPoint y: 231, endPoint x: 239, endPoint y: 298, distance: 76.1
click at [239, 298] on div "</p> </div> <!-- Copyright Notice --> <div style="margin-top: 15px; padding: 10…" at bounding box center [1363, 228] width 2403 height 259
paste textarea
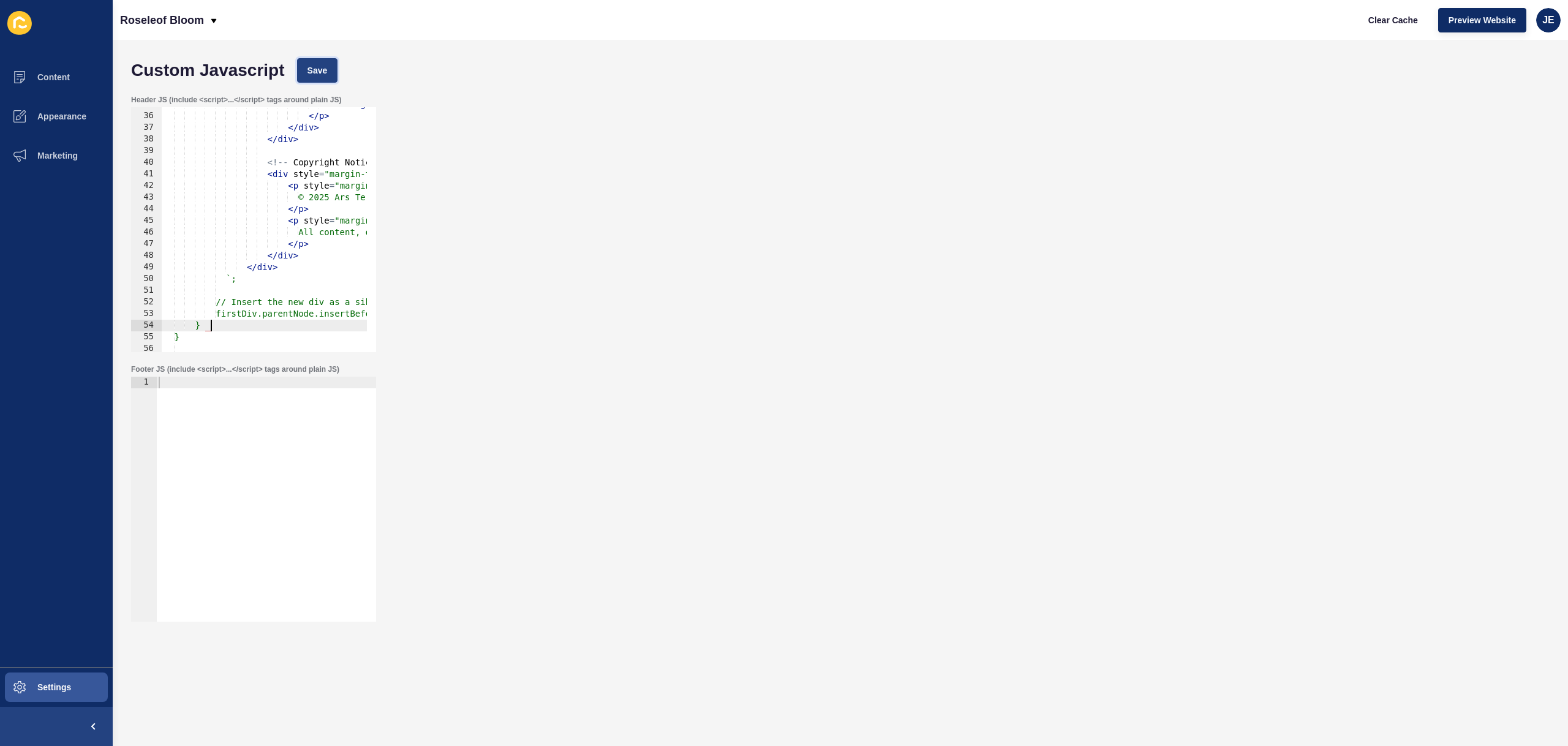
click at [320, 65] on span "Save" at bounding box center [317, 71] width 21 height 12
click at [1402, 21] on span "Clear Cache" at bounding box center [1392, 20] width 50 height 12
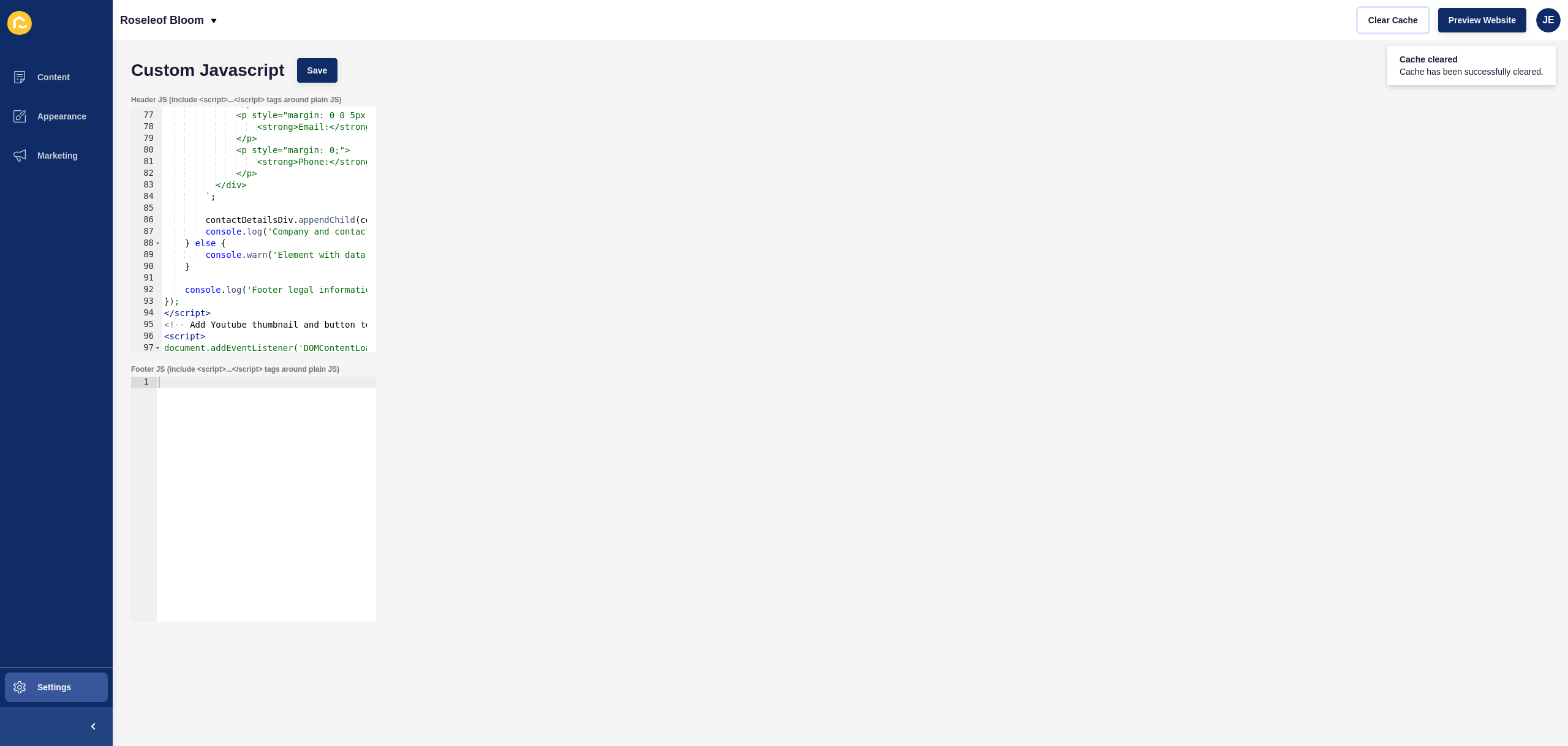
scroll to position [882, 0]
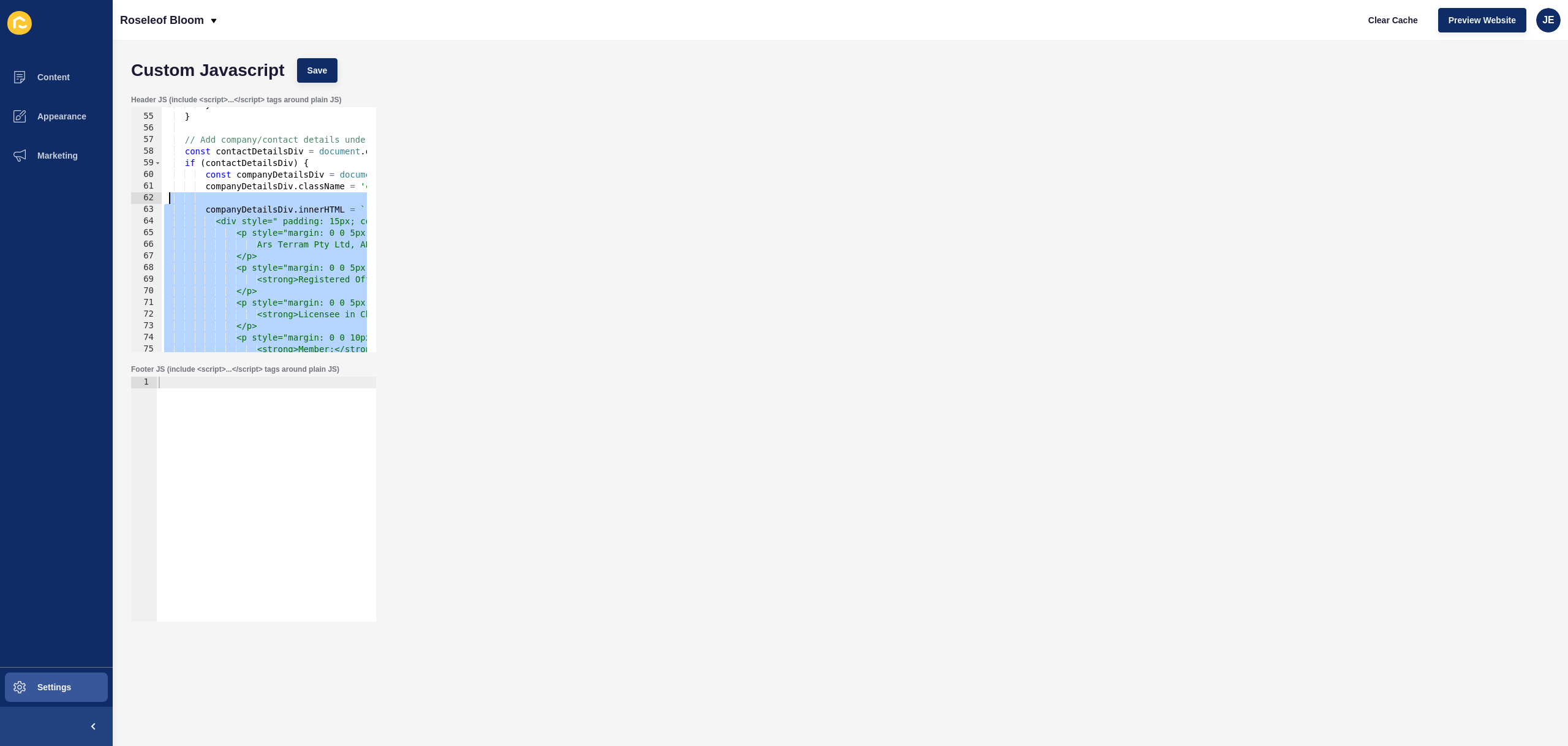
drag, startPoint x: 212, startPoint y: 334, endPoint x: 171, endPoint y: 198, distance: 142.0
click at [171, 198] on div "} } // Add company/contact details under the contact-details div const contactD…" at bounding box center [1363, 229] width 2403 height 259
click at [189, 240] on div "} } // Add company/contact details under the contact-details div const contactD…" at bounding box center [1363, 229] width 2403 height 259
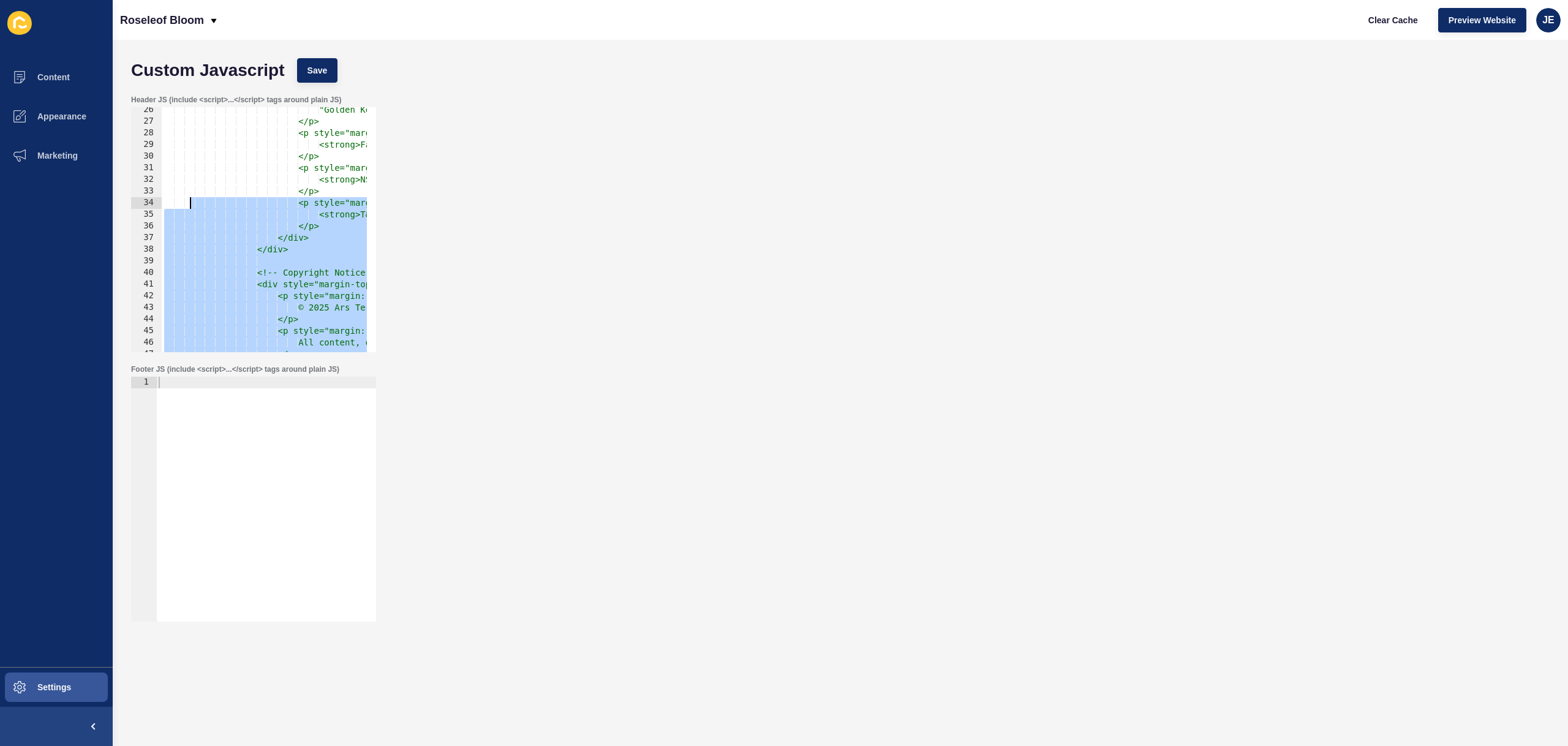
scroll to position [0, 0]
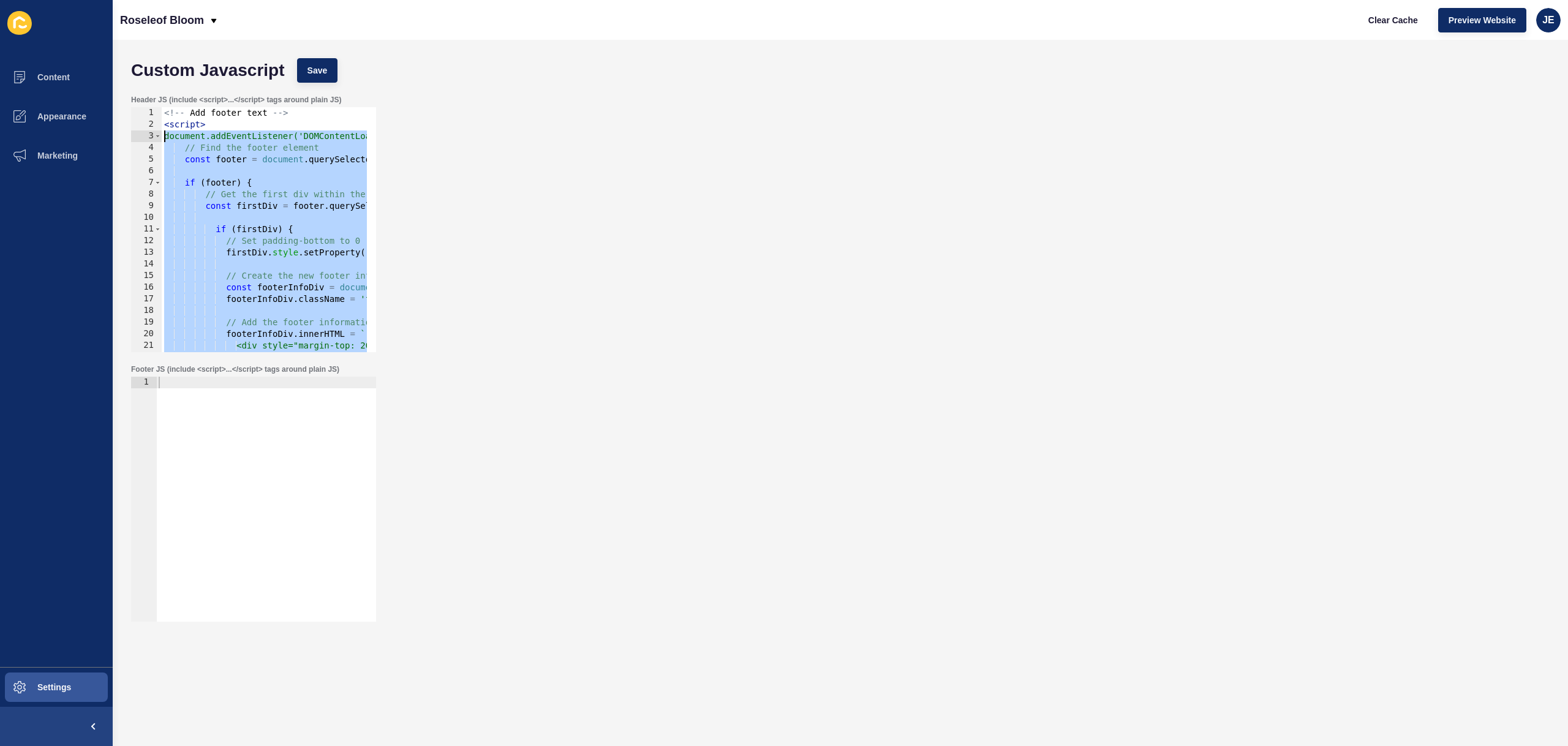
drag, startPoint x: 224, startPoint y: 240, endPoint x: 145, endPoint y: 129, distance: 136.2
click at [145, 129] on div "Ars Terram Pty Ltd, ABN: 94 638 943 227, T/A Roseleof Bloom, Corporation Lic No…" at bounding box center [254, 230] width 245 height 245
paste textarea "/script>"
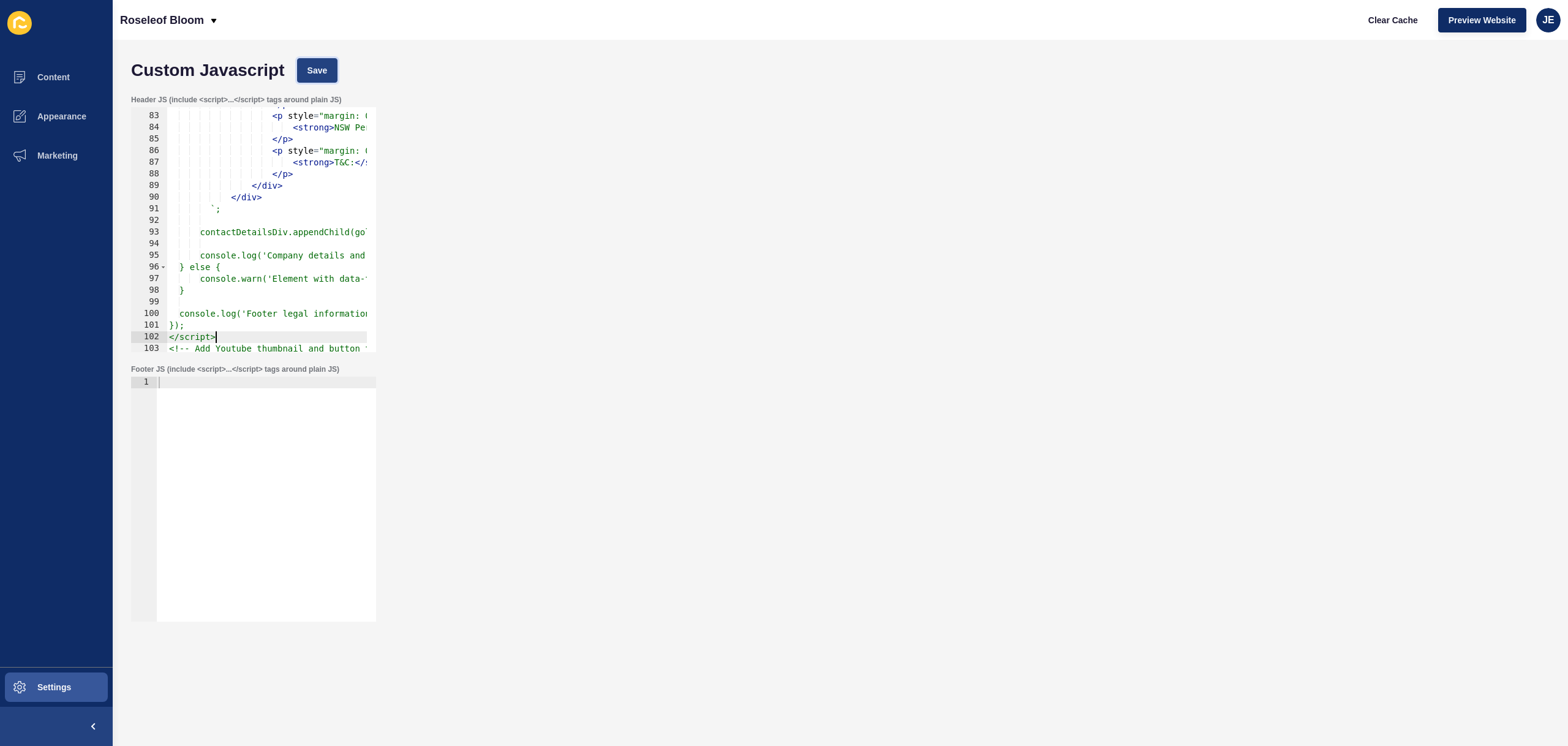
click at [312, 73] on span "Save" at bounding box center [317, 71] width 21 height 12
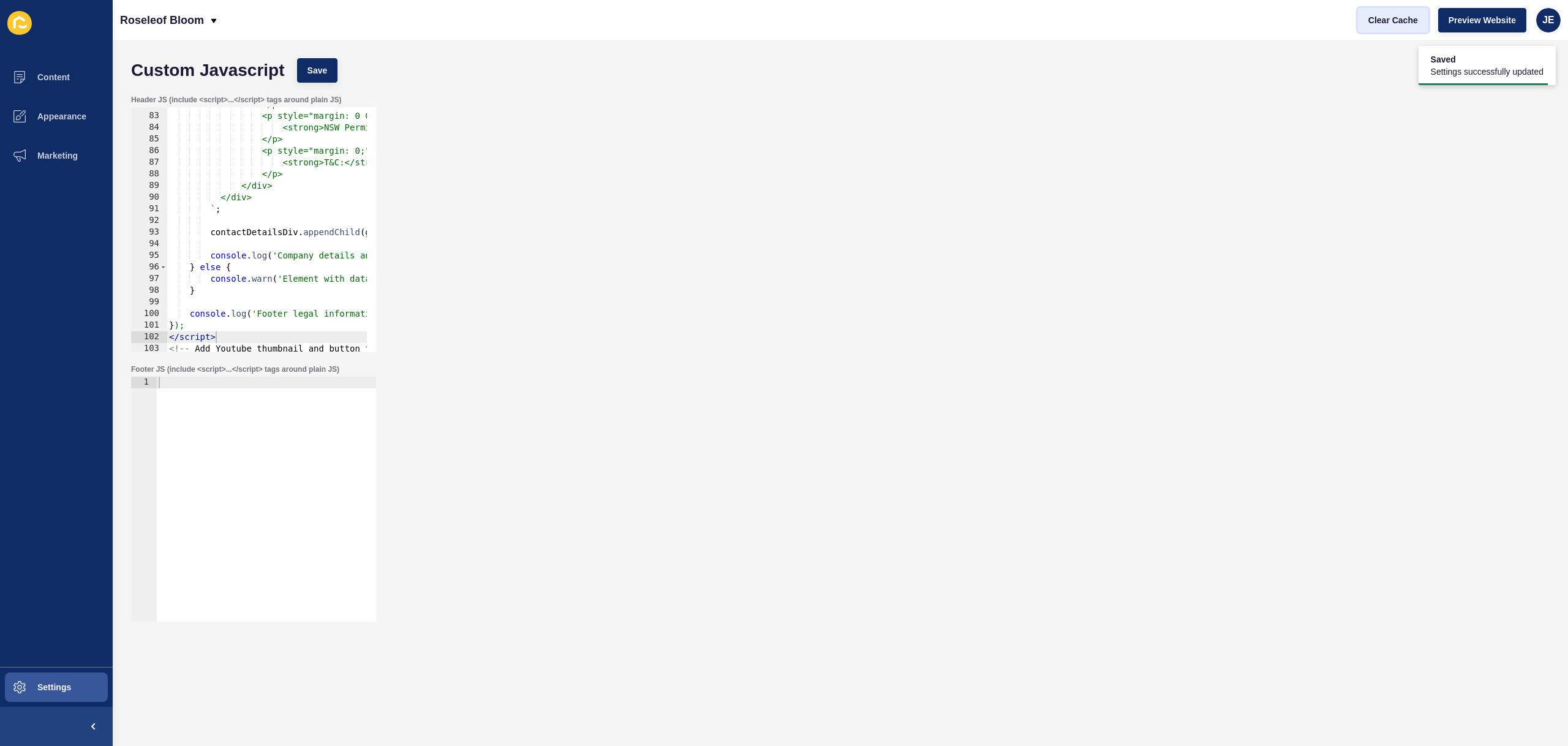
click at [1407, 26] on span "Clear Cache" at bounding box center [1392, 20] width 50 height 12
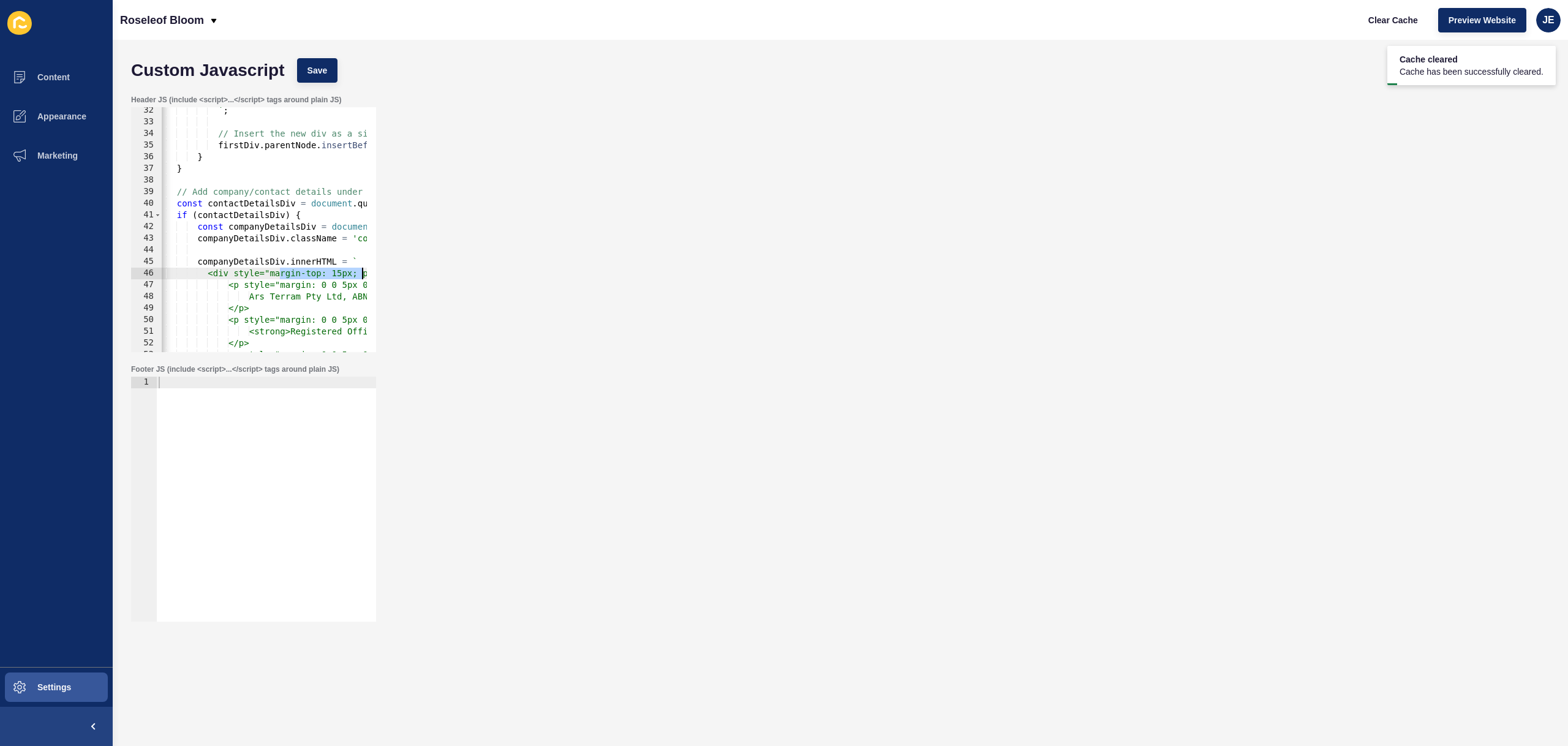
scroll to position [0, 60]
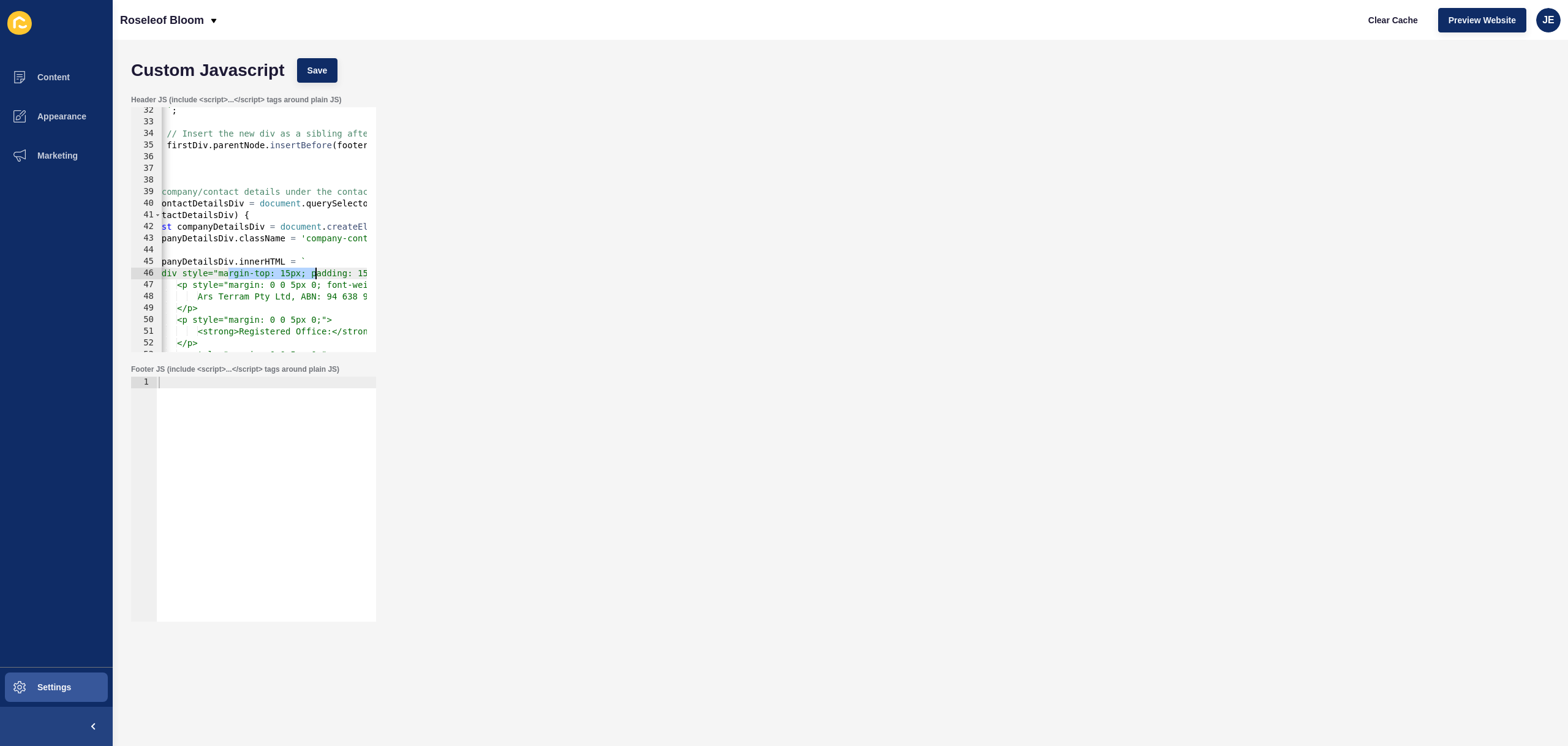
drag, startPoint x: 289, startPoint y: 274, endPoint x: 318, endPoint y: 273, distance: 29.0
click at [318, 273] on div "` ; // Insert the new div as a sibling after the footer's first div firstDiv . …" at bounding box center [1303, 235] width 2403 height 259
click at [233, 275] on div "` ; // Insert the new div as a sibling after the footer's first div firstDiv . …" at bounding box center [1303, 235] width 2403 height 259
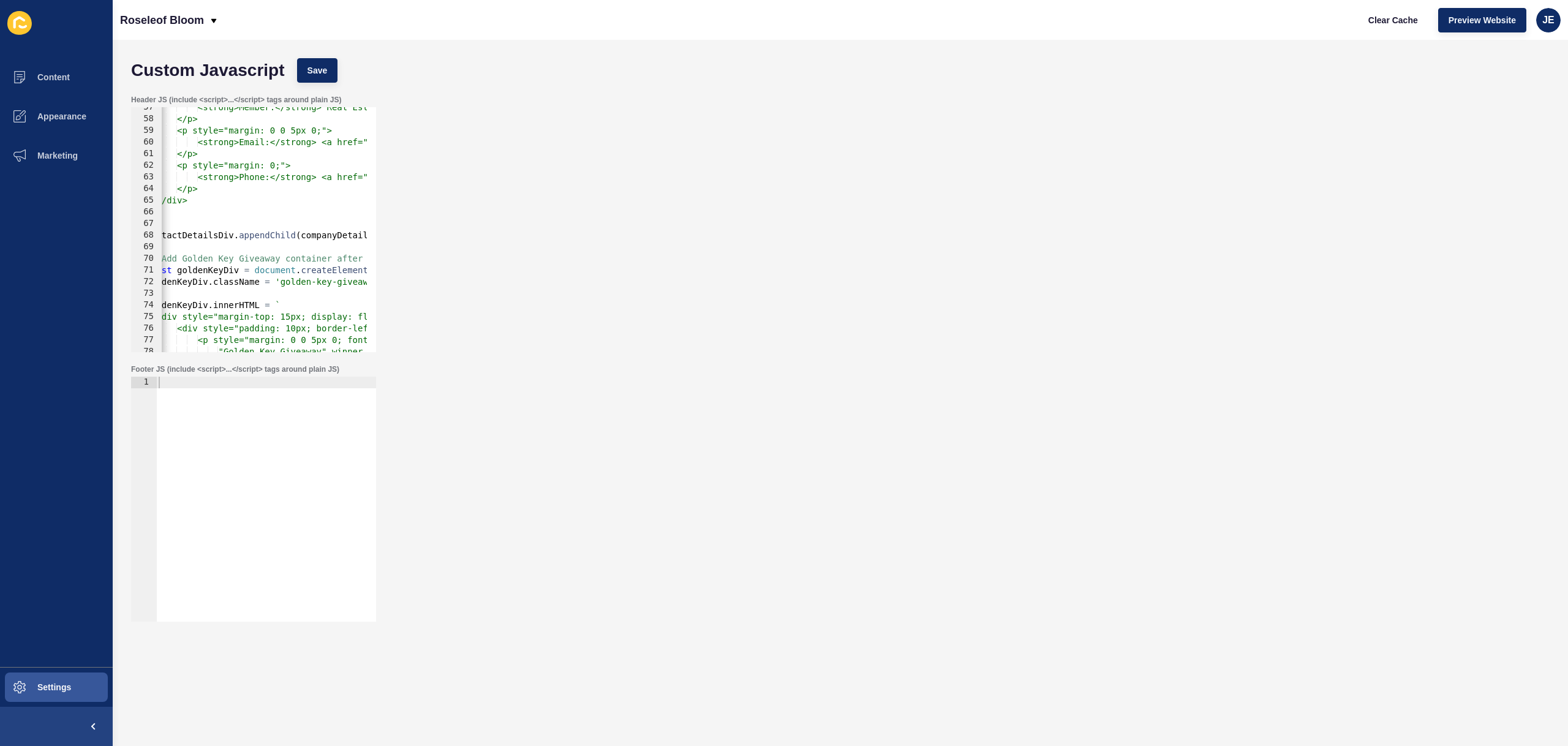
scroll to position [658, 0]
drag, startPoint x: 320, startPoint y: 317, endPoint x: 229, endPoint y: 319, distance: 91.0
click at [229, 319] on div "<strong>Member:</strong> Real Estate Institute of [GEOGRAPHIC_DATA] (REINSW). <…" at bounding box center [1303, 232] width 2403 height 259
click at [335, 77] on button "Save" at bounding box center [318, 70] width 41 height 25
click at [338, 80] on div "Custom Javascript Save" at bounding box center [840, 70] width 1431 height 36
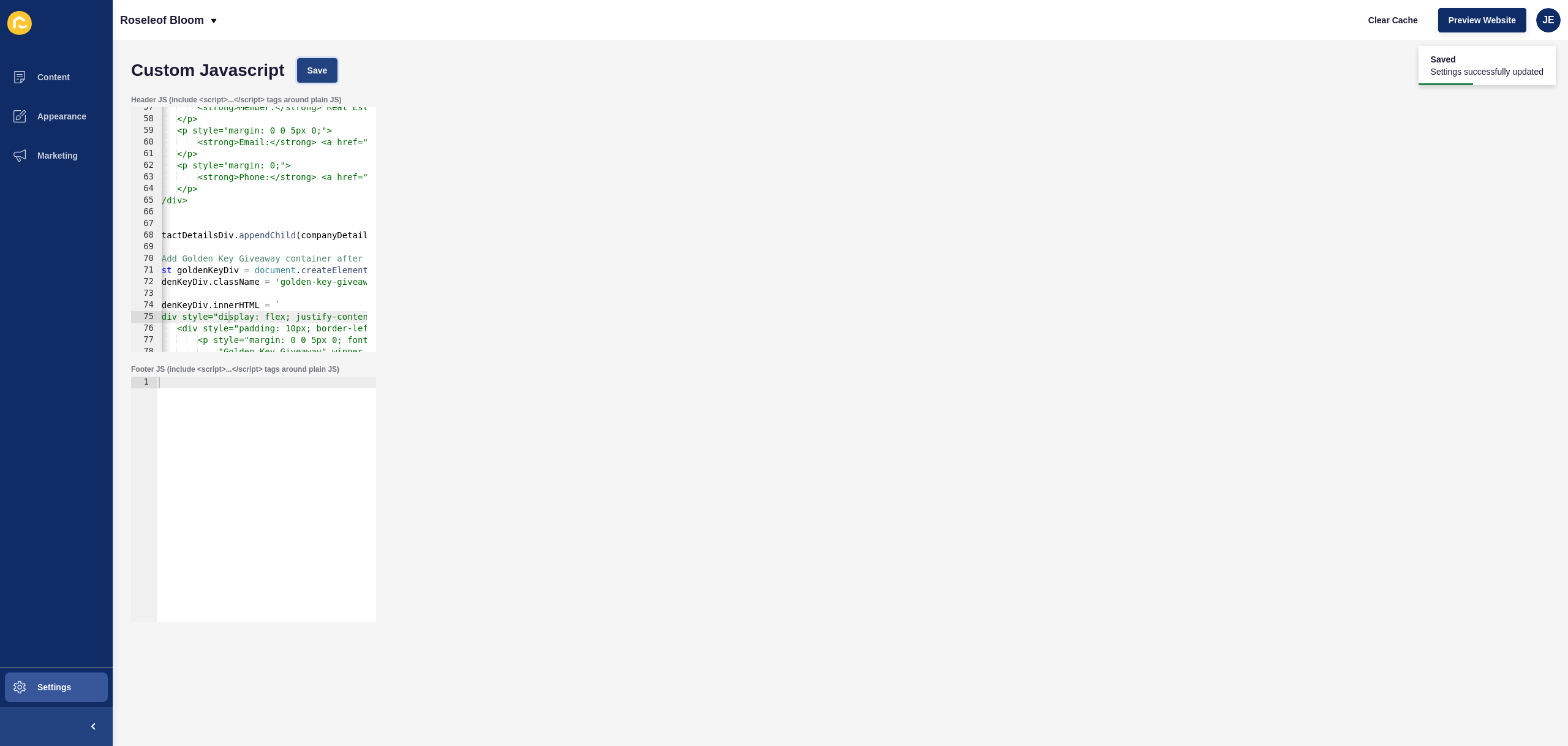
click at [323, 74] on span "Save" at bounding box center [317, 71] width 21 height 12
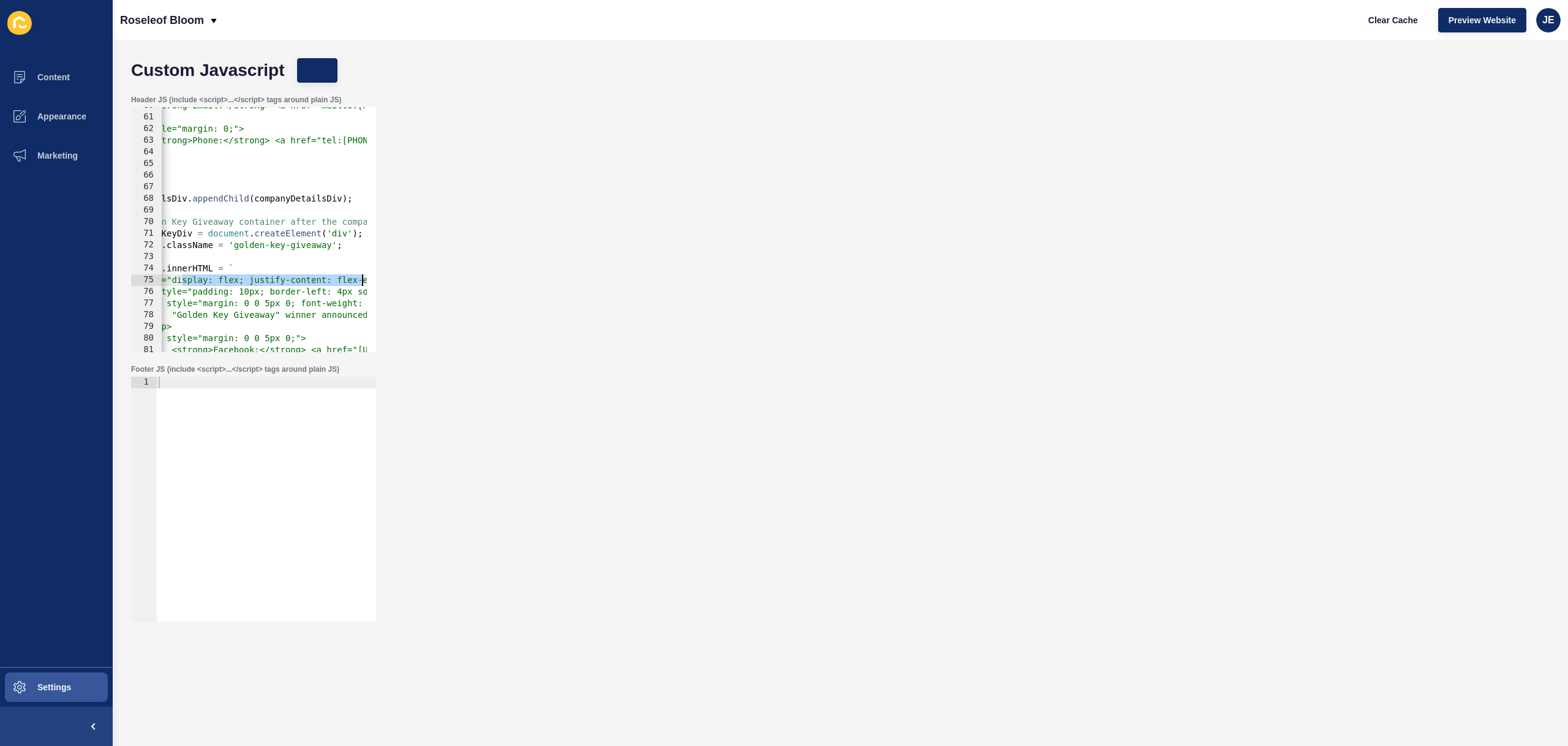
scroll to position [0, 147]
drag, startPoint x: 229, startPoint y: 280, endPoint x: 350, endPoint y: 285, distance: 121.1
click at [350, 285] on div "<strong>Email:</strong> <a href="mailto:[PERSON_NAME][EMAIL_ADDRESS][DOMAIN_NAM…" at bounding box center [1216, 230] width 2403 height 259
click at [312, 67] on span "Save" at bounding box center [317, 71] width 21 height 12
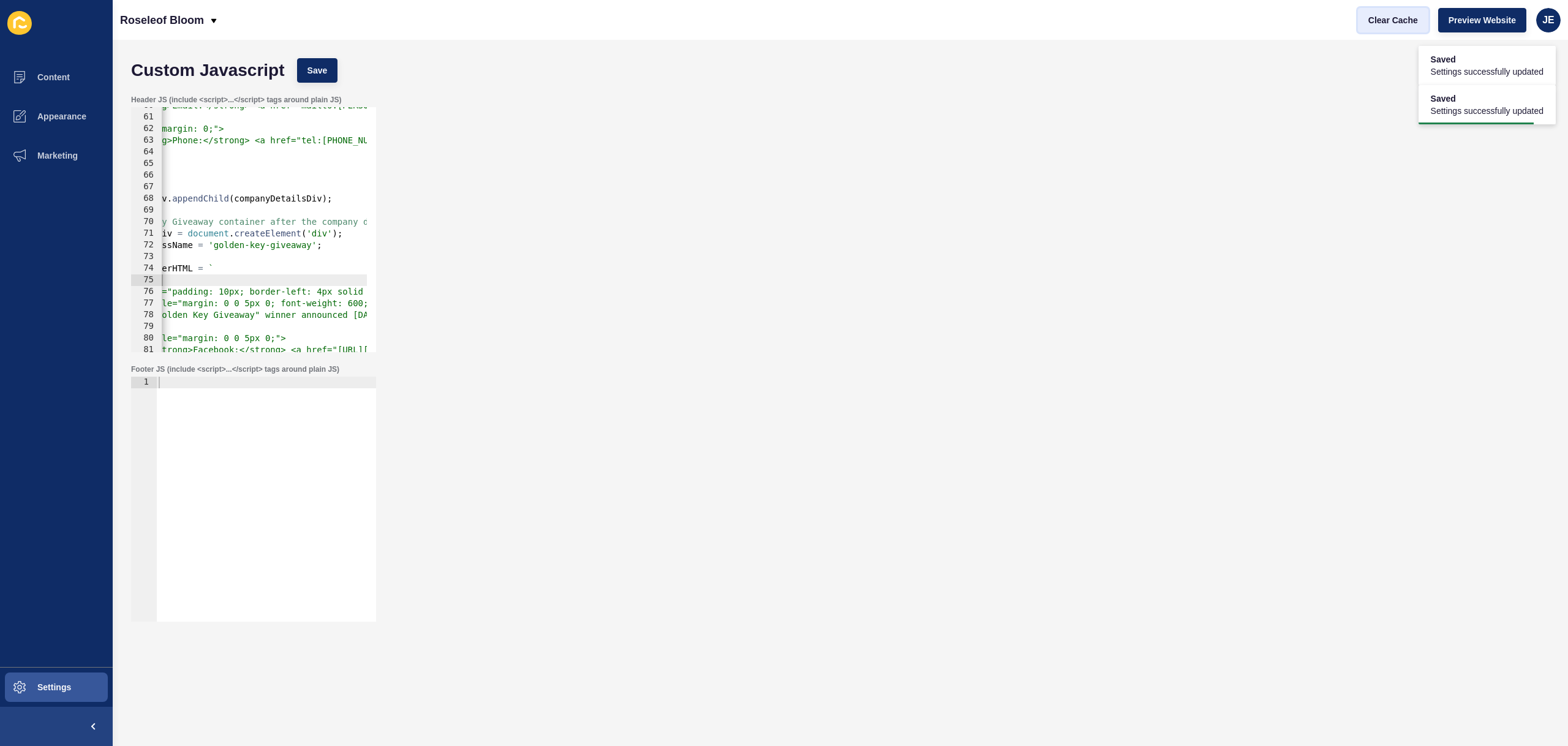
click at [1377, 17] on span "Clear Cache" at bounding box center [1392, 20] width 50 height 12
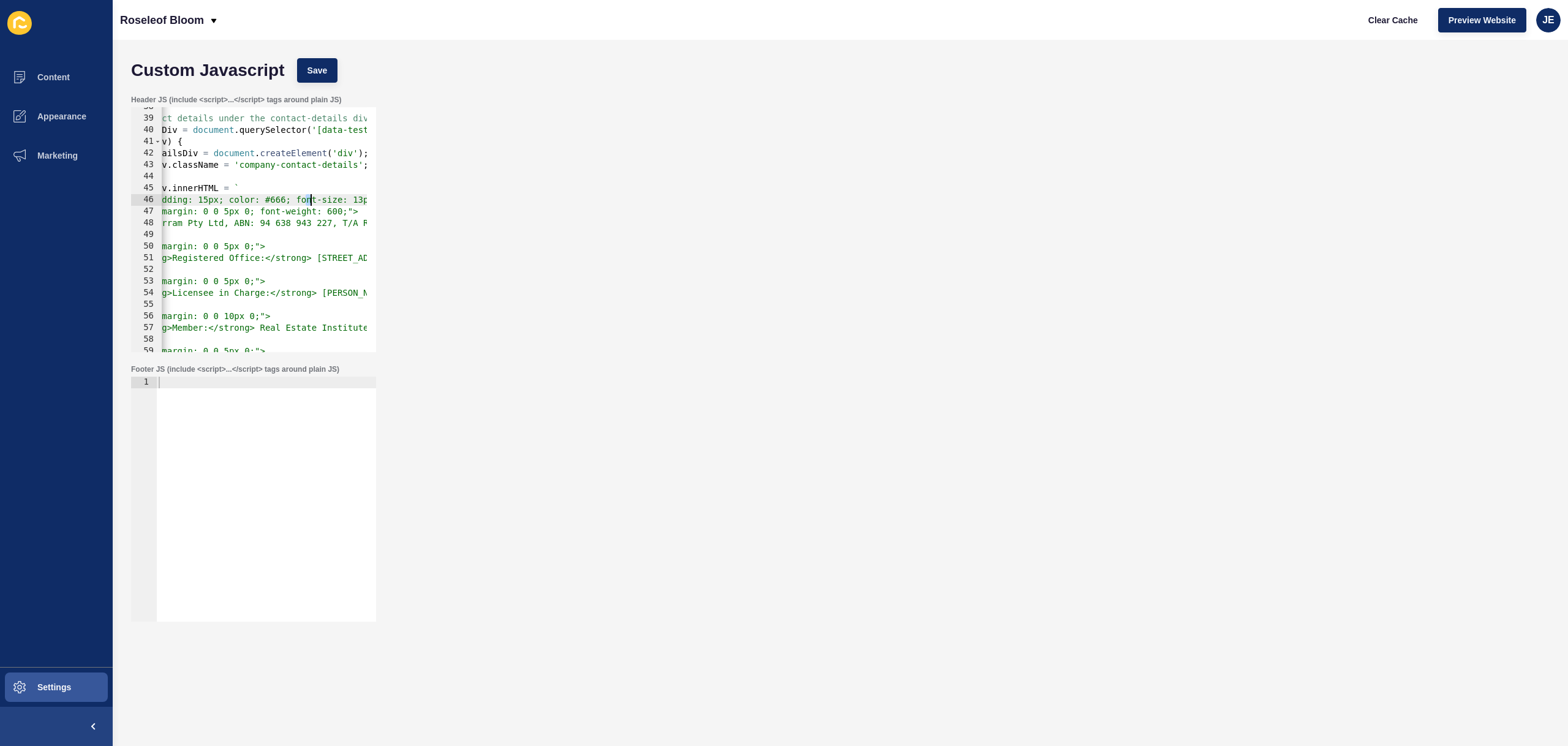
scroll to position [0, 415]
drag, startPoint x: 305, startPoint y: 201, endPoint x: 416, endPoint y: 198, distance: 111.0
click at [416, 198] on div "Header JS (include <script>...</script> tags around plain JS) <div style="paddi…" at bounding box center [840, 224] width 1431 height 270
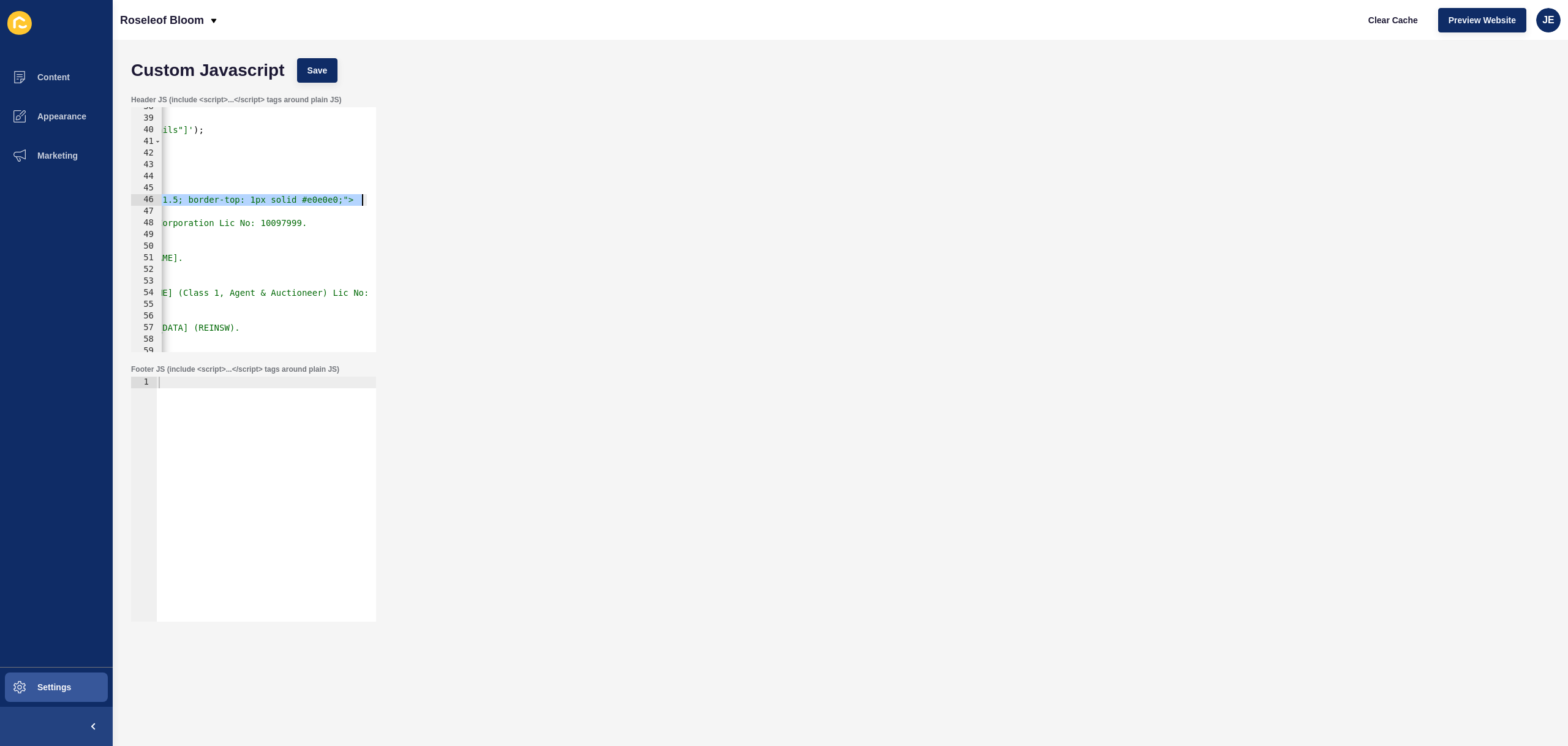
click at [288, 199] on div "// Add company/contact details under the contact-details div const contactDetai…" at bounding box center [948, 231] width 2403 height 259
drag, startPoint x: 198, startPoint y: 202, endPoint x: 350, endPoint y: 199, distance: 152.0
click at [350, 199] on div "// Add company/contact details under the contact-details div const contactDetai…" at bounding box center [948, 231] width 2403 height 259
click at [316, 73] on span "Save" at bounding box center [317, 71] width 21 height 12
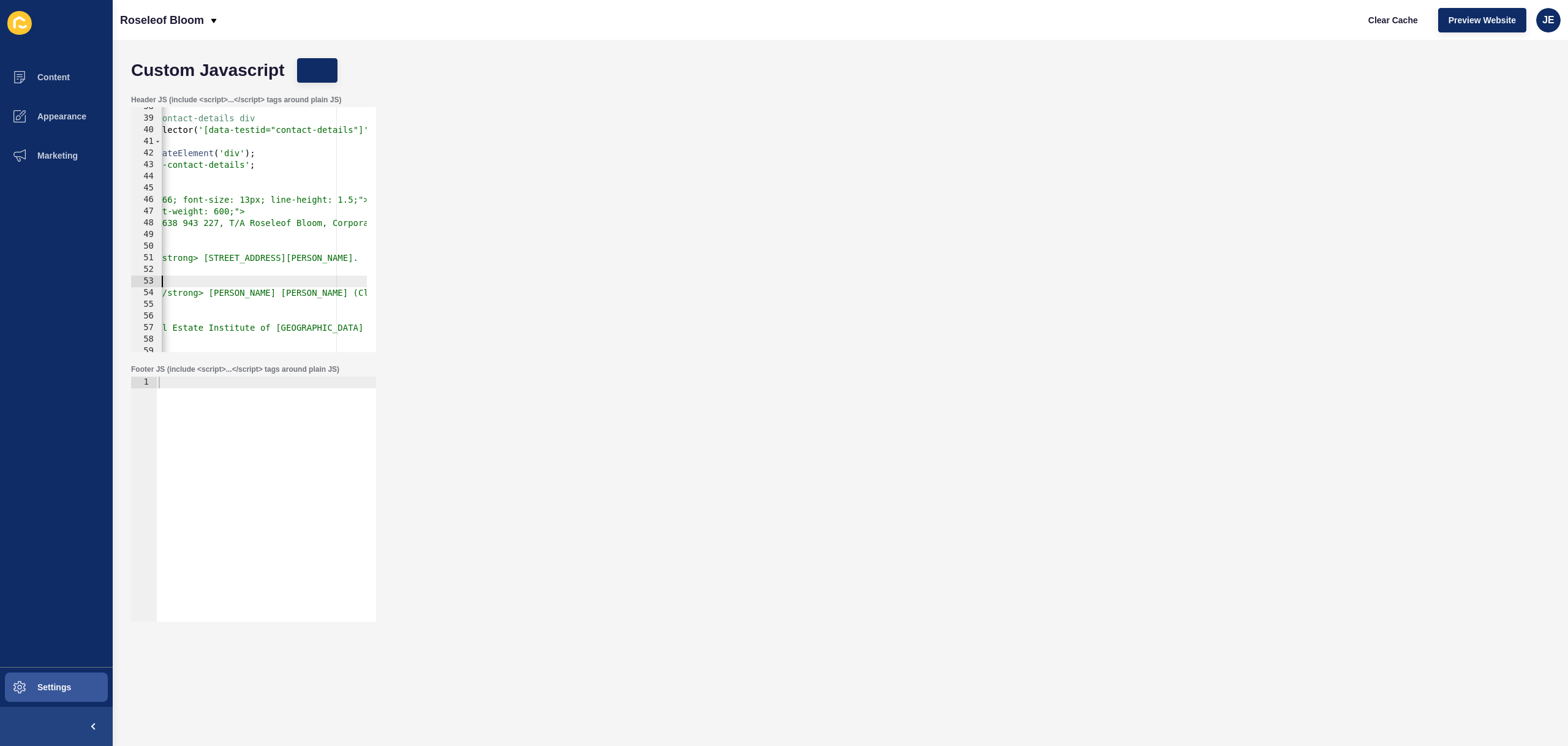
scroll to position [0, 0]
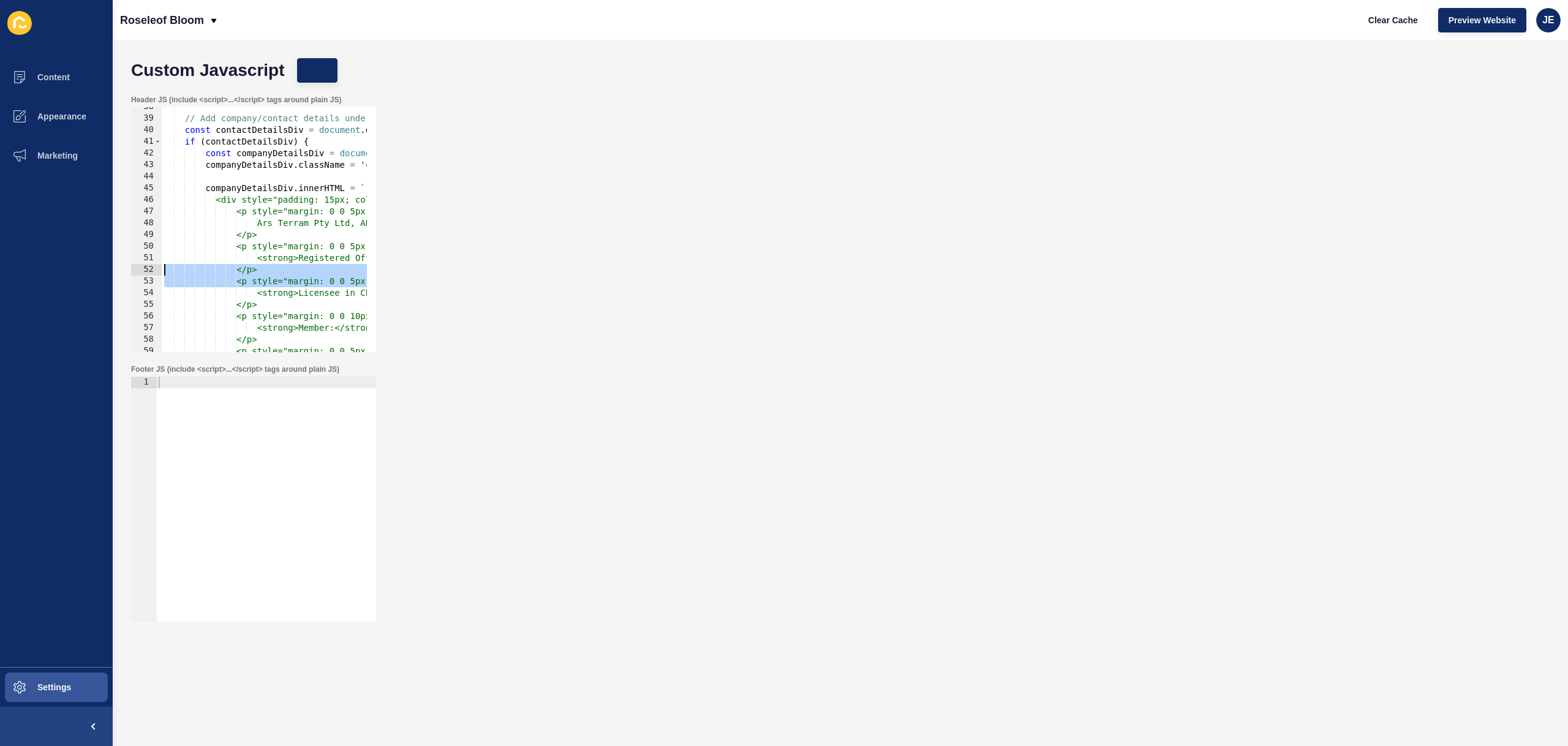
drag, startPoint x: 285, startPoint y: 280, endPoint x: 113, endPoint y: 273, distance: 172.1
click at [113, 273] on div "Custom Javascript Save Header JS (include <script>...</script> tags around plai…" at bounding box center [840, 394] width 1455 height 707
click at [1417, 23] on span "Clear Cache" at bounding box center [1392, 20] width 50 height 12
click at [319, 211] on div "// Add company/contact details under the contact-details div const contactDetai…" at bounding box center [1363, 231] width 2403 height 259
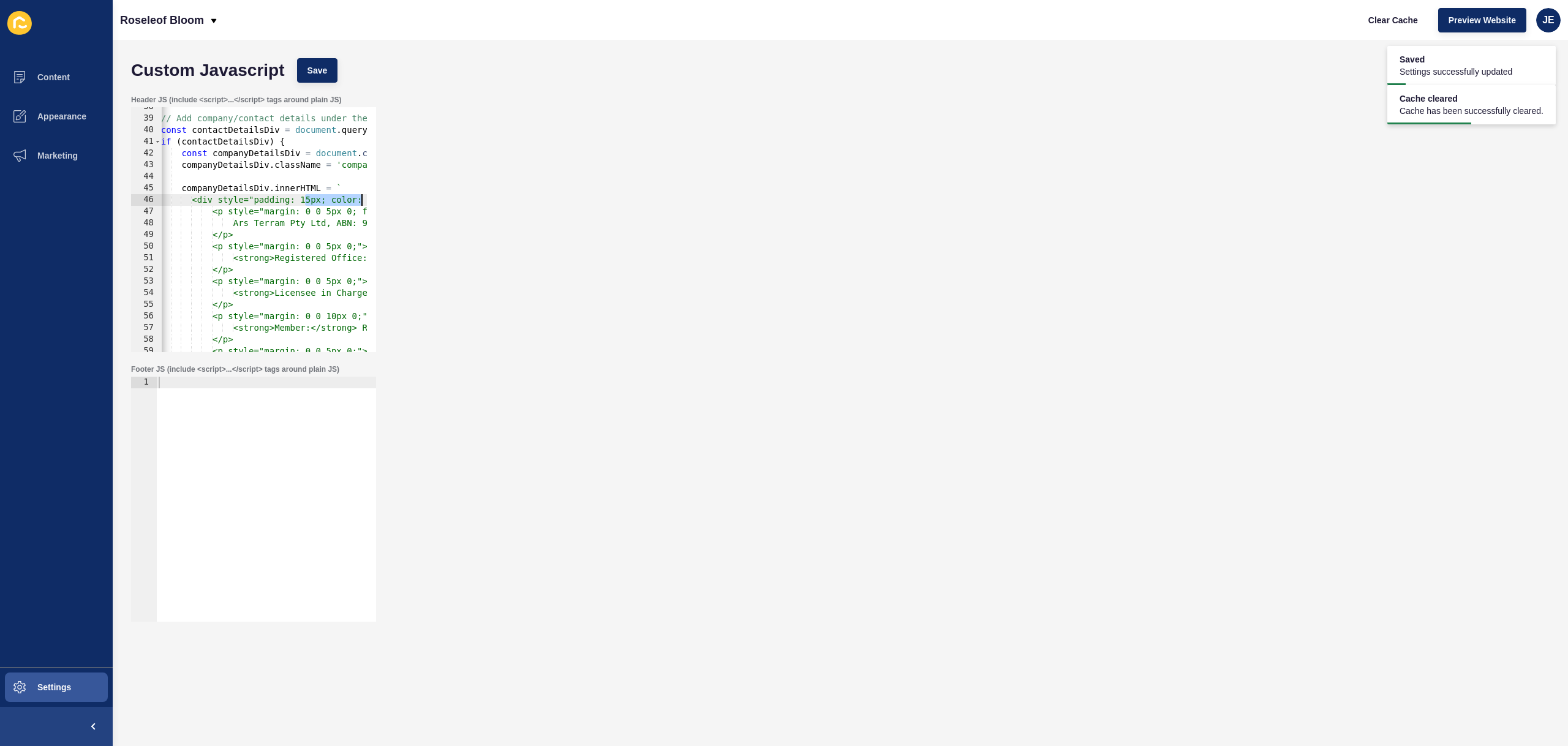
scroll to position [0, 255]
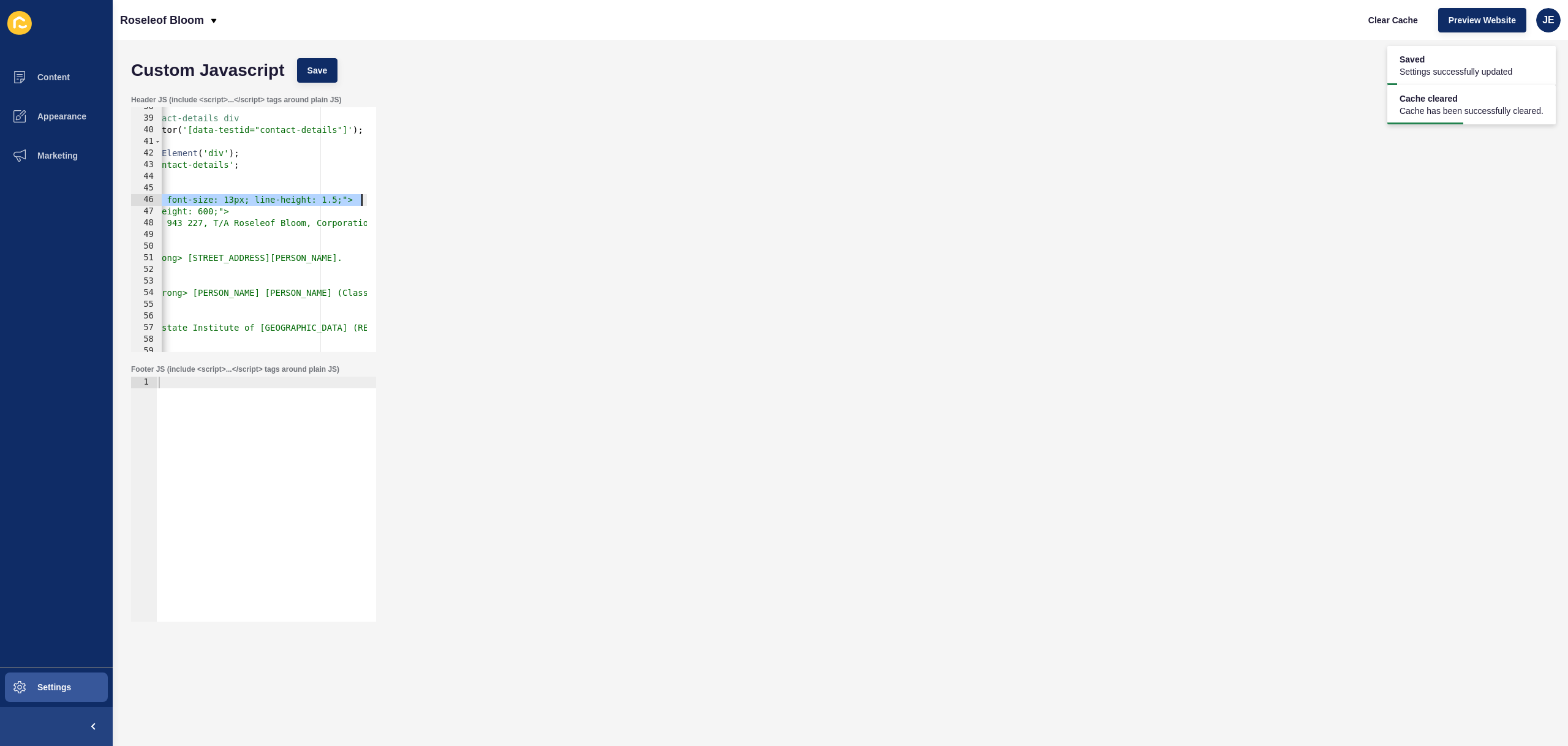
drag, startPoint x: 332, startPoint y: 201, endPoint x: 428, endPoint y: 198, distance: 96.0
click at [428, 198] on div "Header JS (include <script>...</script> tags around plain JS) <p style="margin:…" at bounding box center [840, 224] width 1431 height 270
click at [324, 68] on span "Save" at bounding box center [317, 71] width 21 height 12
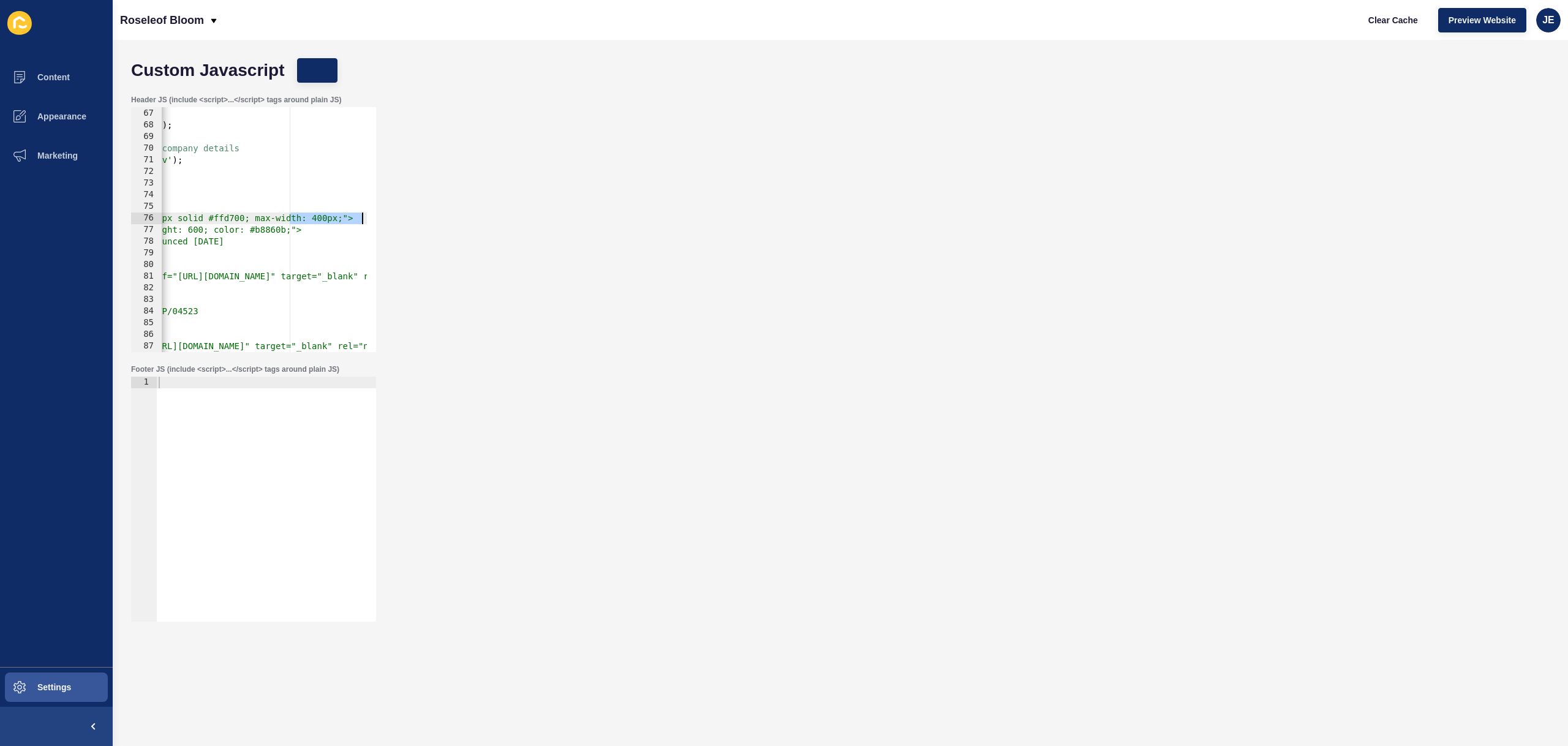
scroll to position [0, 0]
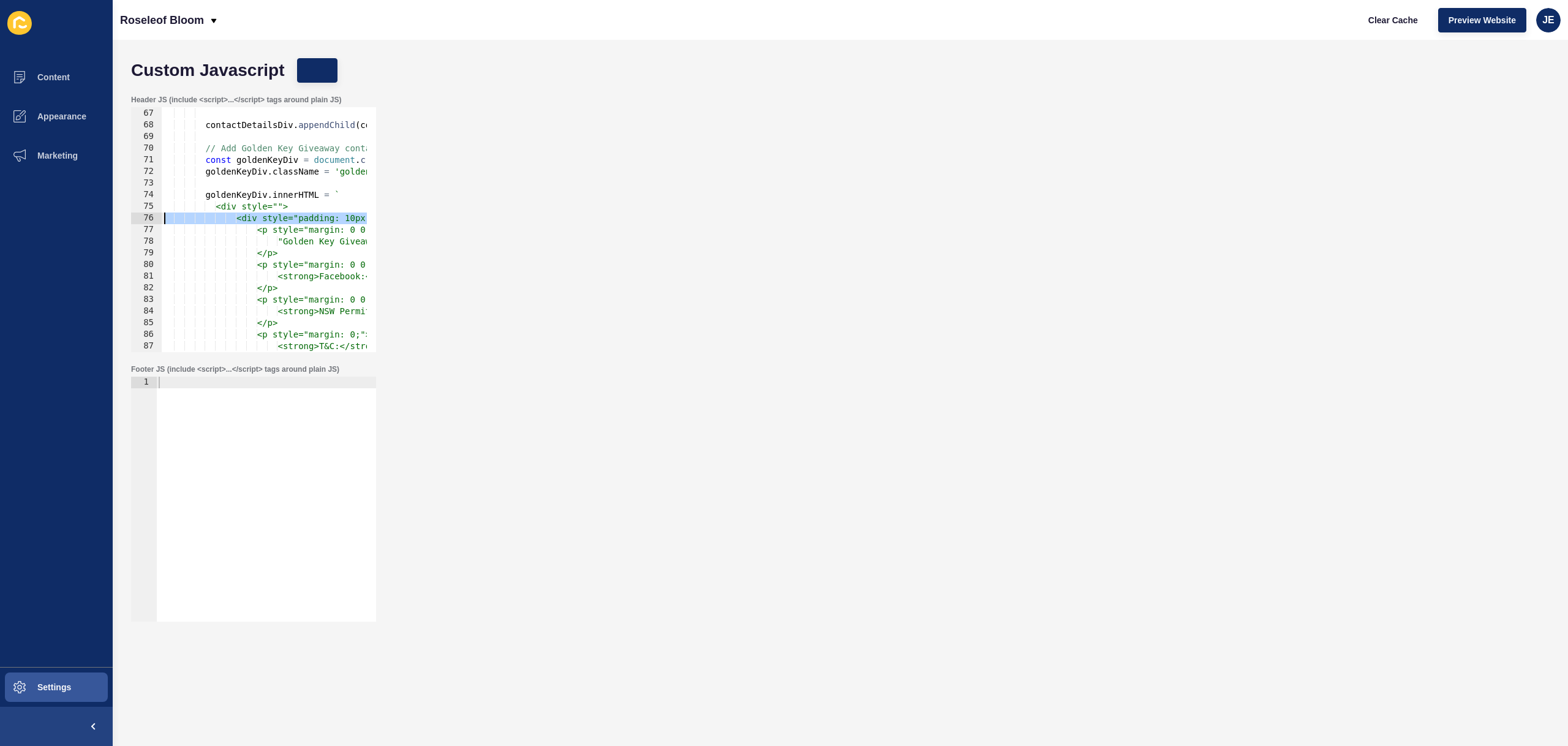
drag, startPoint x: 322, startPoint y: 218, endPoint x: 65, endPoint y: 219, distance: 257.0
click at [65, 219] on div "Content Appearance Marketing Settings Roseleof Bloom Clear Cache Preview Websit…" at bounding box center [784, 373] width 1568 height 746
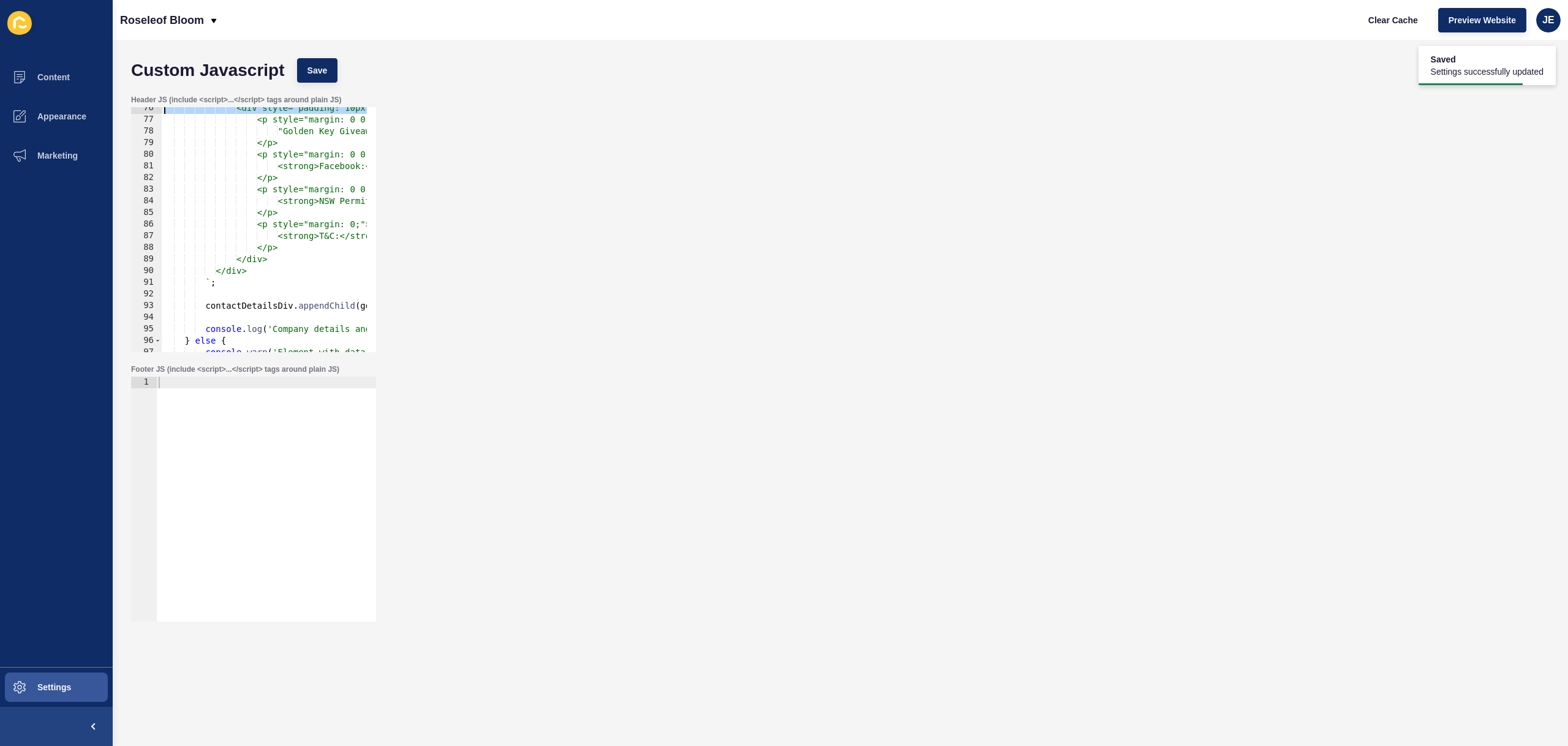
scroll to position [988, 0]
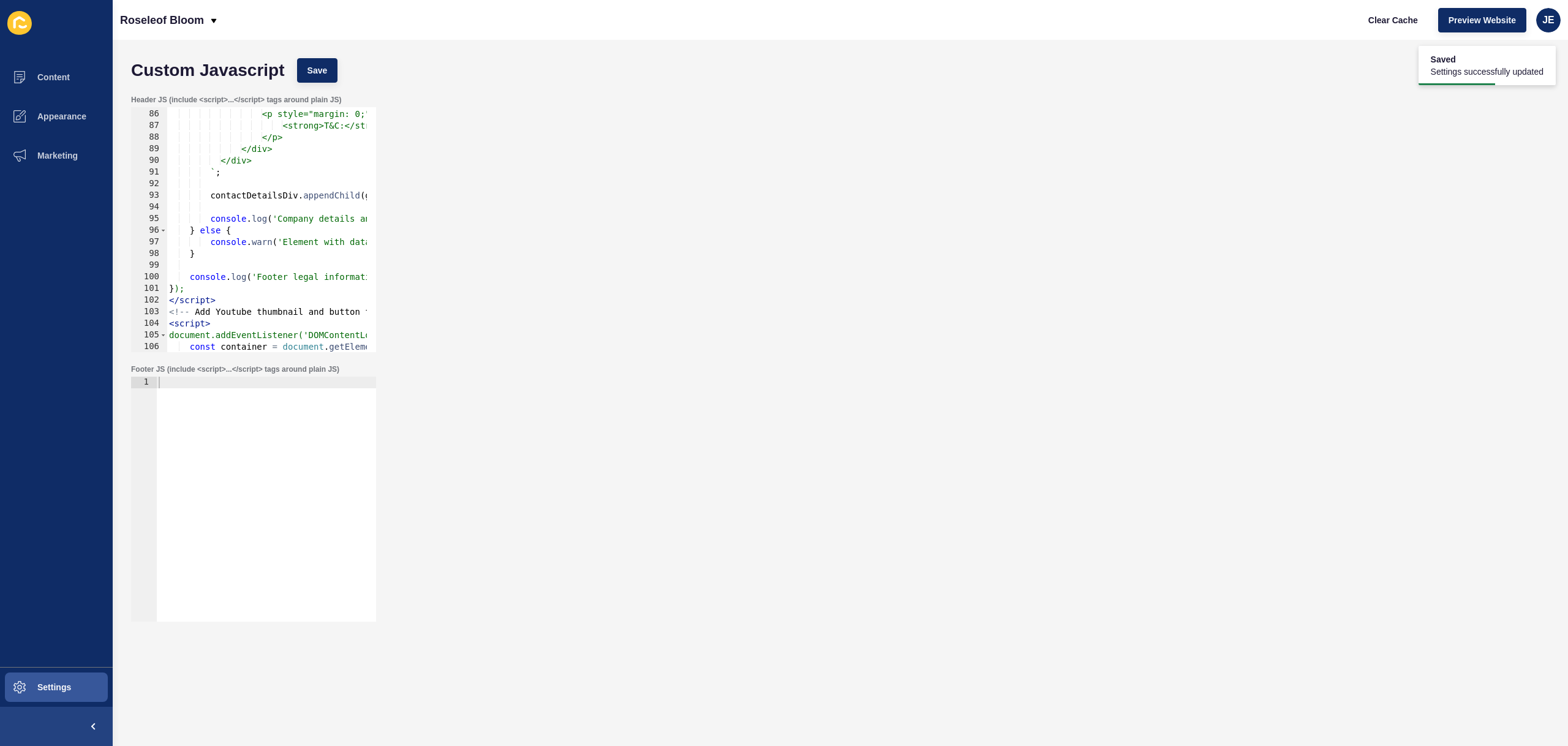
click at [292, 220] on div "</p> <p style="margin: 0;"> <strong>T&C:</strong> <a href="[URL][DOMAIN_NAME]" …" at bounding box center [1368, 227] width 2403 height 259
type textarea "} else {"
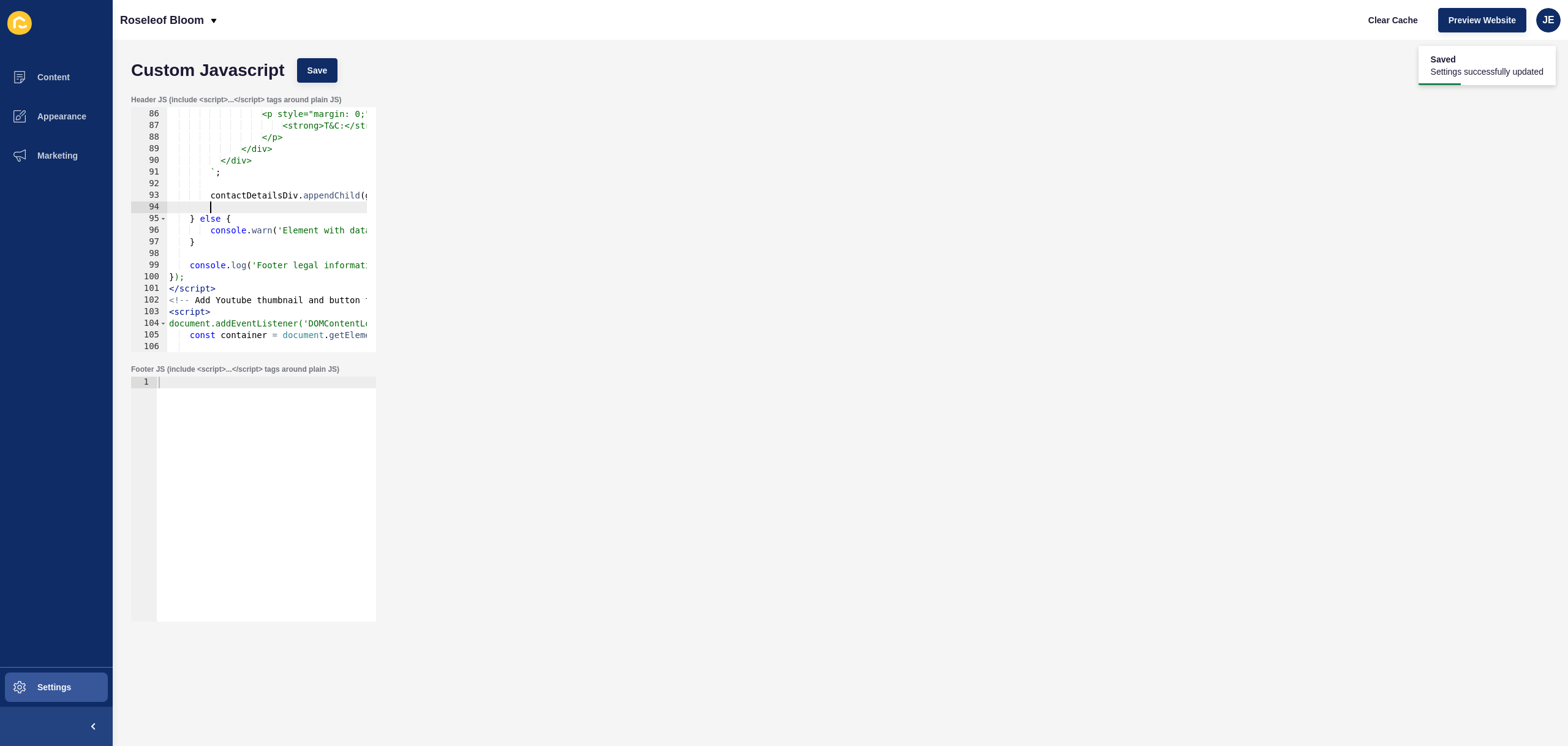
click at [255, 207] on div "</p> <p style="margin: 0;"> <strong>T&C:</strong> <a href="[URL][DOMAIN_NAME]" …" at bounding box center [1368, 227] width 2403 height 259
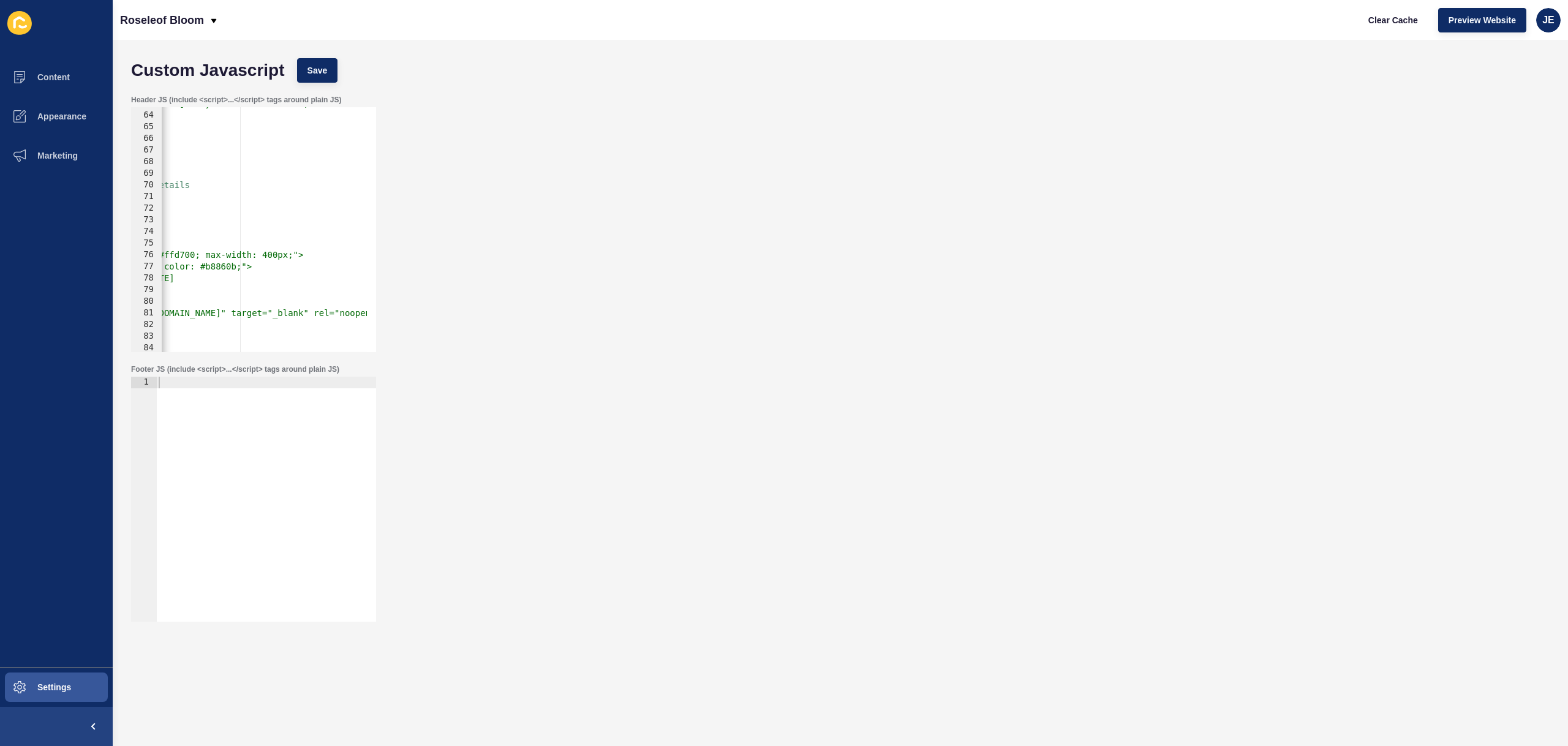
scroll to position [0, 329]
click at [308, 250] on div "<strong>Phone:</strong> <a href="tel:[PHONE_NUMBER]" style="color: #0066cc; tex…" at bounding box center [1034, 228] width 2403 height 259
click at [315, 52] on div "Custom Javascript Save" at bounding box center [840, 70] width 1431 height 36
click at [309, 62] on button "Save" at bounding box center [318, 70] width 41 height 25
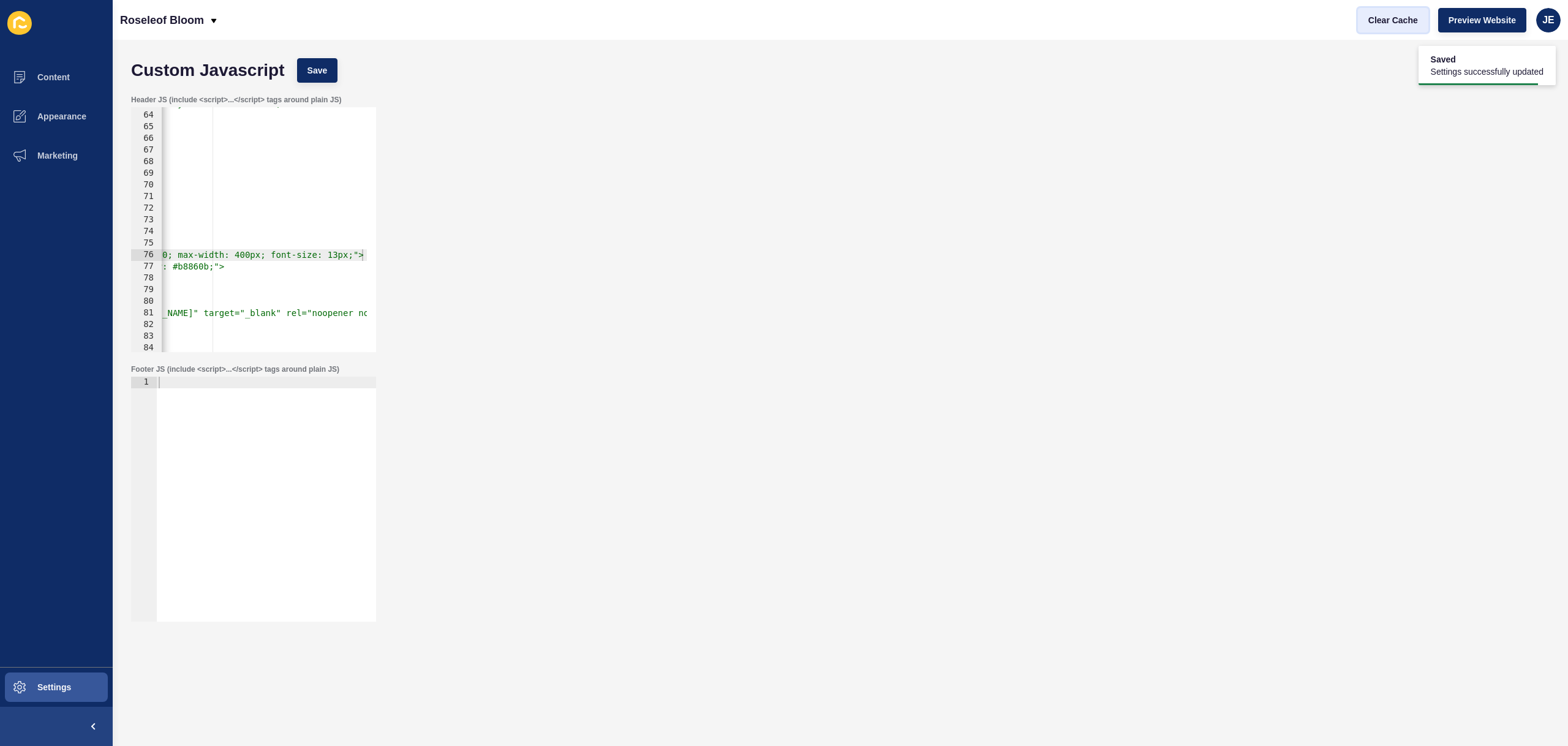
click at [1382, 24] on span "Clear Cache" at bounding box center [1392, 20] width 50 height 12
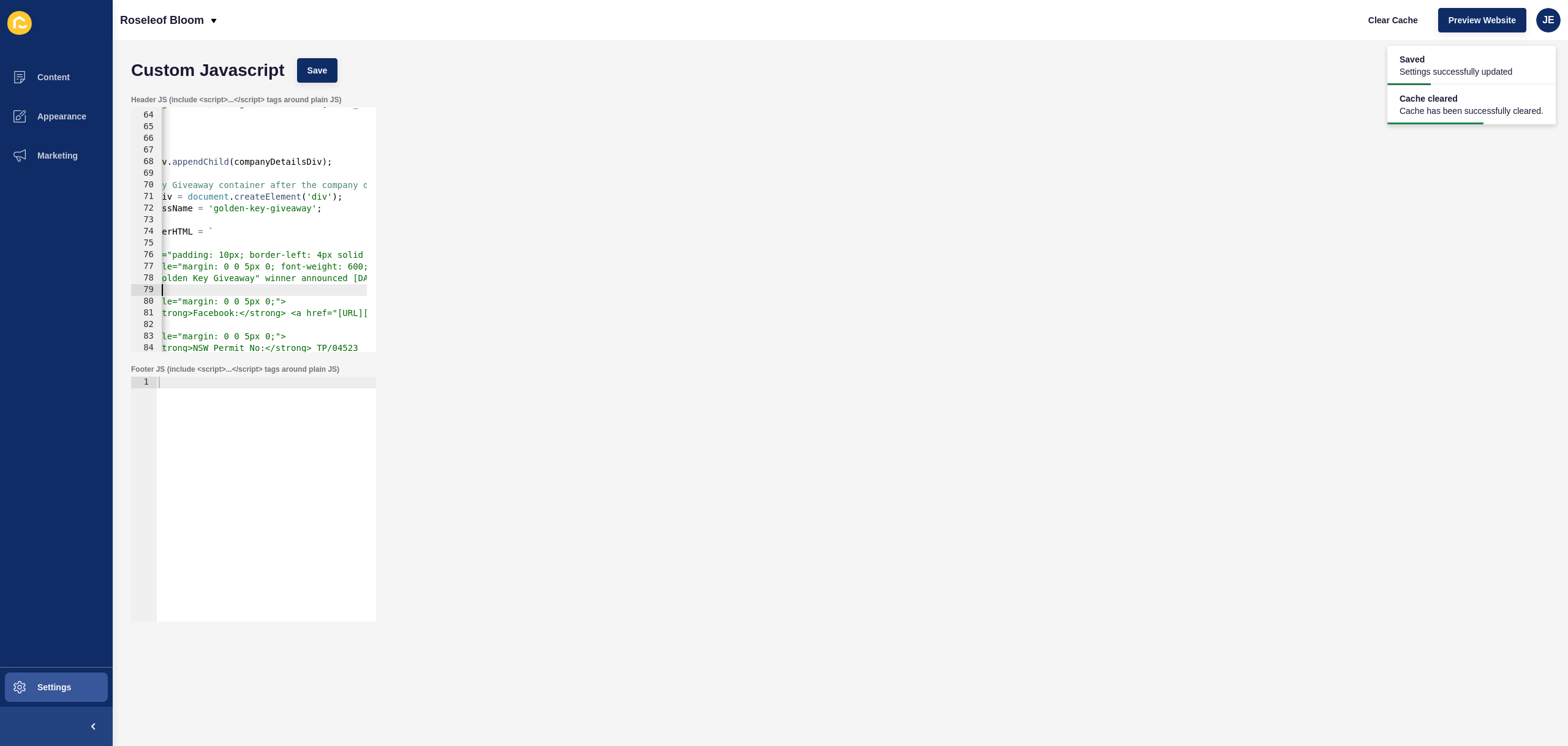
click at [201, 291] on div "<strong>Phone:</strong> <a href="tel:[PHONE_NUMBER]" style="color: #0066cc; tex…" at bounding box center [1236, 228] width 2403 height 259
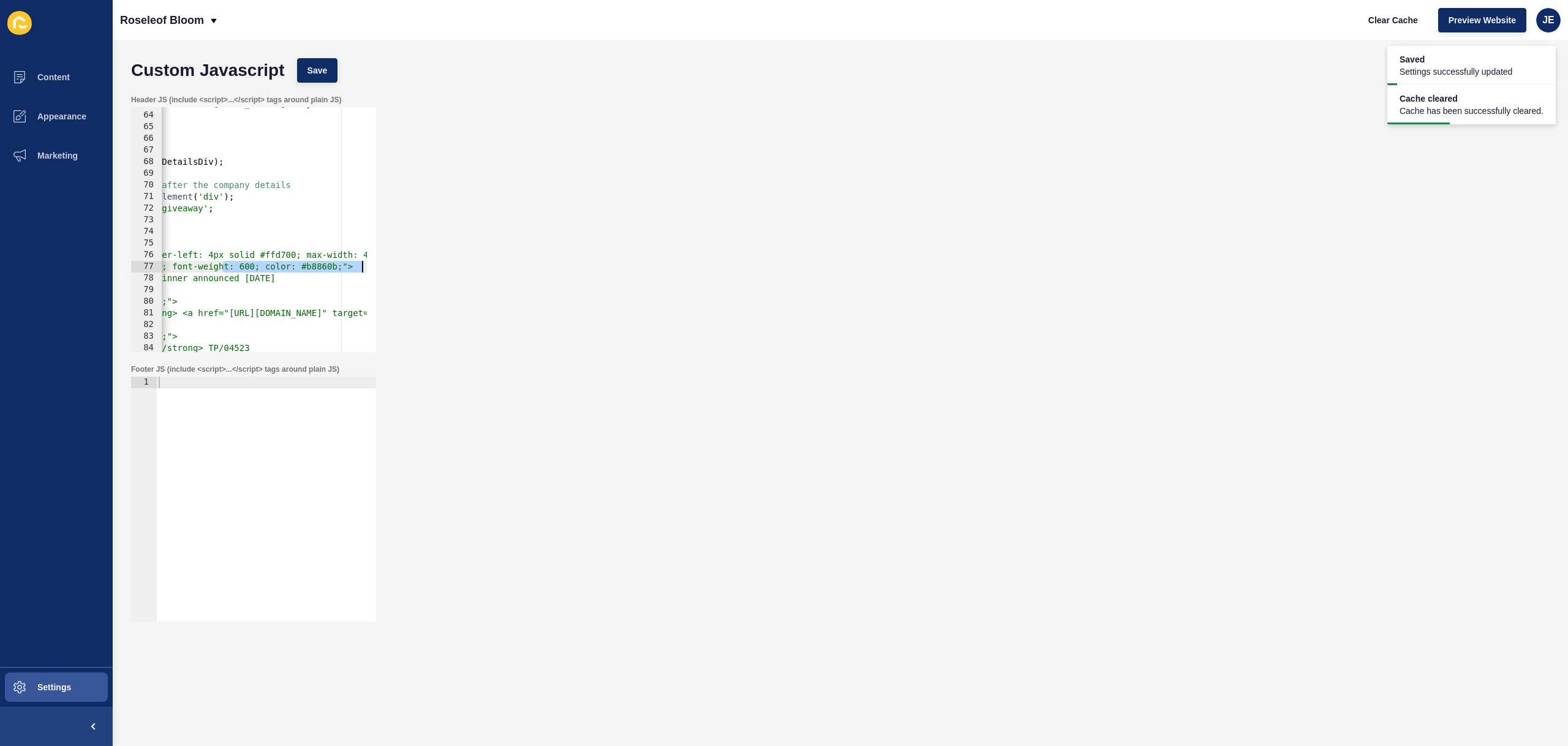
drag, startPoint x: 393, startPoint y: 265, endPoint x: 382, endPoint y: 266, distance: 11.0
click at [391, 265] on div "Header JS (include <script>...</script> tags around plain JS) </p> 63 64 65 66 …" at bounding box center [840, 224] width 1431 height 270
click at [281, 267] on div "<strong>Phone:</strong> <a href="tel:[PHONE_NUMBER]" style="color: #0066cc; tex…" at bounding box center [1128, 228] width 2403 height 259
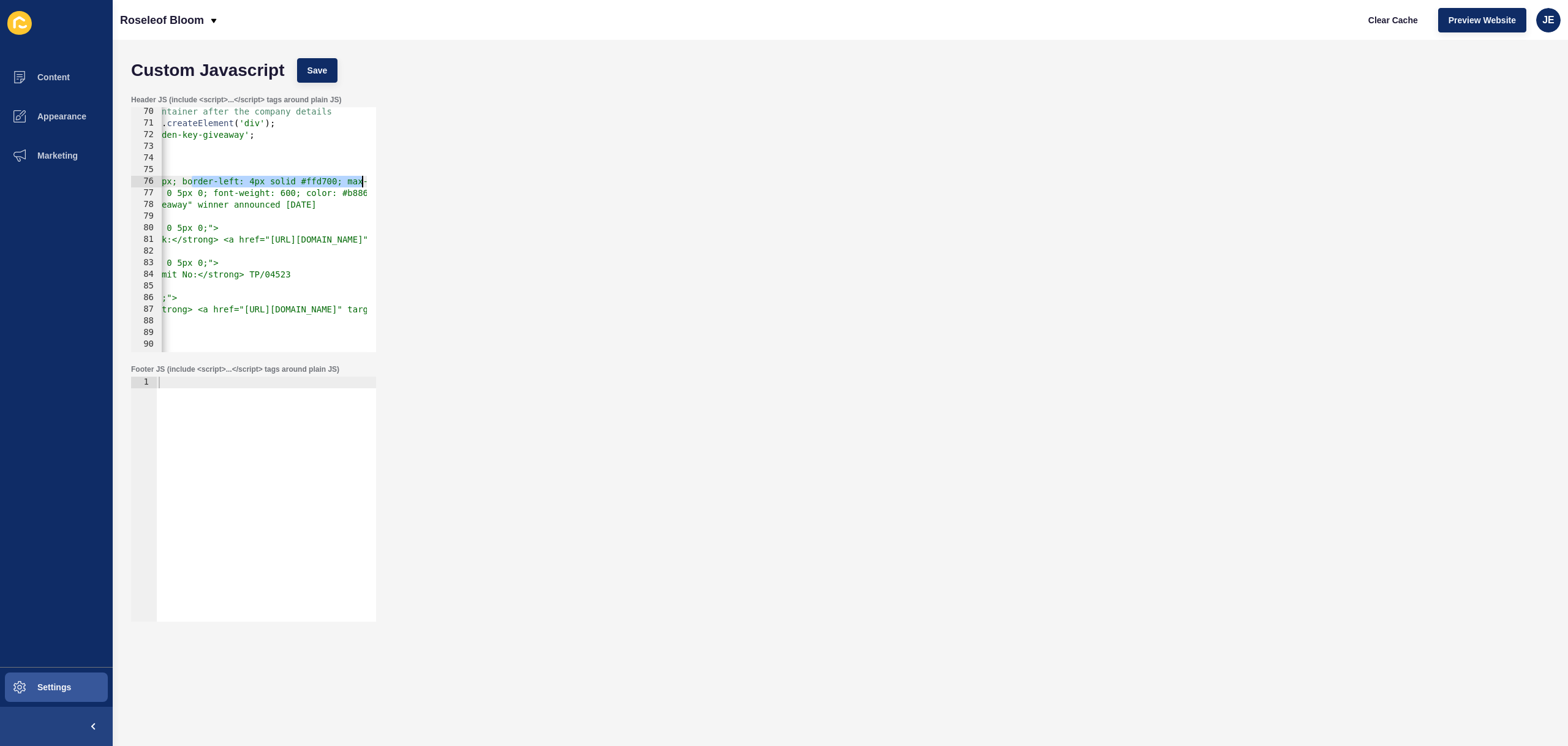
scroll to position [0, 209]
drag, startPoint x: 315, startPoint y: 184, endPoint x: 335, endPoint y: 185, distance: 20.0
click at [335, 185] on div "// Add Golden Key Giveaway container after the company details const goldenKeyD…" at bounding box center [1154, 236] width 2403 height 259
type textarea "<div style="padding: 10px; max-width: 400px; font-size: 13px;">"
click at [319, 76] on span "Save" at bounding box center [317, 71] width 21 height 12
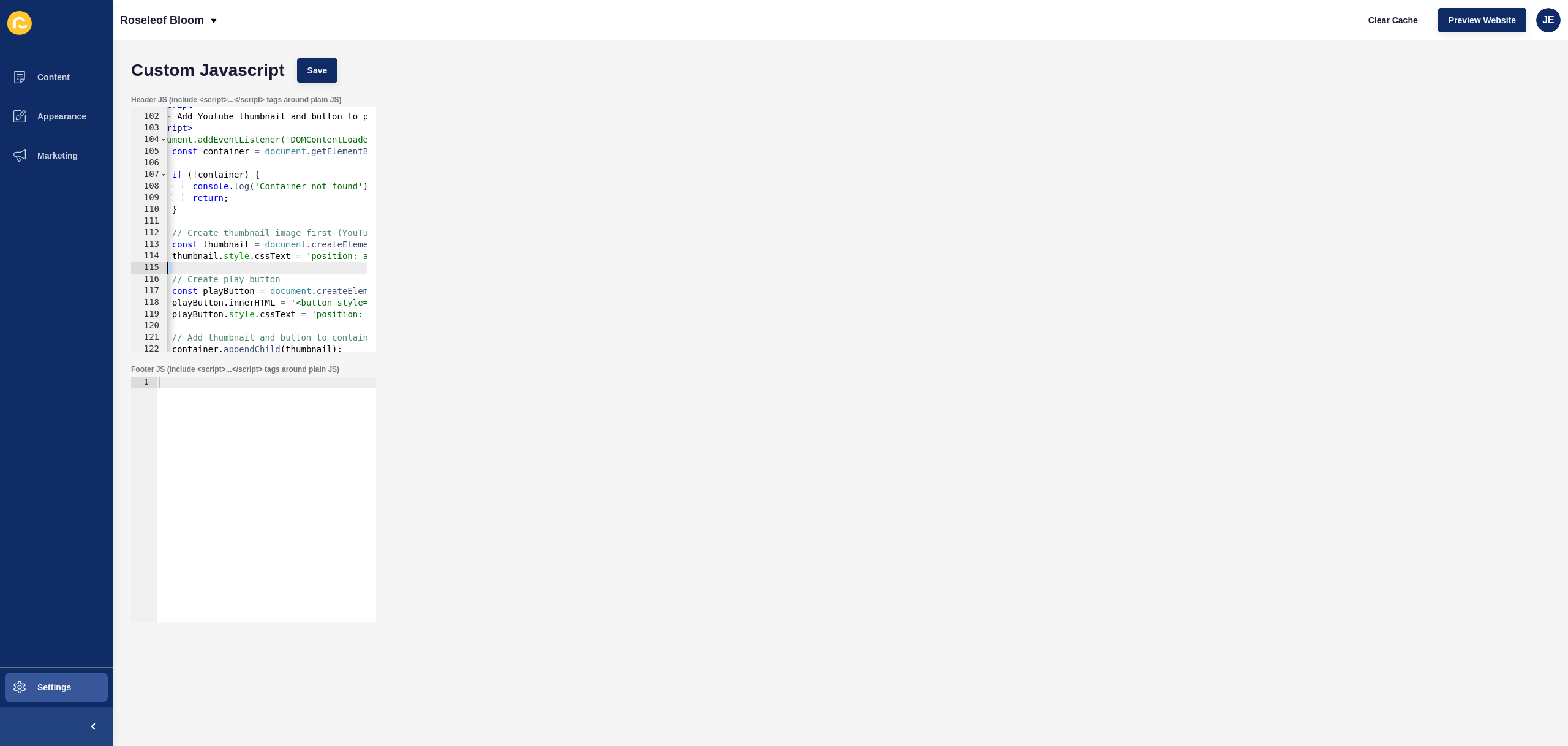
scroll to position [0, 0]
drag, startPoint x: 191, startPoint y: 268, endPoint x: 131, endPoint y: 269, distance: 60.0
click at [131, 269] on div "101 102 103 104 105 106 107 108 109 110 111 112 113 114 115 116 117 118 119 120…" at bounding box center [254, 230] width 245 height 245
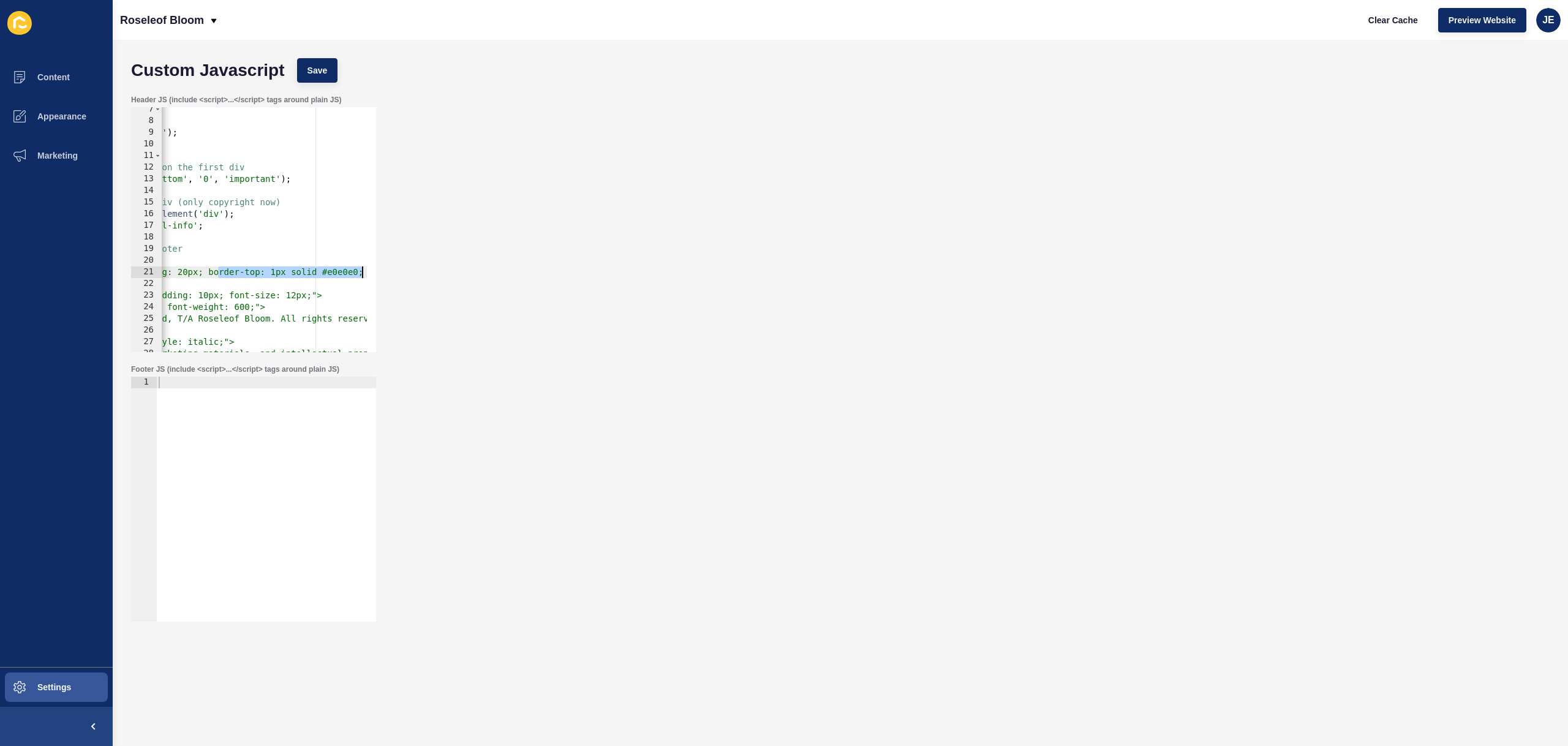
scroll to position [0, 353]
drag, startPoint x: 199, startPoint y: 276, endPoint x: 282, endPoint y: 273, distance: 83.1
click at [282, 273] on div "if ( footer ) { // Get the first div within the footer const firstDiv = footer …" at bounding box center [1010, 233] width 2403 height 259
click at [330, 61] on button "Save" at bounding box center [318, 70] width 41 height 25
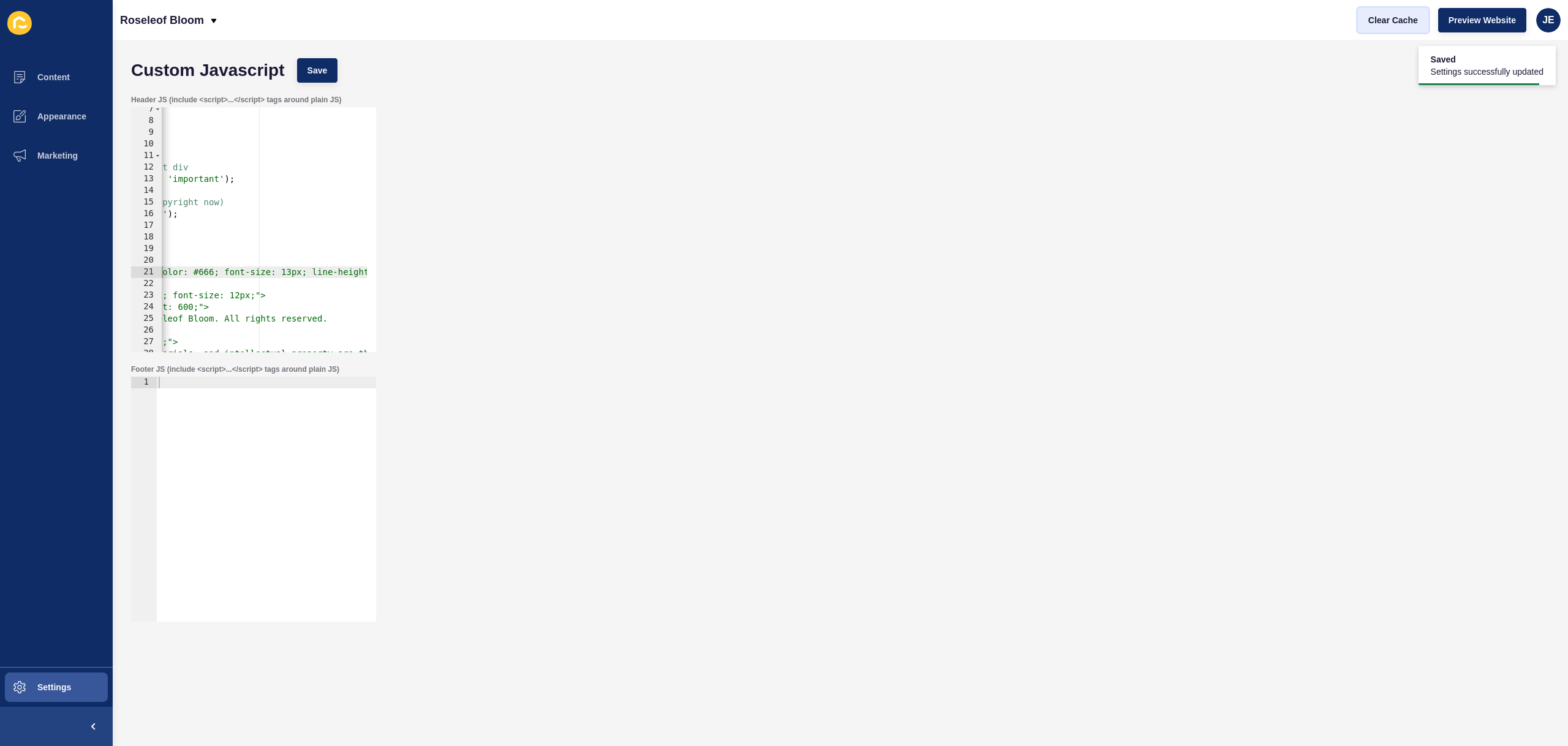
click at [1385, 19] on span "Clear Cache" at bounding box center [1392, 20] width 50 height 12
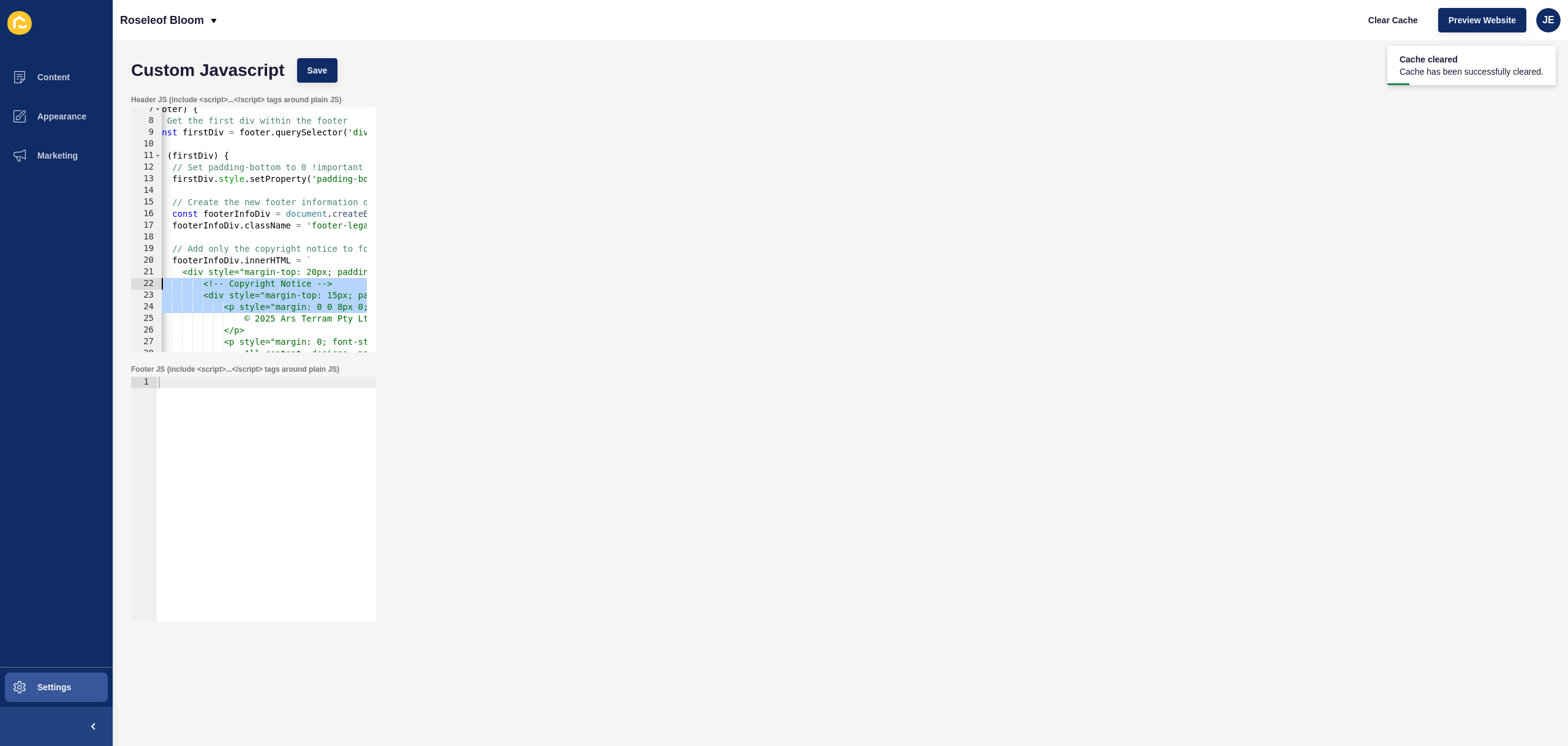
scroll to position [0, 0]
drag, startPoint x: 262, startPoint y: 304, endPoint x: 89, endPoint y: 282, distance: 174.4
click at [65, 286] on div "Content Appearance Marketing Settings Roseleof Bloom Clear Cache Preview Websit…" at bounding box center [784, 373] width 1568 height 746
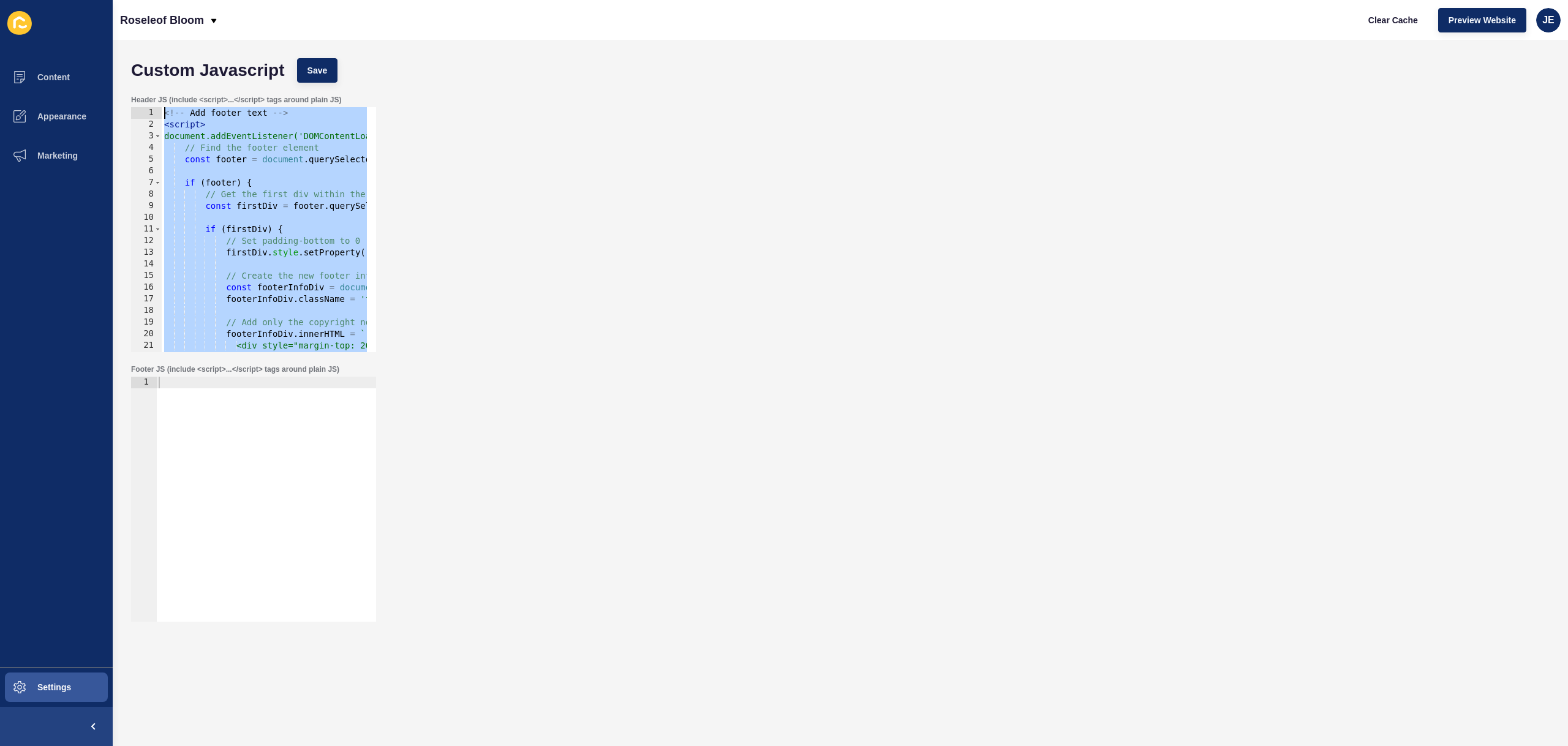
drag, startPoint x: 238, startPoint y: 212, endPoint x: 20, endPoint y: -19, distance: 317.6
click at [20, 0] on html "Content Appearance Marketing Settings Roseleof Bloom Clear Cache Preview Websit…" at bounding box center [784, 373] width 1568 height 746
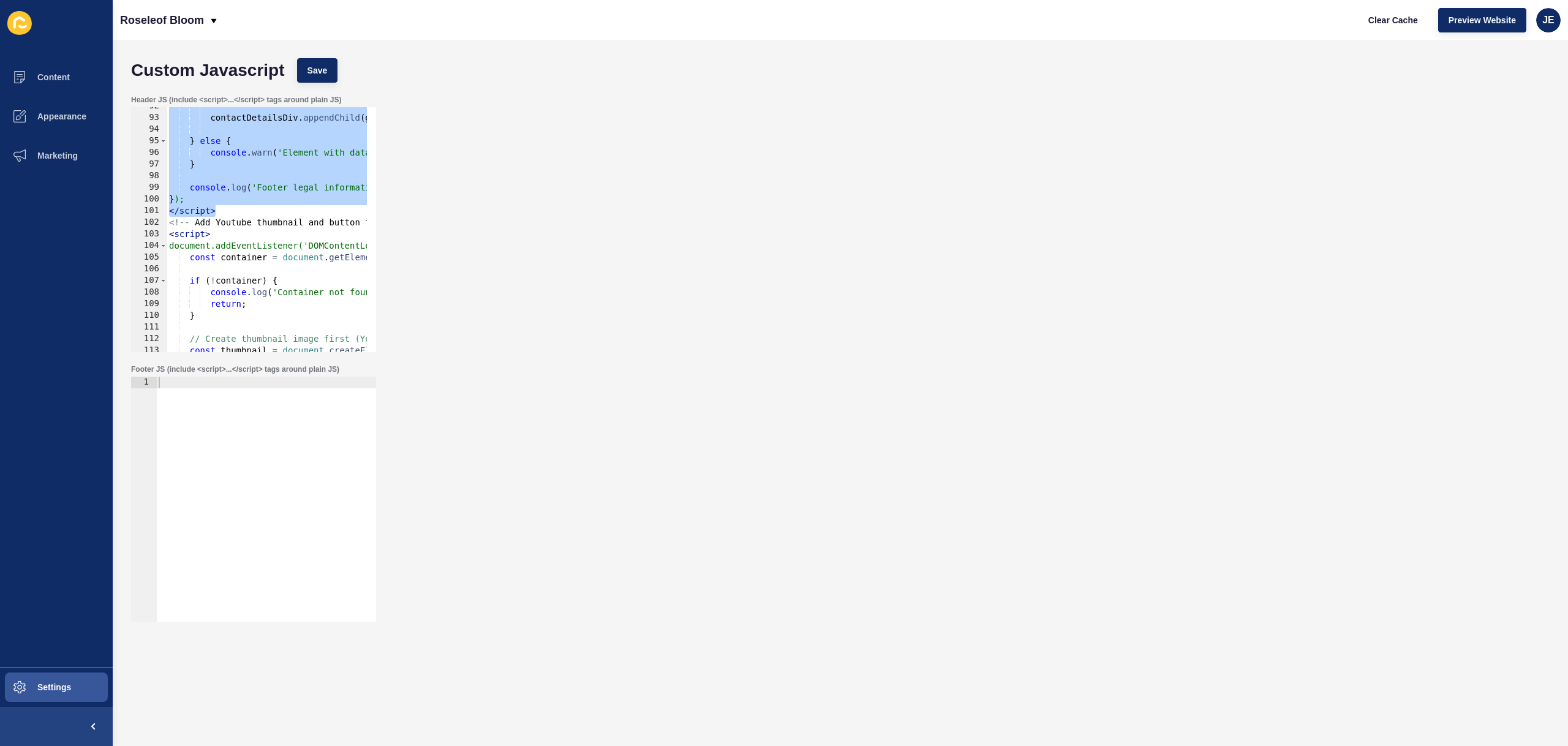
click at [221, 210] on div "contactDetailsDiv . appendChild ( goldenKeyDiv ) ; } else { console . warn ( 'E…" at bounding box center [1368, 230] width 2403 height 259
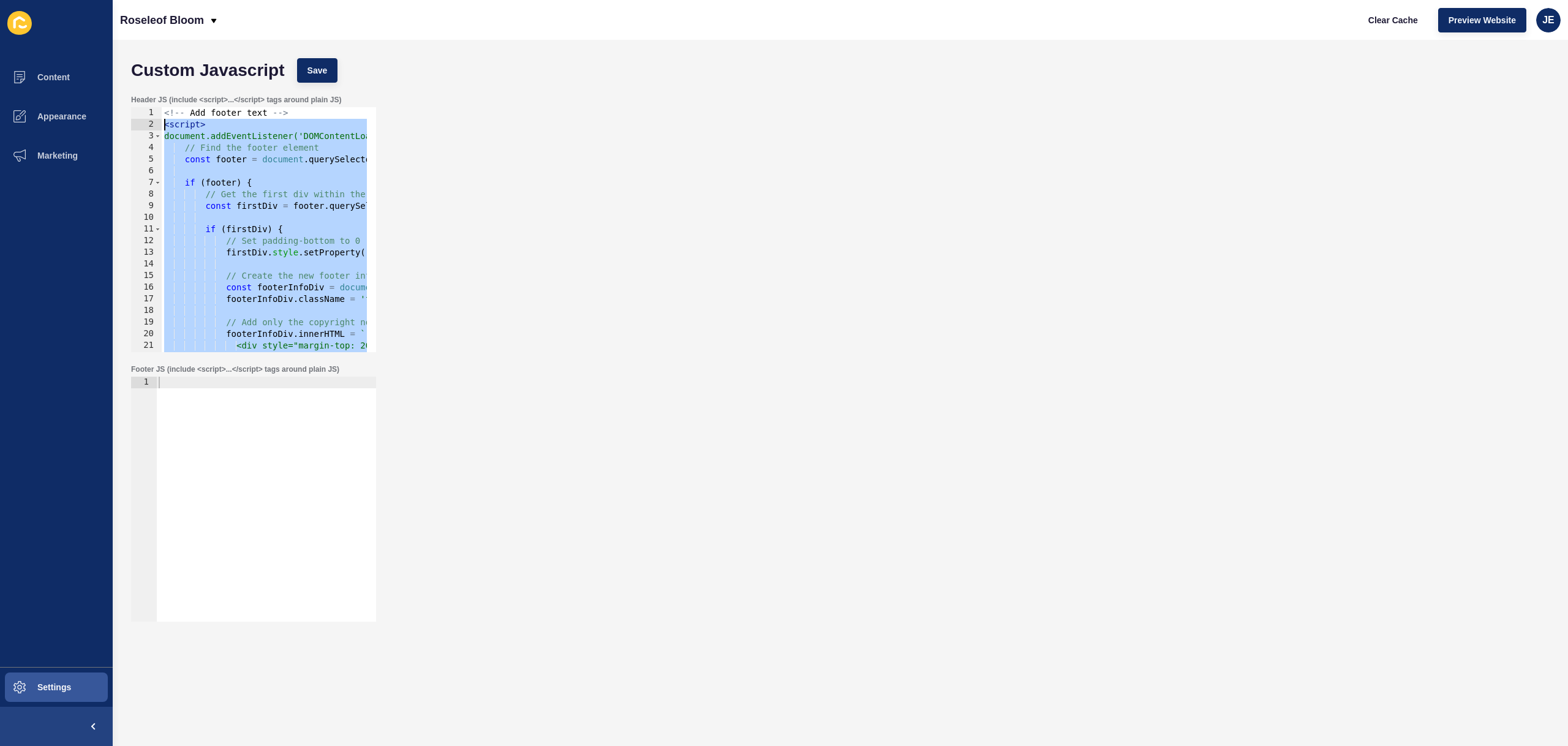
drag, startPoint x: 226, startPoint y: 211, endPoint x: 132, endPoint y: 127, distance: 126.1
click at [132, 127] on div "</script> 1 2 3 4 5 6 7 8 9 10 11 12 13 14 15 16 17 18 19 20 21 22 23 <!-- Add …" at bounding box center [254, 230] width 245 height 245
paste textarea "/script>"
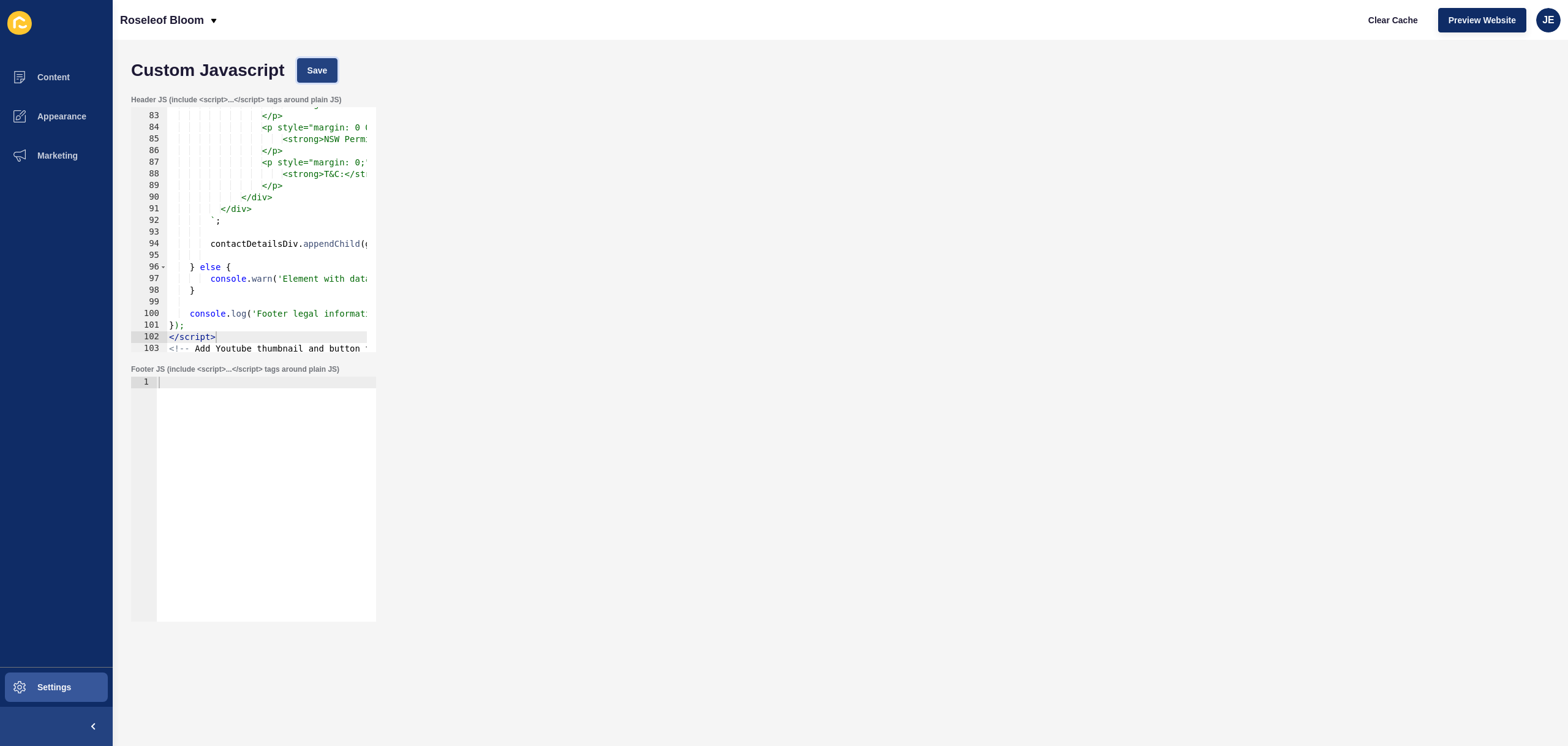
click at [325, 73] on span "Save" at bounding box center [317, 71] width 21 height 12
click at [1395, 22] on span "Clear Cache" at bounding box center [1392, 20] width 50 height 12
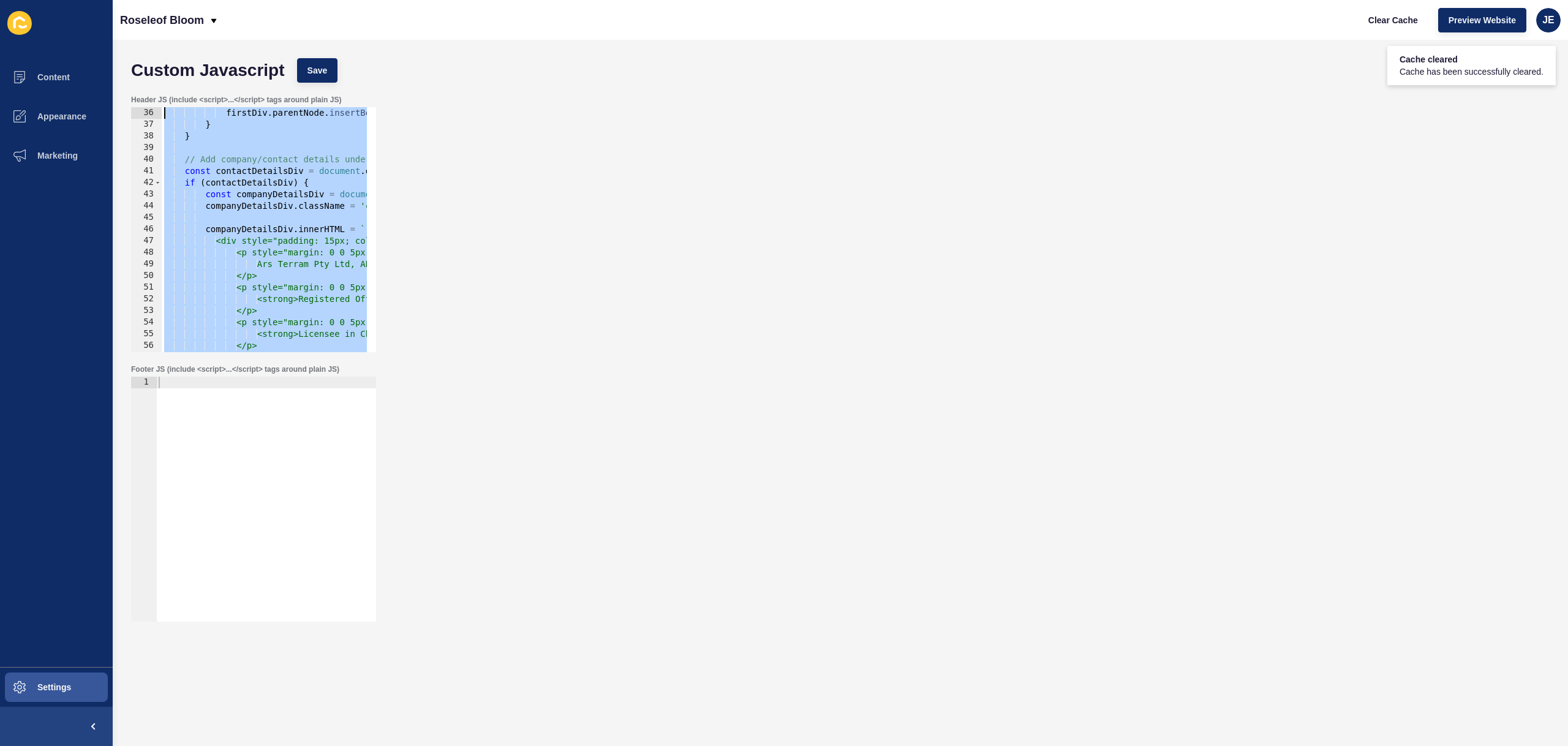
scroll to position [0, 0]
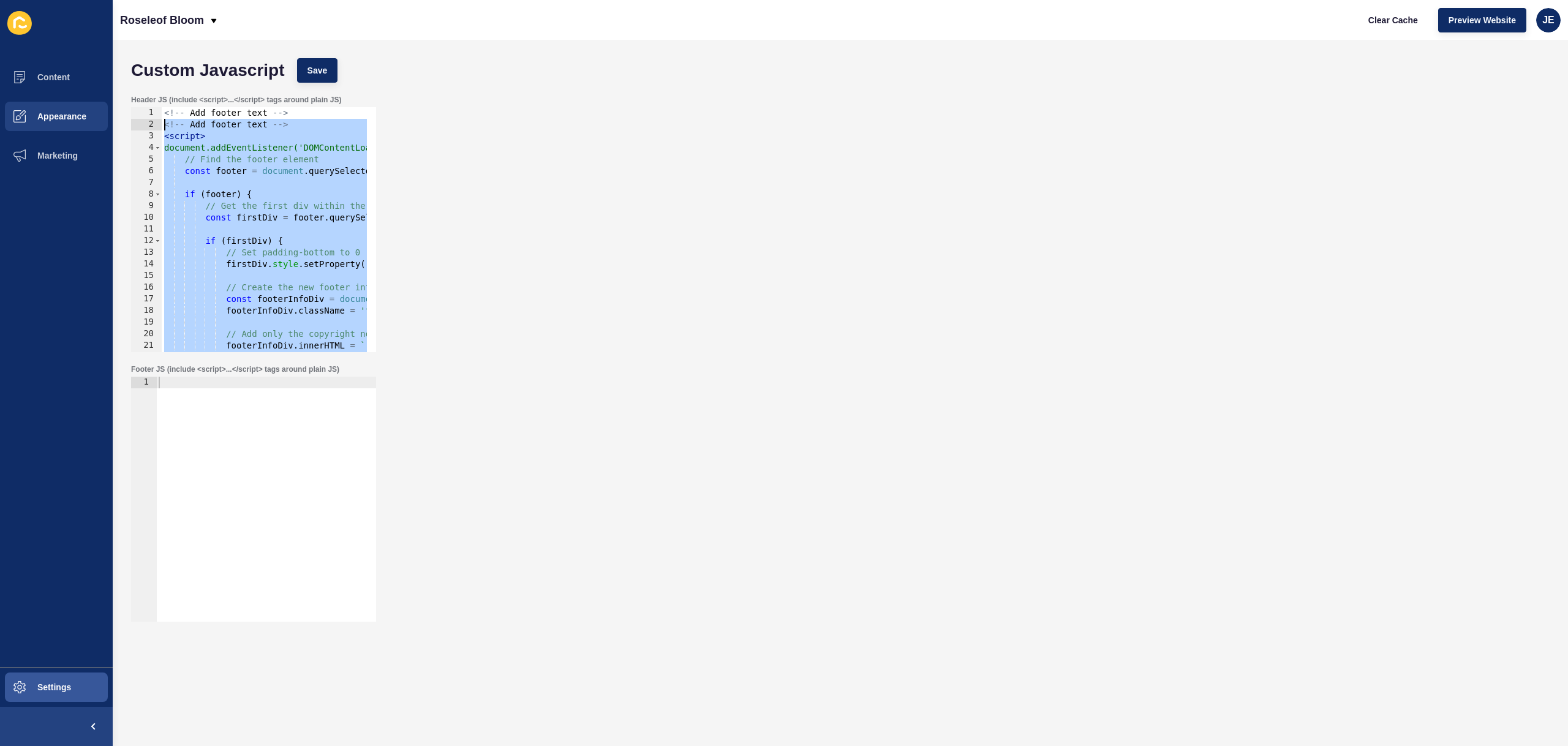
drag, startPoint x: 240, startPoint y: 337, endPoint x: 82, endPoint y: 120, distance: 268.4
click at [82, 120] on div "Content Appearance Marketing Settings Roseleof Bloom Clear Cache Preview Websit…" at bounding box center [784, 373] width 1568 height 746
paste textarea "/"
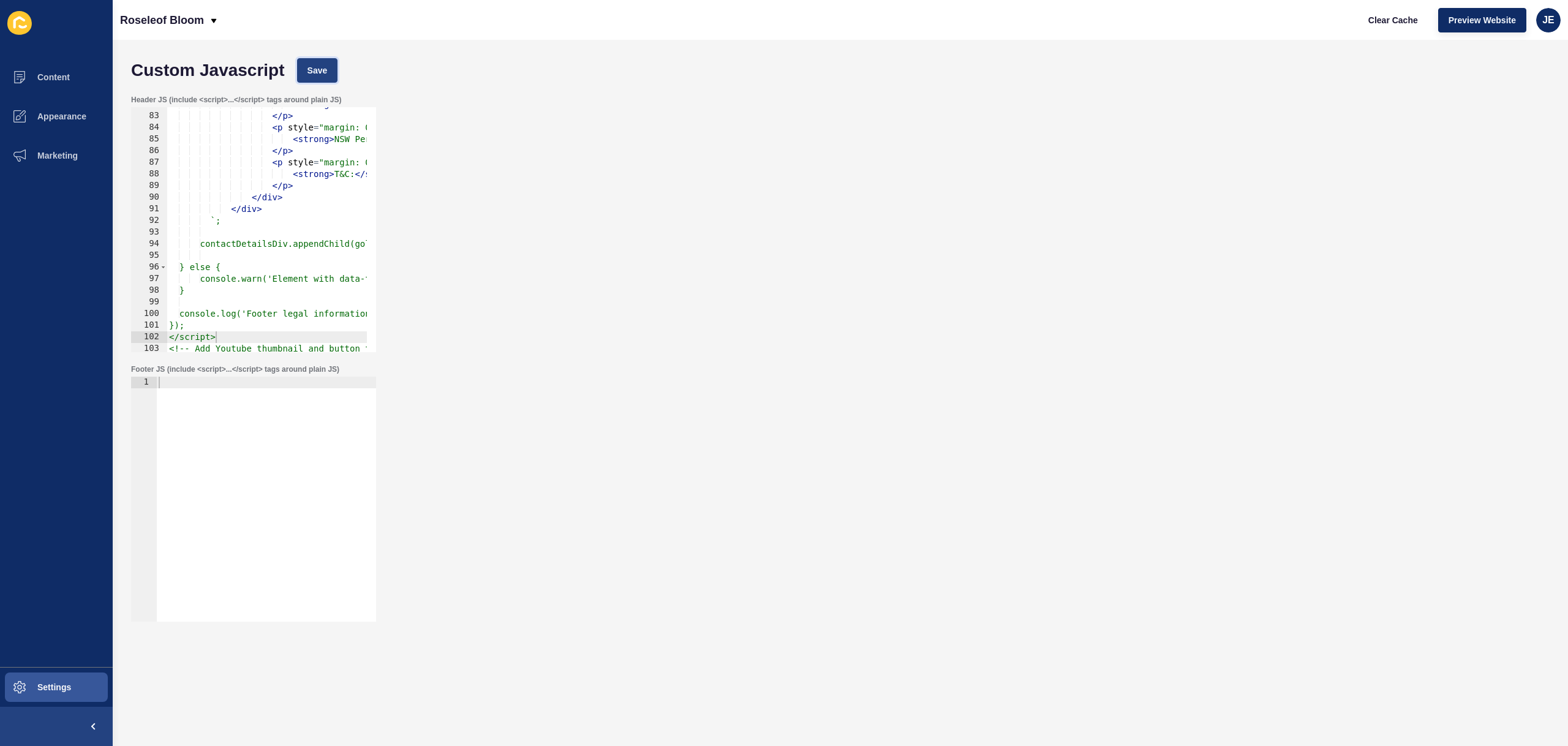
click at [325, 67] on span "Save" at bounding box center [317, 71] width 21 height 12
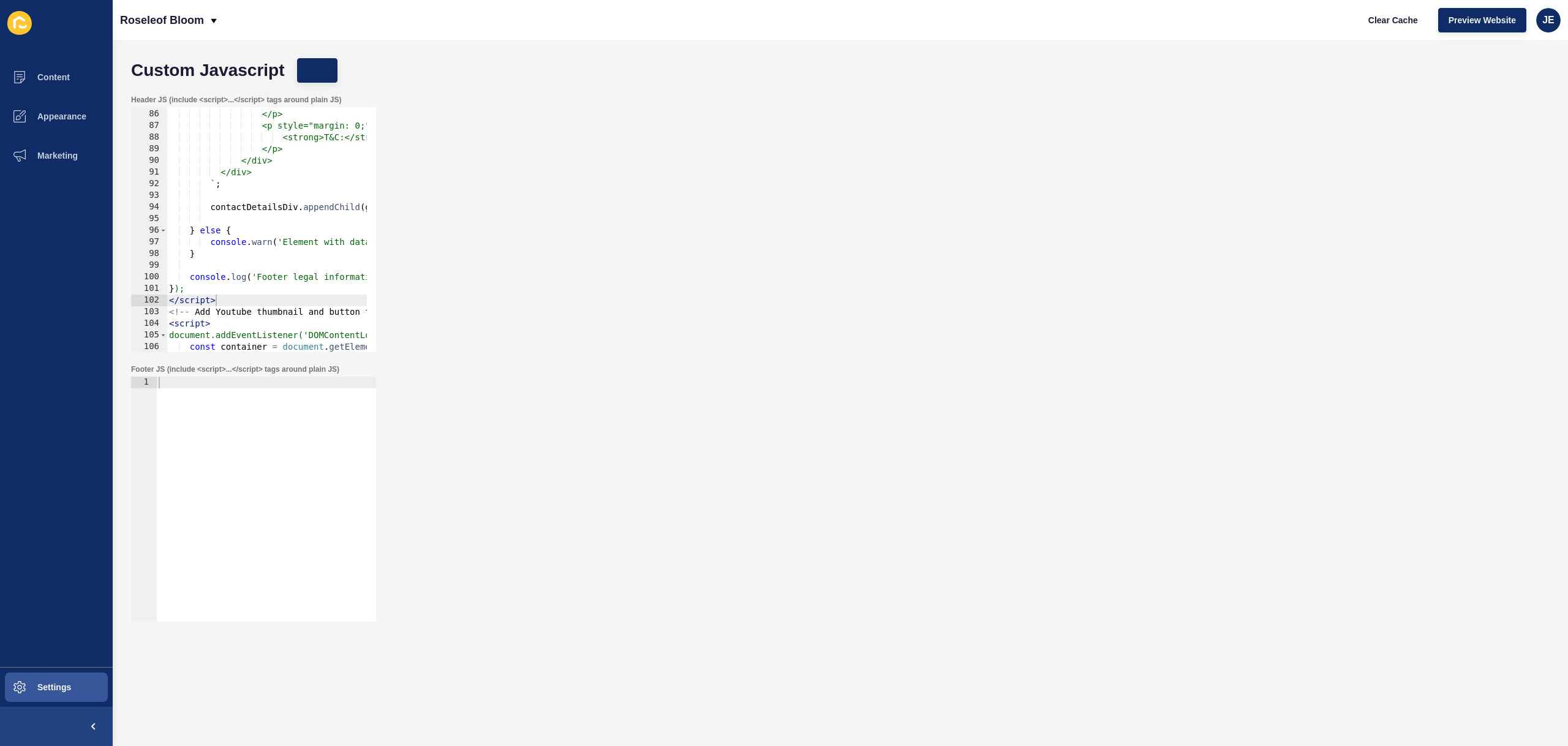
scroll to position [0, 0]
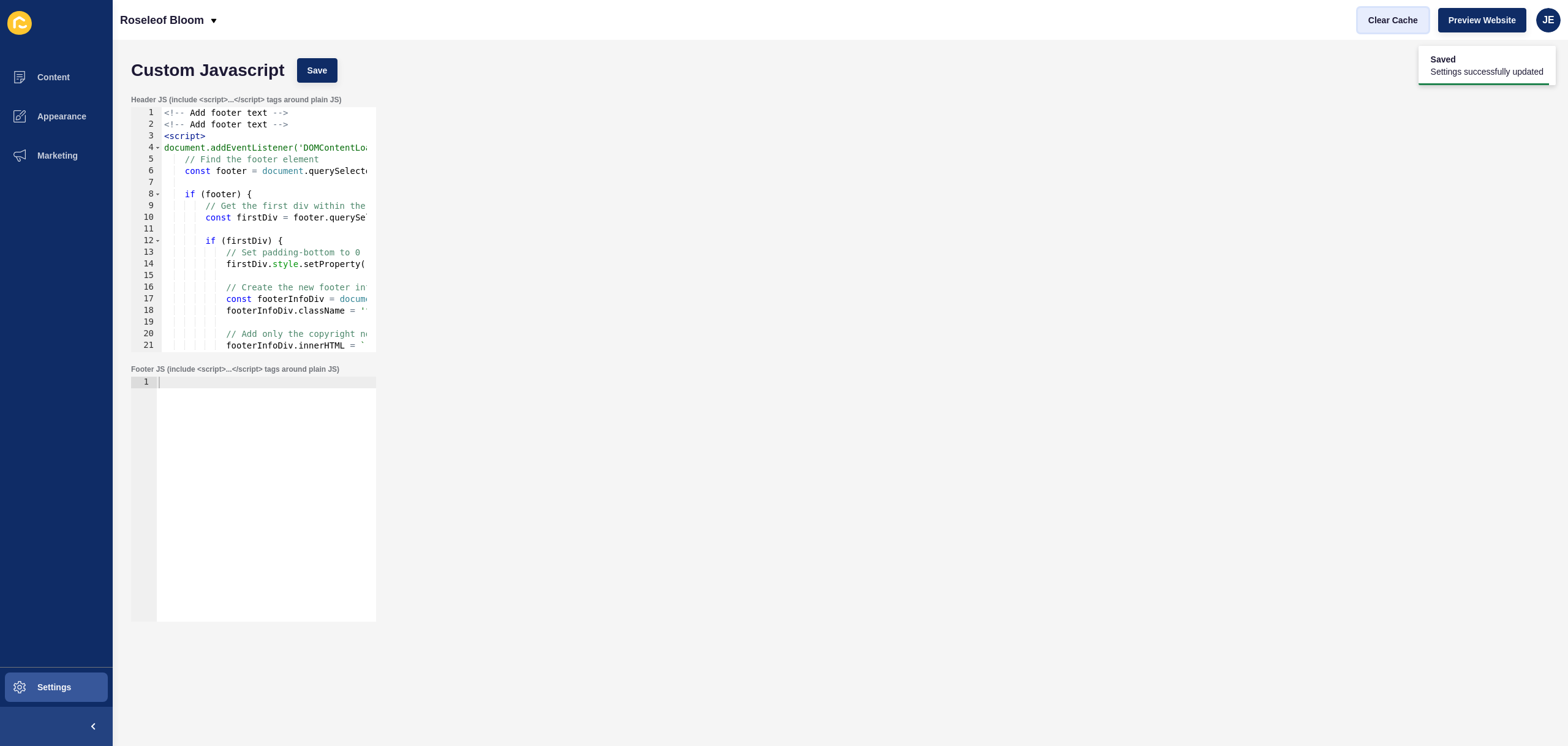
click at [1408, 24] on span "Clear Cache" at bounding box center [1392, 20] width 50 height 12
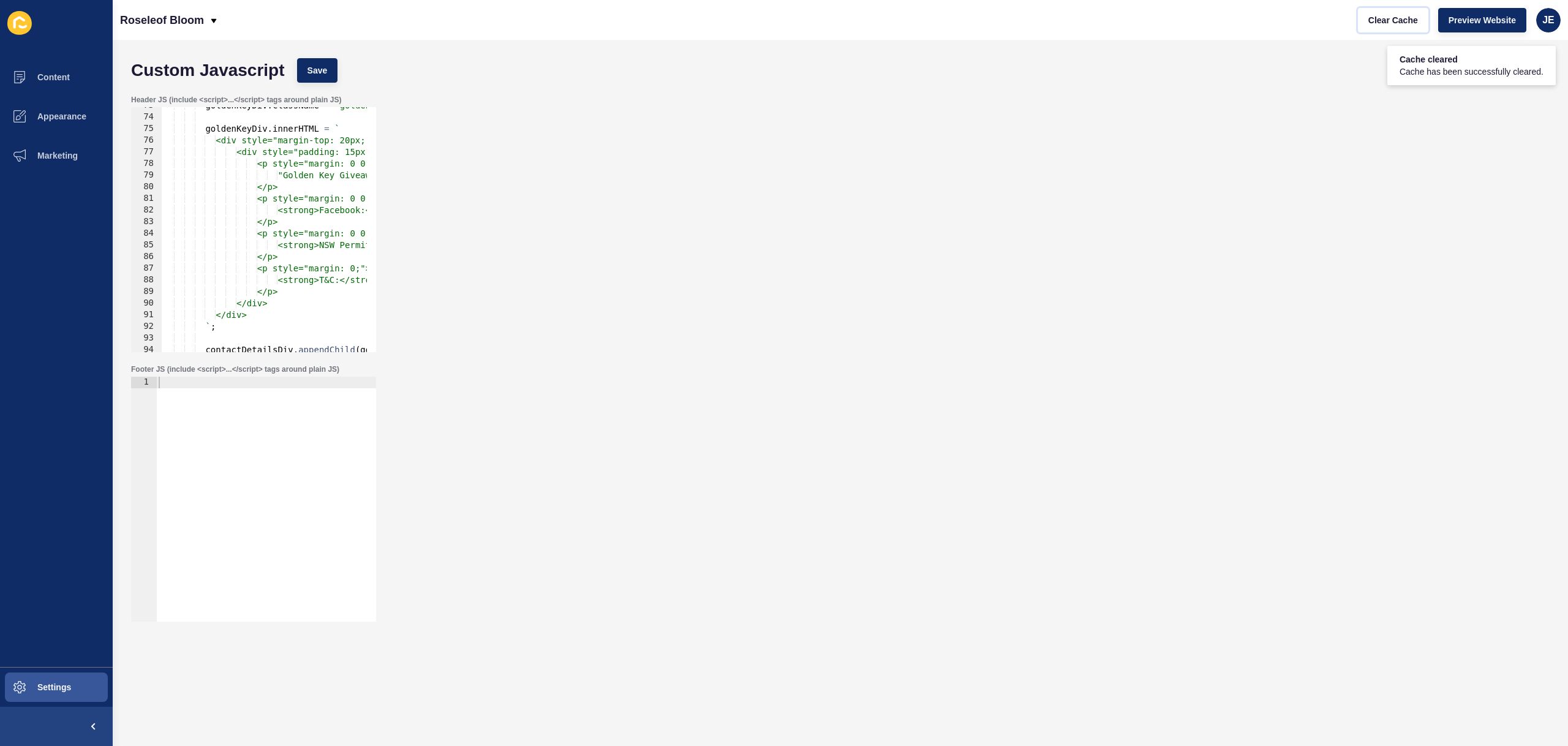
scroll to position [845, 0]
click at [351, 142] on div "goldenKeyDiv . className = 'golden-key-giveaway' ; goldenKeyDiv . innerHTML = `…" at bounding box center [1363, 230] width 2403 height 259
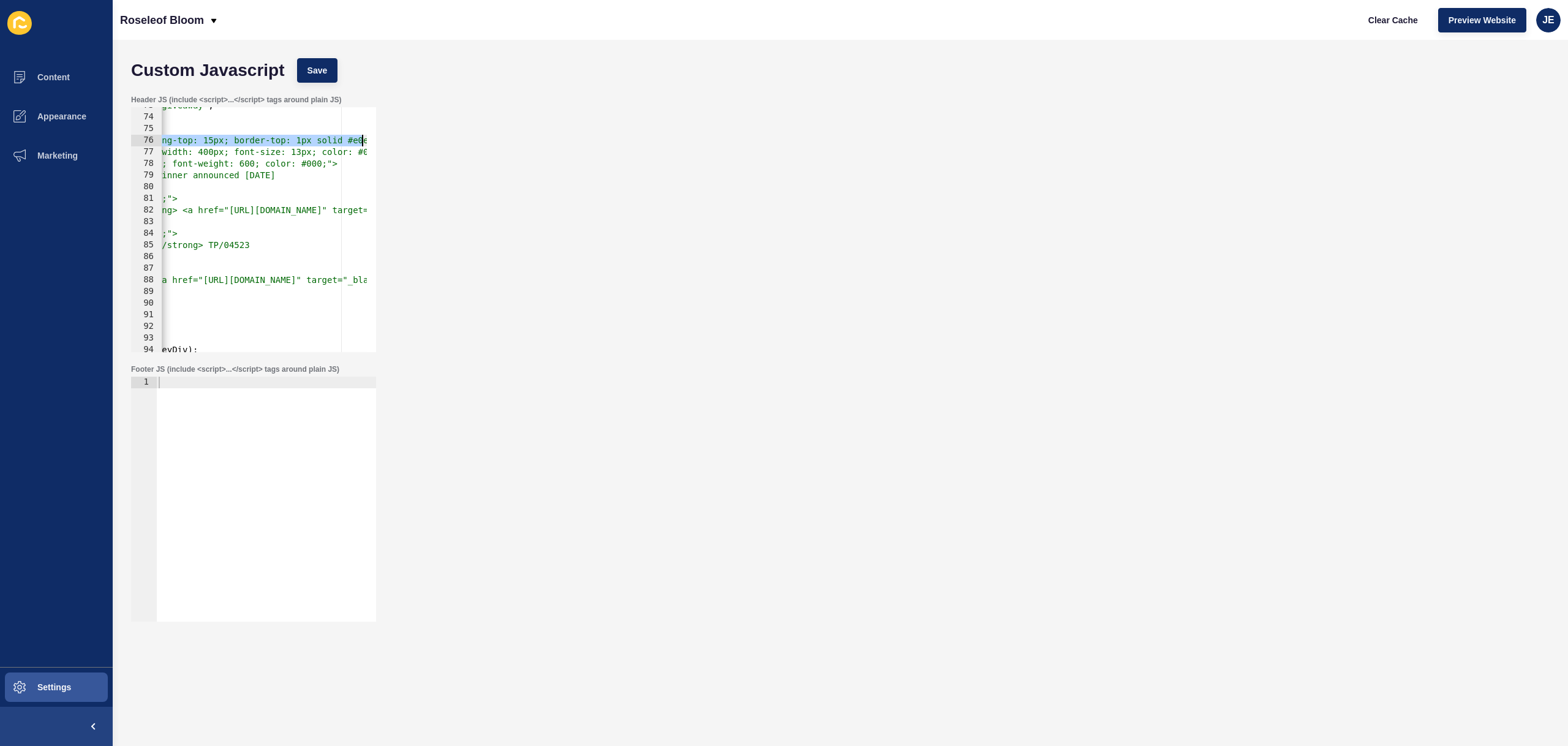
scroll to position [0, 282]
drag, startPoint x: 355, startPoint y: 143, endPoint x: 369, endPoint y: 142, distance: 14.0
click at [369, 142] on div "<div style="margin-top: 10px; padding-top: 15px; border-top: 1px solid #e0e0e0;…" at bounding box center [254, 230] width 245 height 245
click at [287, 139] on div "goldenKeyDiv . className = 'golden-key-giveaway' ; goldenKeyDiv . innerHTML = `…" at bounding box center [1081, 230] width 2403 height 259
drag, startPoint x: 352, startPoint y: 141, endPoint x: 198, endPoint y: 143, distance: 154.0
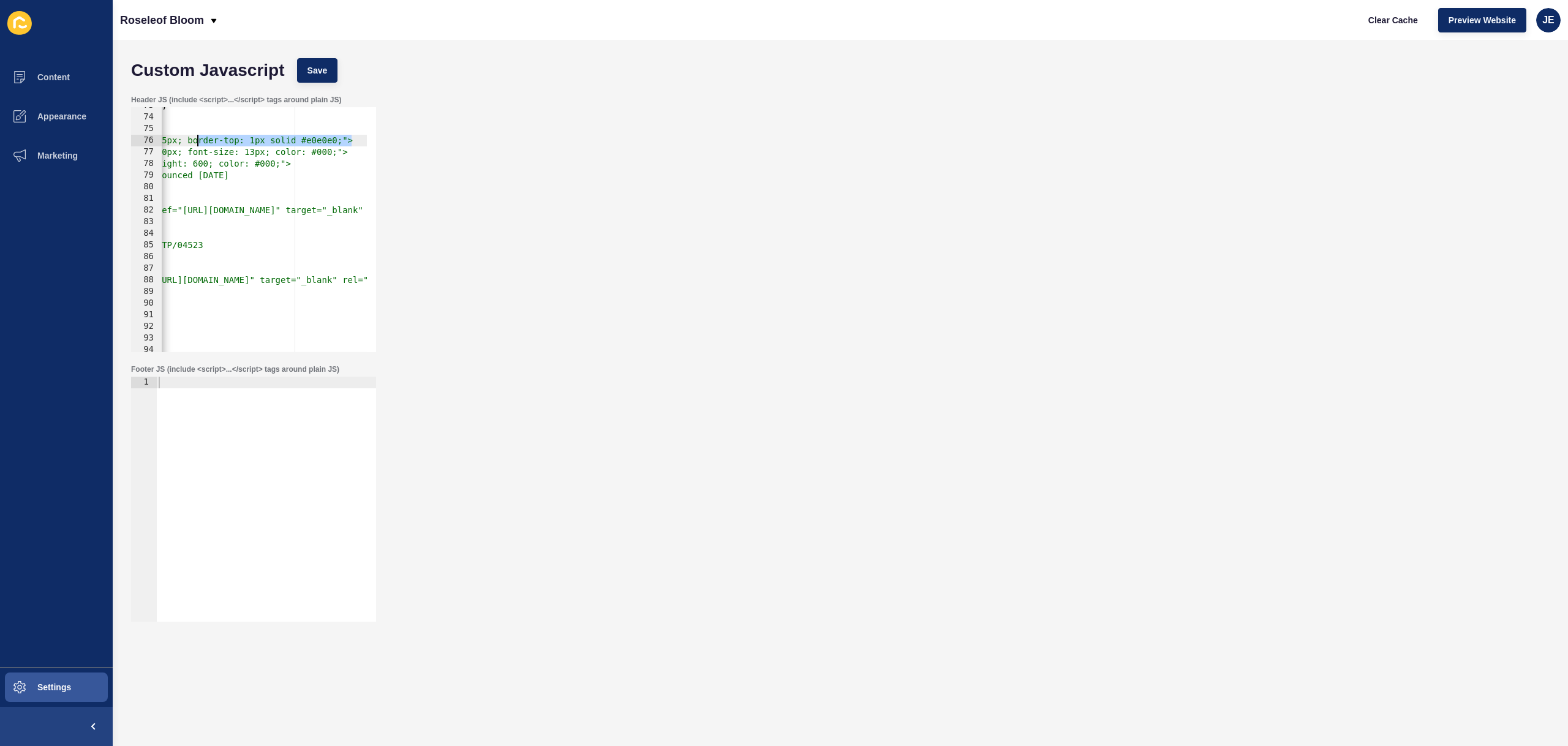
click at [198, 143] on div "goldenKeyDiv . className = 'golden-key-giveaway' ; goldenKeyDiv . innerHTML = `…" at bounding box center [1081, 230] width 2403 height 259
drag, startPoint x: 200, startPoint y: 141, endPoint x: 182, endPoint y: 143, distance: 18.1
click at [153, 143] on div "<div style="margin-top: 10px; padding-top: 15px; "> 73 74 75 76 77 78 79 80 81 …" at bounding box center [254, 230] width 245 height 245
click at [263, 140] on div "goldenKeyDiv . className = 'golden-key-giveaway' ; goldenKeyDiv . innerHTML = `…" at bounding box center [1222, 230] width 2403 height 259
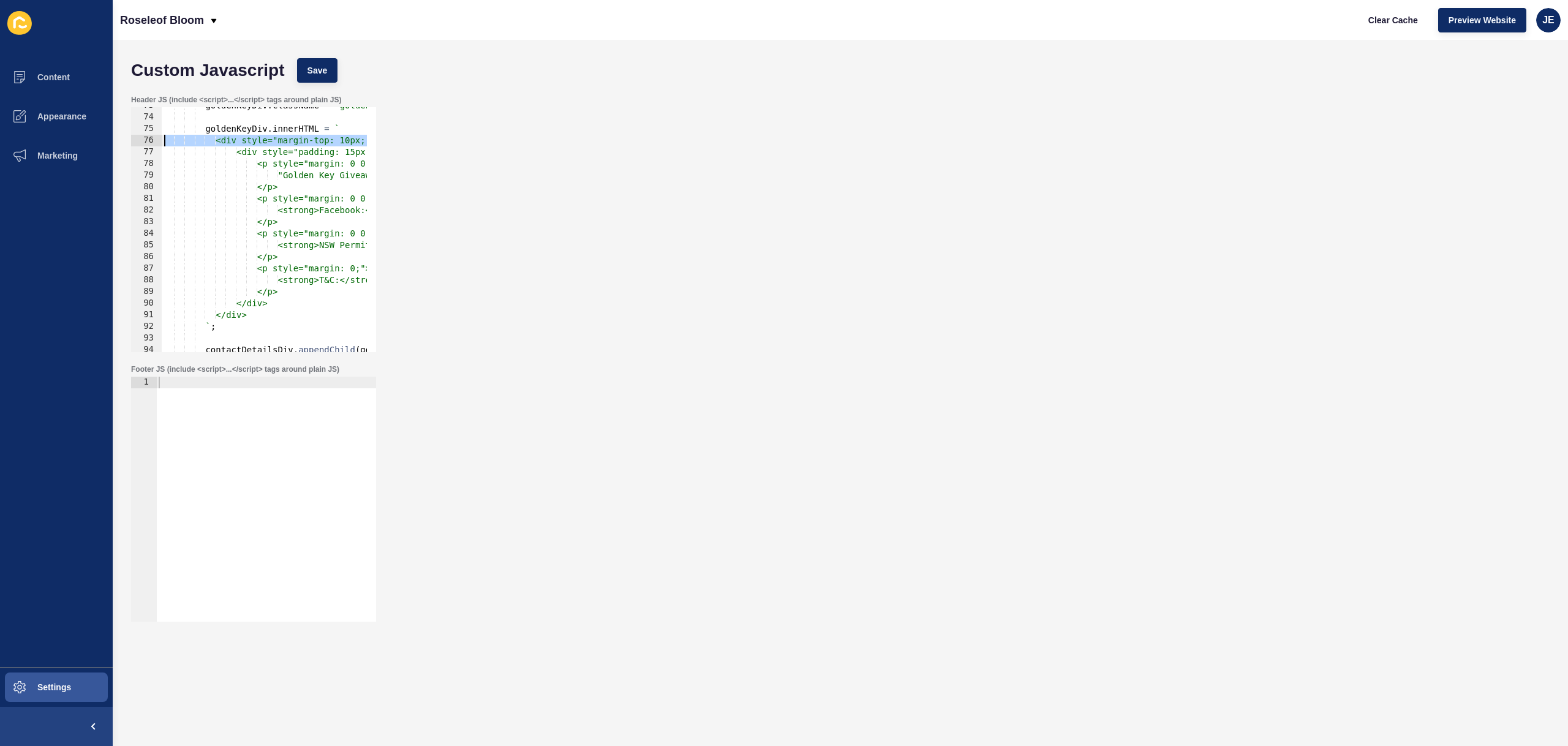
scroll to position [0, 0]
drag, startPoint x: 234, startPoint y: 141, endPoint x: 286, endPoint y: 143, distance: 52.0
click at [286, 143] on div "goldenKeyDiv . className = 'golden-key-giveaway' ; goldenKeyDiv . innerHTML = `…" at bounding box center [1363, 230] width 2403 height 259
click at [320, 77] on button "Save" at bounding box center [318, 70] width 41 height 25
click at [292, 143] on div "goldenKeyDiv . className = 'golden-key-giveaway' ; goldenKeyDiv . innerHTML = `…" at bounding box center [1363, 230] width 2403 height 259
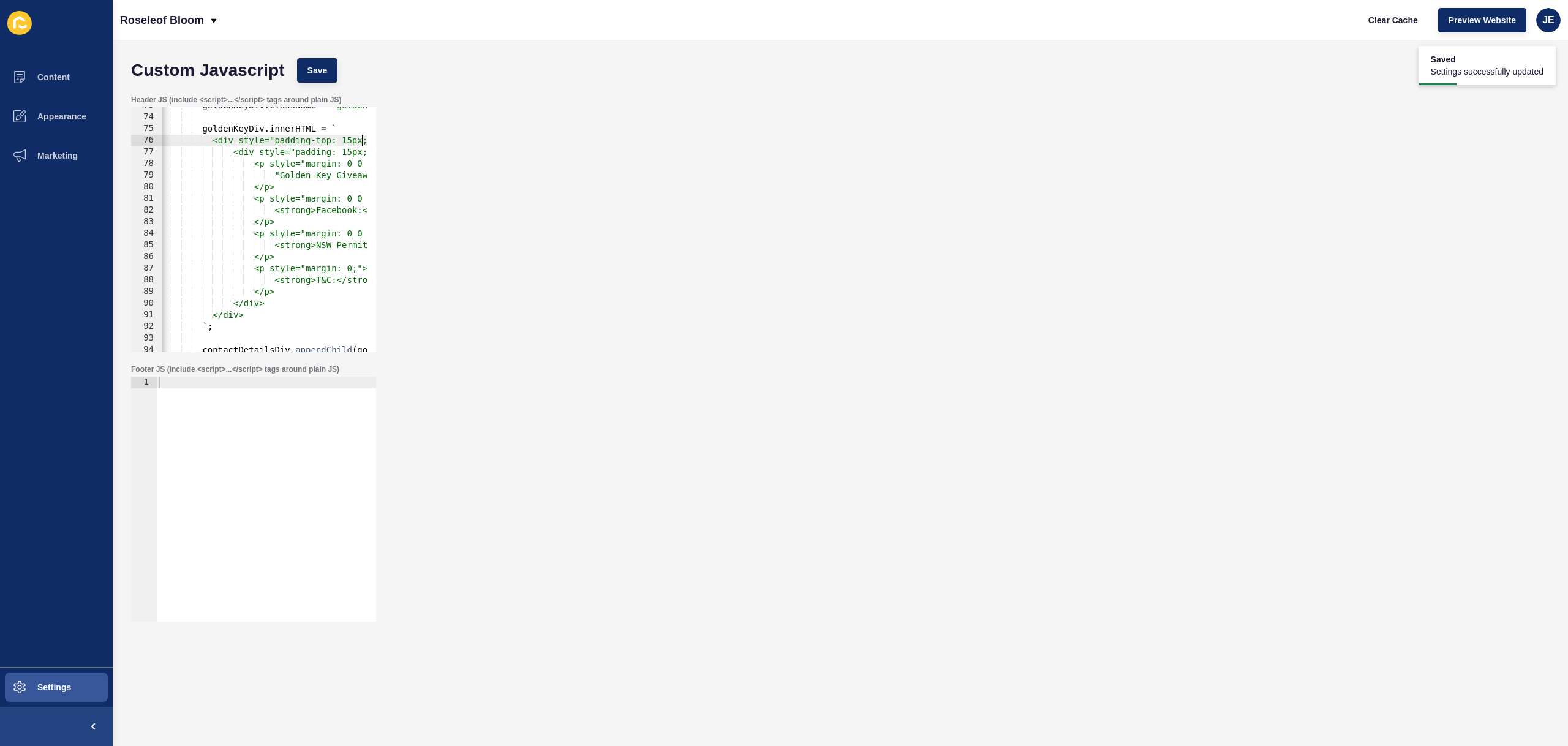
scroll to position [0, 3]
click at [363, 141] on div "goldenKeyDiv . className = 'golden-key-giveaway' ; goldenKeyDiv . innerHTML = `…" at bounding box center [1360, 230] width 2403 height 259
type textarea "<div style="padding-top: 5px; ">"
click at [309, 55] on div "Custom Javascript Save" at bounding box center [840, 70] width 1431 height 36
click at [308, 65] on span "Save" at bounding box center [317, 71] width 21 height 12
